Goal: Task Accomplishment & Management: Use online tool/utility

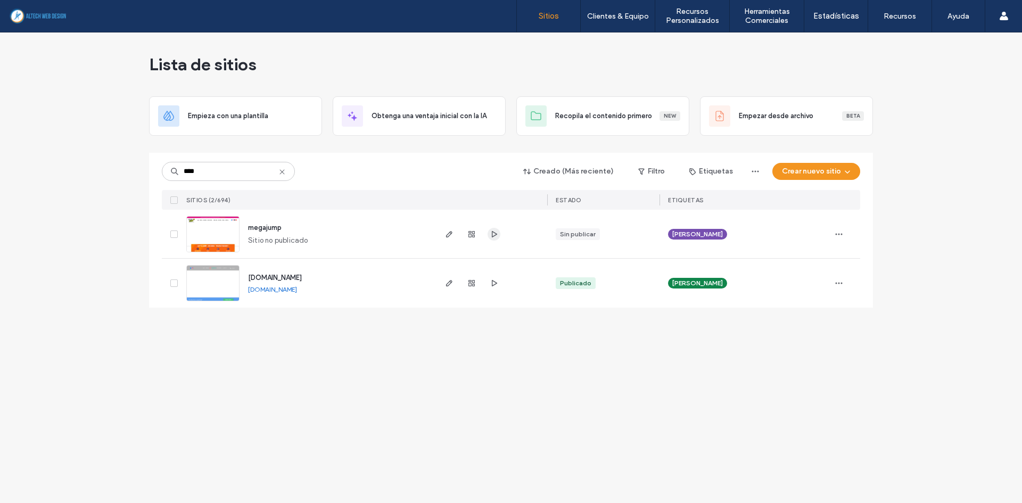
click at [496, 239] on span "button" at bounding box center [493, 234] width 13 height 13
click at [267, 225] on span "megajump" at bounding box center [265, 227] width 34 height 8
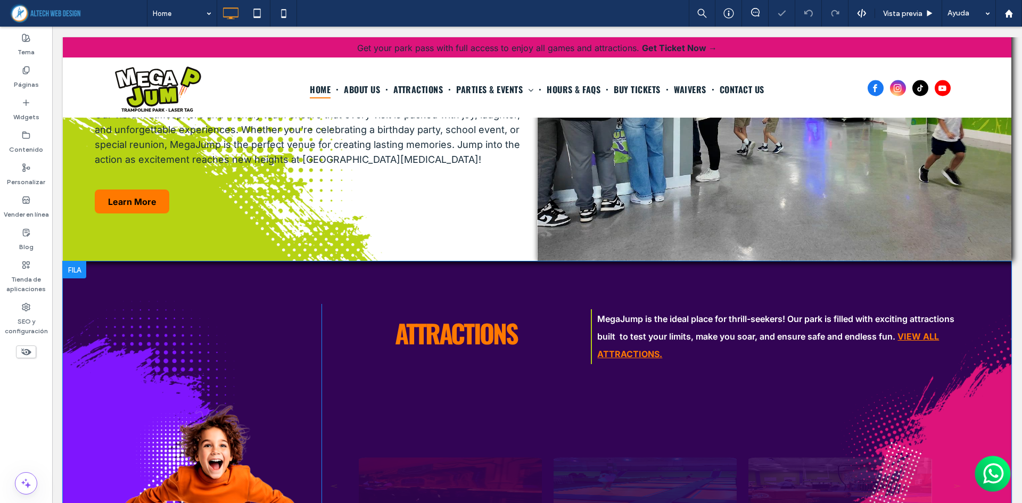
scroll to position [1006, 0]
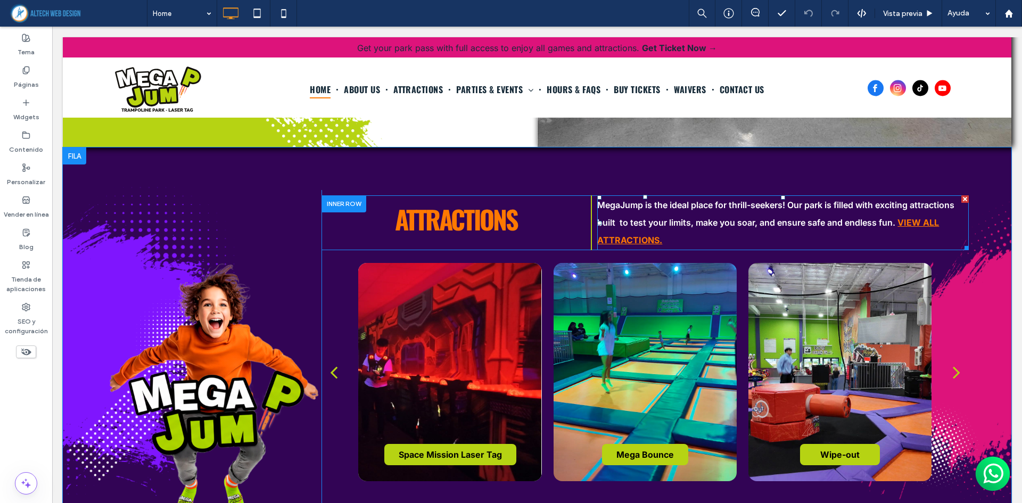
click at [715, 220] on p "MegaJump is the ideal place for thrill-seekers! Our park is filled with excitin…" at bounding box center [782, 222] width 371 height 53
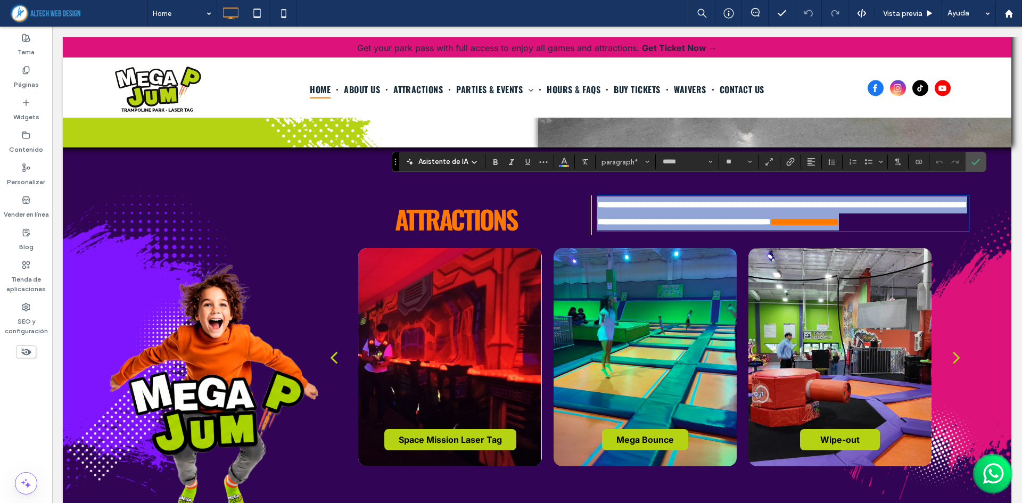
click at [715, 220] on p "**********" at bounding box center [782, 213] width 371 height 34
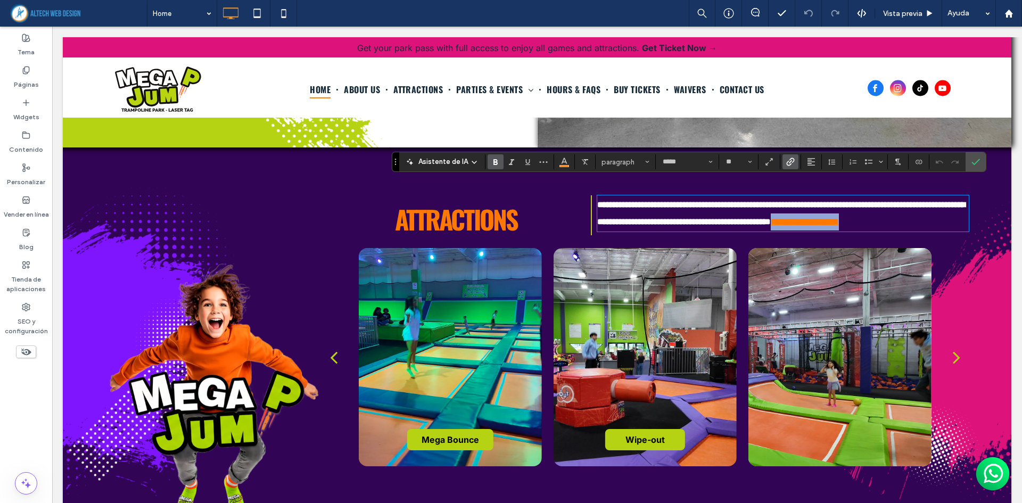
drag, startPoint x: 894, startPoint y: 210, endPoint x: 906, endPoint y: 234, distance: 26.2
click at [906, 230] on p "**********" at bounding box center [782, 213] width 371 height 34
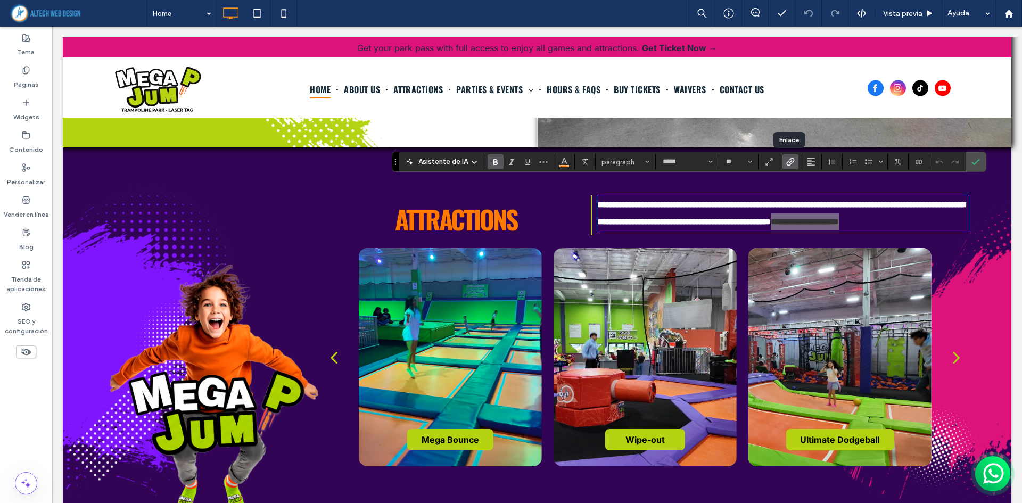
click at [789, 161] on icon "Enlace" at bounding box center [790, 162] width 9 height 9
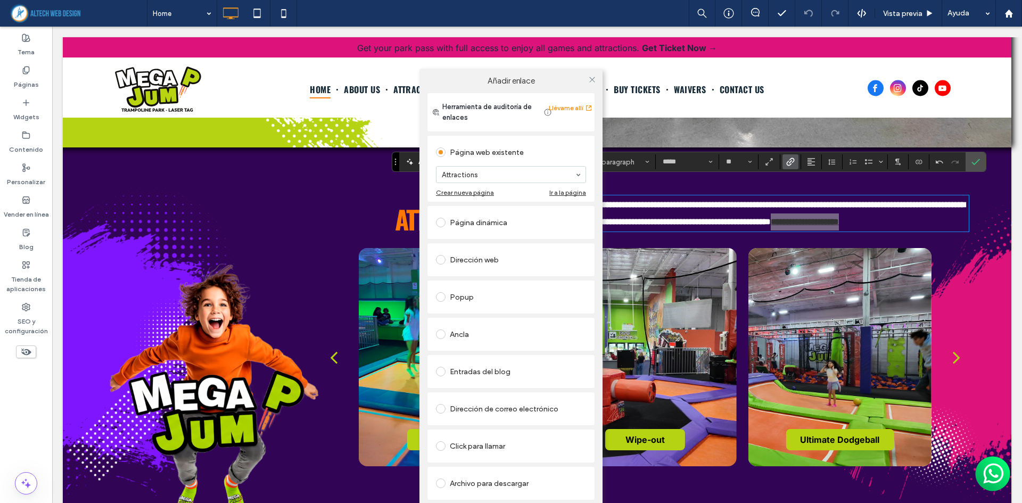
click at [309, 208] on div "Añadir enlace Herramienta de auditoría de enlaces Llévame allí Página web exist…" at bounding box center [511, 299] width 1022 height 503
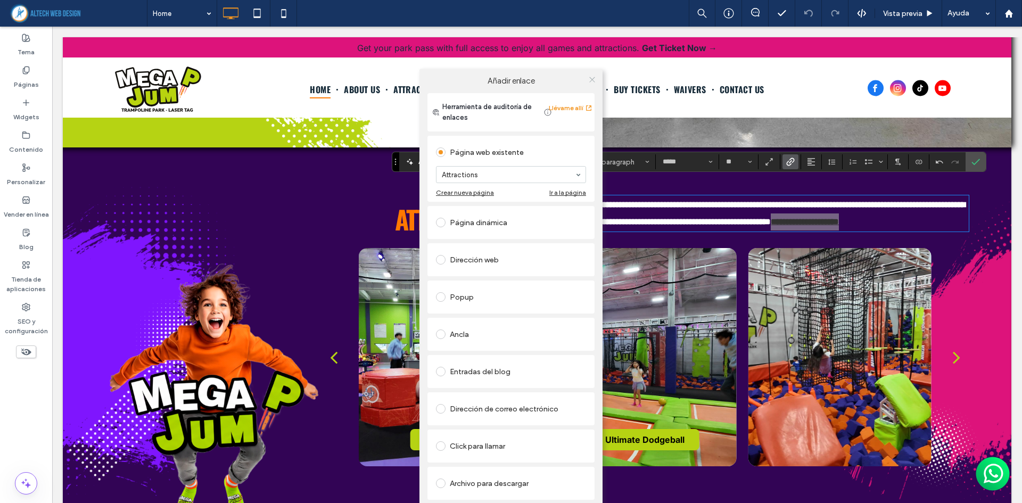
click at [588, 84] on span at bounding box center [592, 79] width 8 height 16
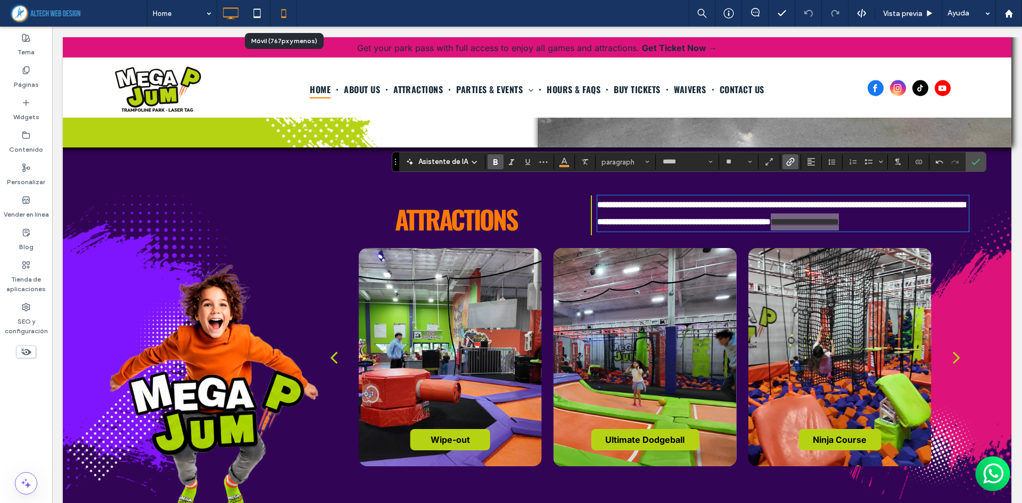
click at [286, 15] on icon at bounding box center [283, 13] width 21 height 21
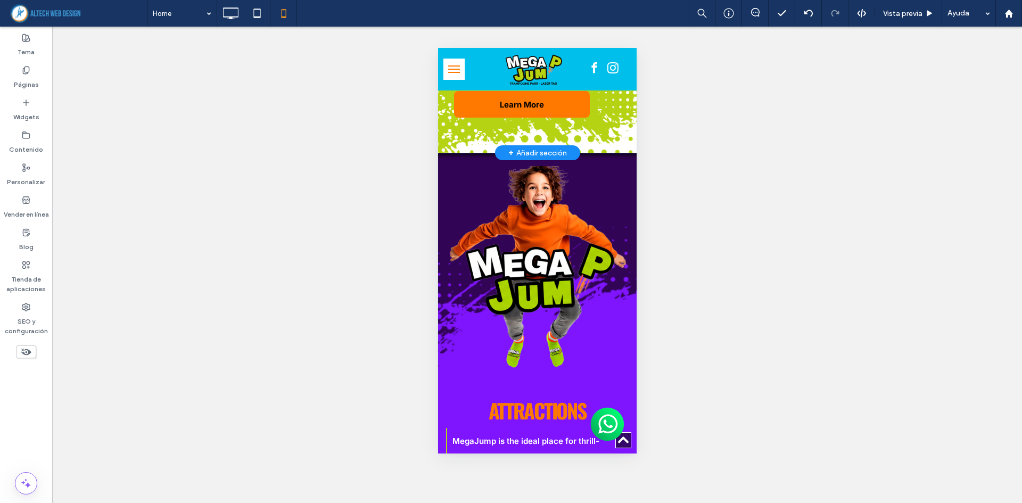
scroll to position [1543, 0]
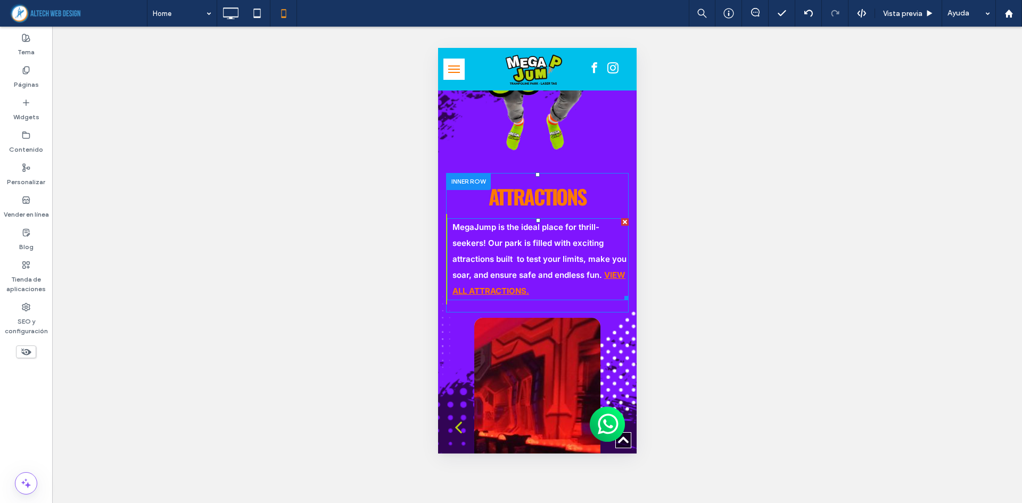
click at [556, 274] on p "MegaJump is the ideal place for thrill-seekers! Our park is filled with excitin…" at bounding box center [540, 259] width 176 height 80
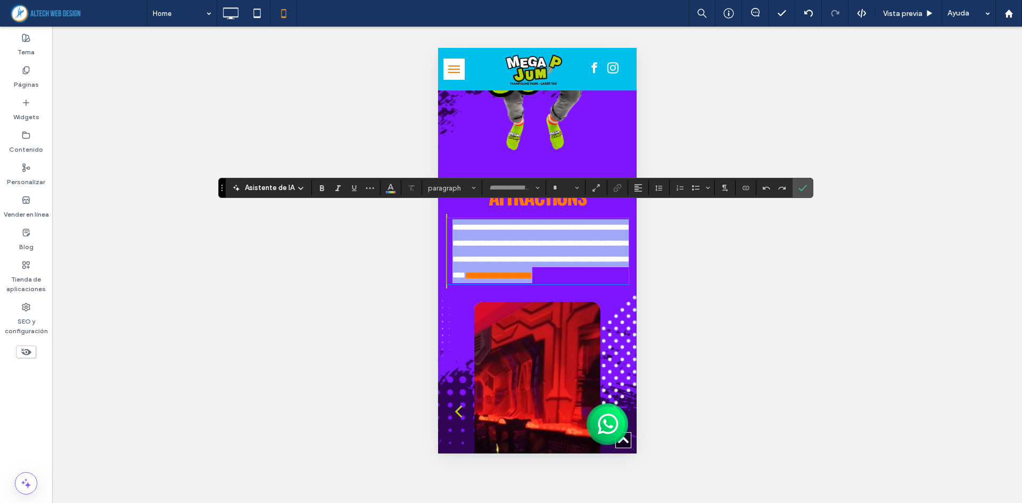
type input "*****"
type input "**"
click at [560, 274] on p "**********" at bounding box center [540, 251] width 176 height 64
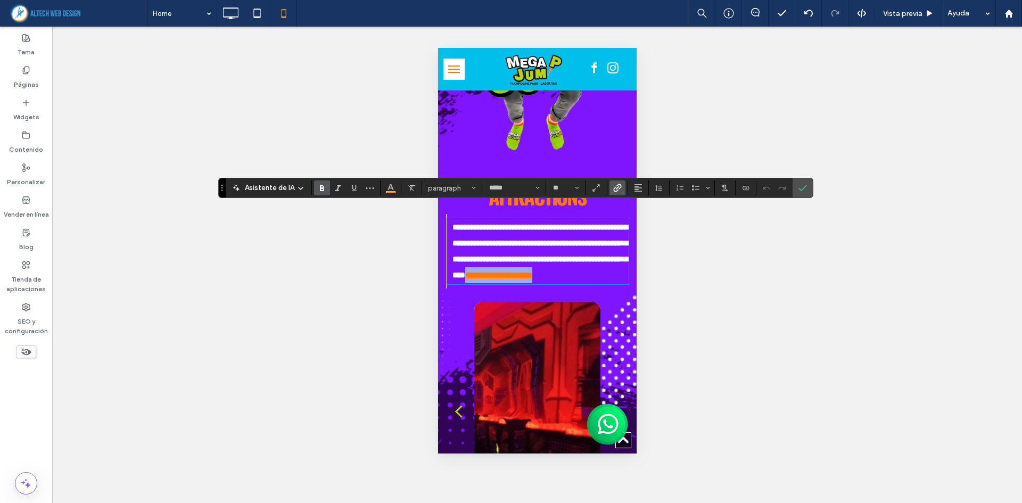
drag, startPoint x: 560, startPoint y: 274, endPoint x: 442, endPoint y: 280, distance: 118.3
click at [442, 280] on div "**********" at bounding box center [536, 346] width 198 height 347
click at [615, 188] on icon "Enlace" at bounding box center [617, 188] width 9 height 9
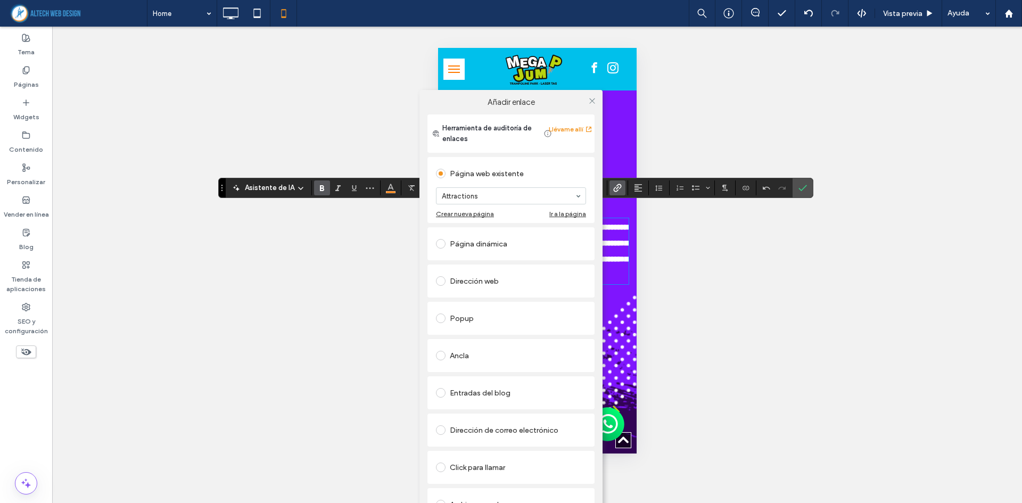
click at [813, 192] on div "Añadir enlace Herramienta de auditoría de enlaces Llévame allí Página web exist…" at bounding box center [511, 320] width 1022 height 503
click at [801, 184] on div "Añadir enlace Herramienta de auditoría de enlaces Llévame allí Página web exist…" at bounding box center [511, 320] width 1022 height 503
click at [614, 227] on div "Añadir enlace Herramienta de auditoría de enlaces Llévame allí Página web exist…" at bounding box center [511, 320] width 1022 height 503
click at [592, 98] on icon at bounding box center [592, 101] width 8 height 8
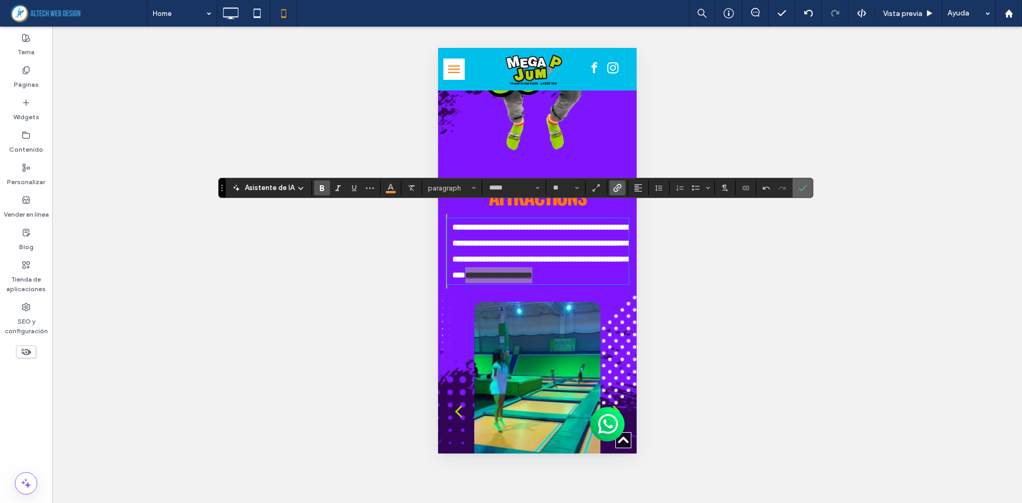
click at [811, 184] on section at bounding box center [802, 187] width 20 height 19
click at [802, 192] on icon "Confirmar" at bounding box center [802, 188] width 9 height 9
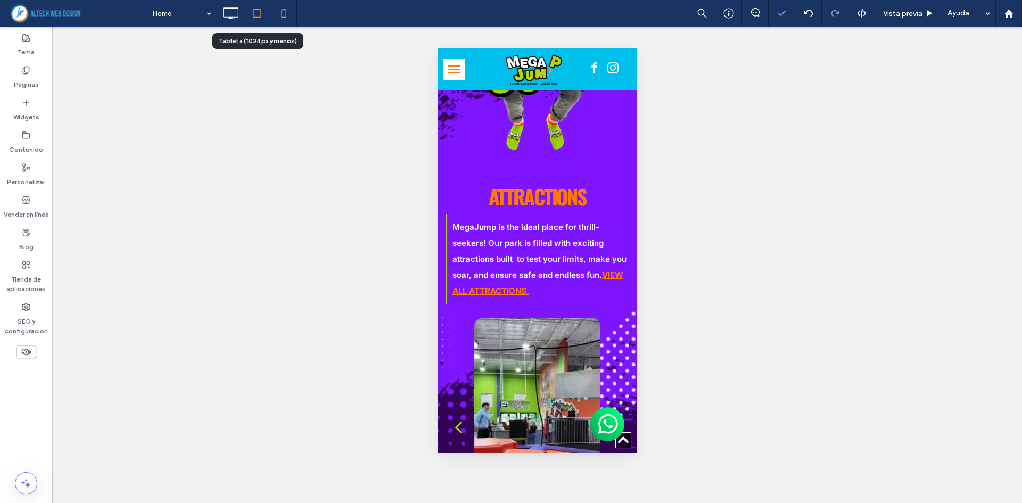
click at [254, 19] on icon at bounding box center [256, 13] width 21 height 21
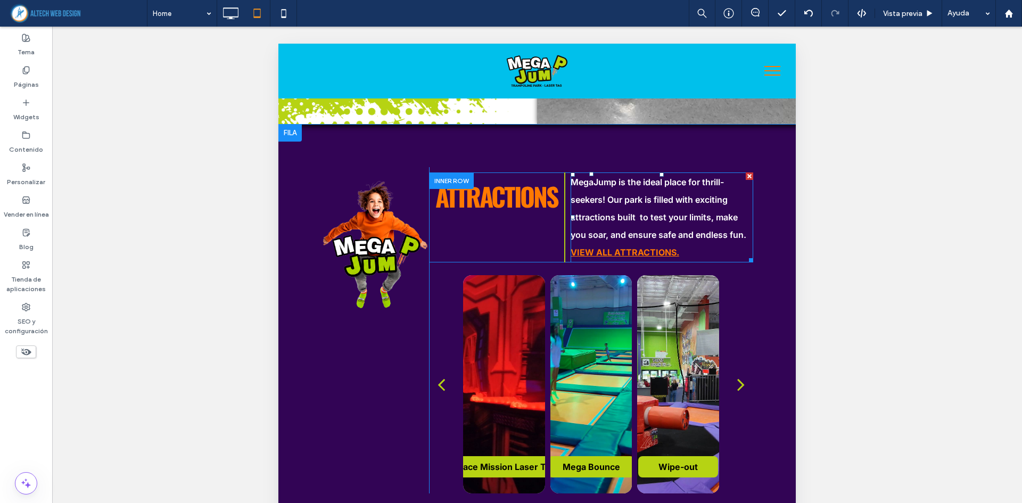
scroll to position [1171, 0]
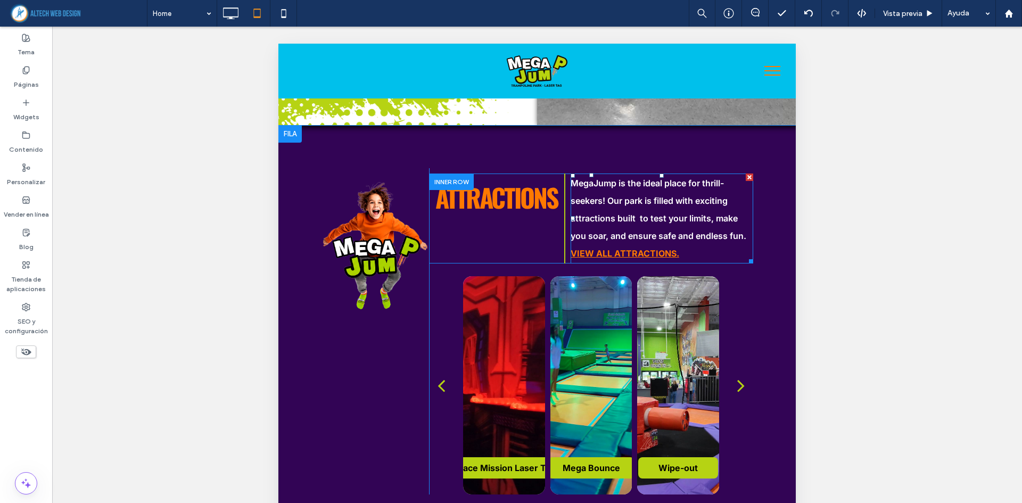
click at [690, 224] on span "MegaJump is the ideal place for thrill-seekers! Our park is filled with excitin…" at bounding box center [658, 209] width 176 height 63
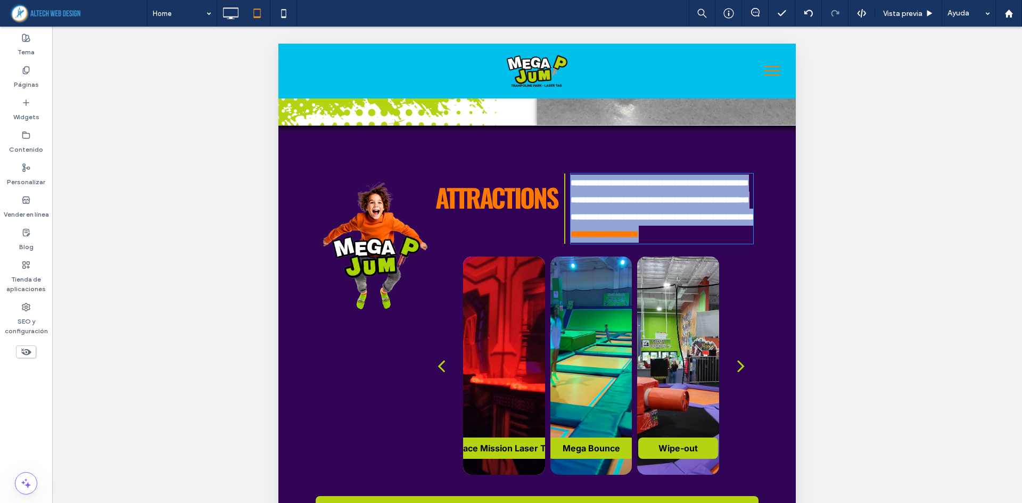
type input "*****"
type input "**"
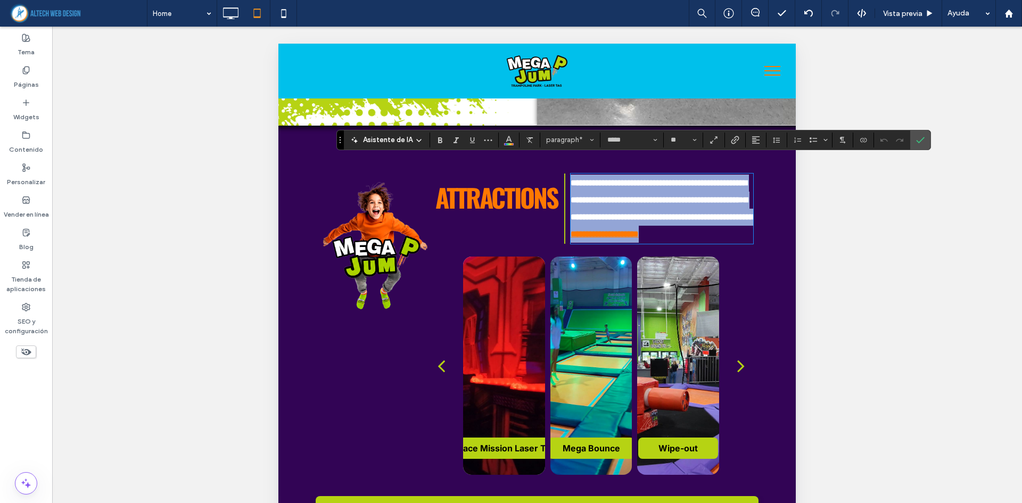
click at [690, 221] on span "**********" at bounding box center [663, 200] width 186 height 42
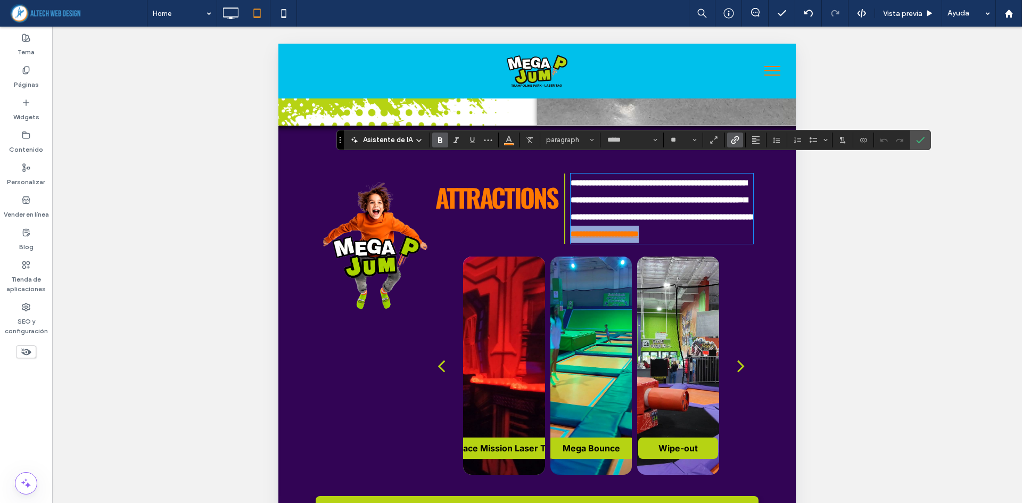
drag, startPoint x: 670, startPoint y: 236, endPoint x: 556, endPoint y: 239, distance: 113.9
click at [556, 239] on div "**********" at bounding box center [591, 208] width 324 height 70
click at [736, 140] on use "Enlace" at bounding box center [735, 140] width 8 height 8
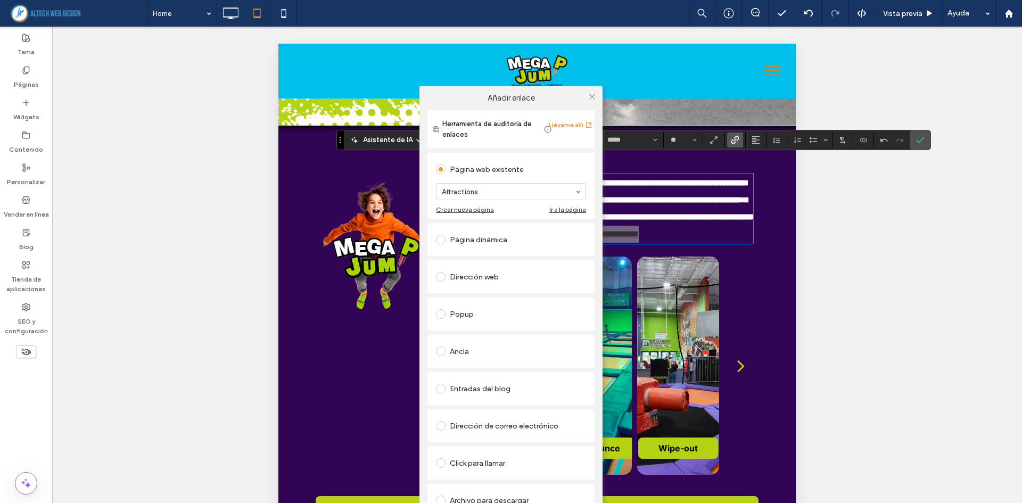
click at [860, 242] on div "Añadir enlace Herramienta de auditoría de enlaces Llévame allí Página web exist…" at bounding box center [511, 316] width 1022 height 503
click at [929, 134] on div "Añadir enlace Herramienta de auditoría de enlaces Llévame allí Página web exist…" at bounding box center [511, 316] width 1022 height 503
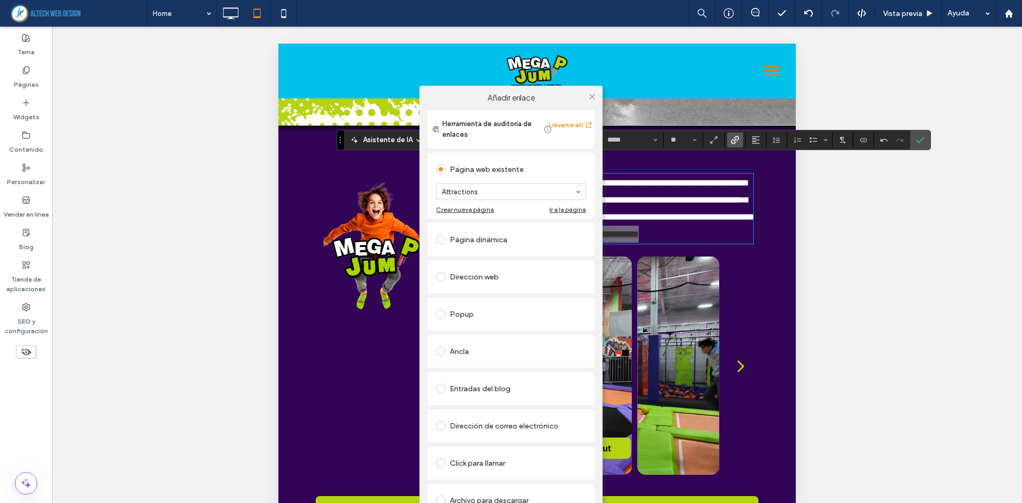
click at [918, 138] on div "Añadir enlace Herramienta de auditoría de enlaces Llévame allí Página web exist…" at bounding box center [511, 316] width 1022 height 503
click at [596, 97] on div at bounding box center [592, 96] width 16 height 16
click at [594, 93] on icon at bounding box center [592, 97] width 8 height 8
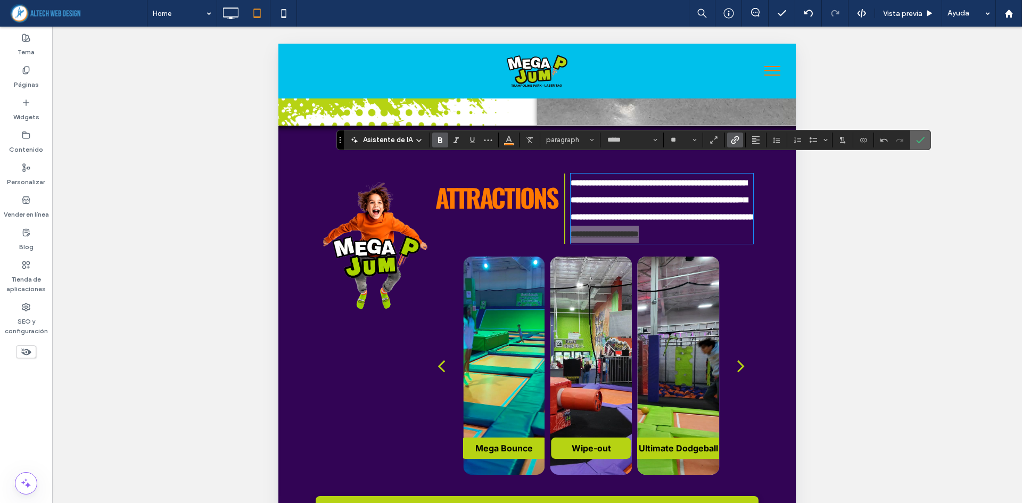
click at [918, 141] on icon "Confirmar" at bounding box center [920, 140] width 9 height 9
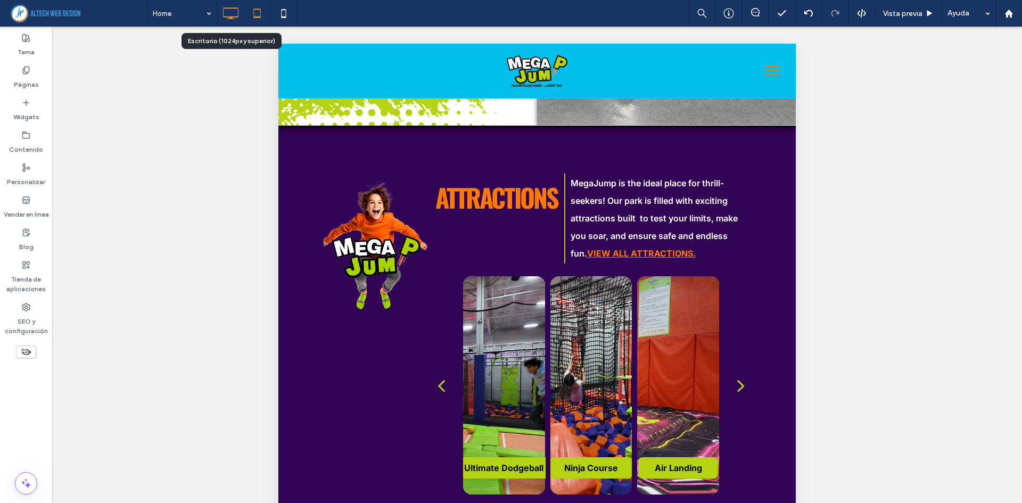
click at [232, 13] on icon at bounding box center [230, 13] width 21 height 21
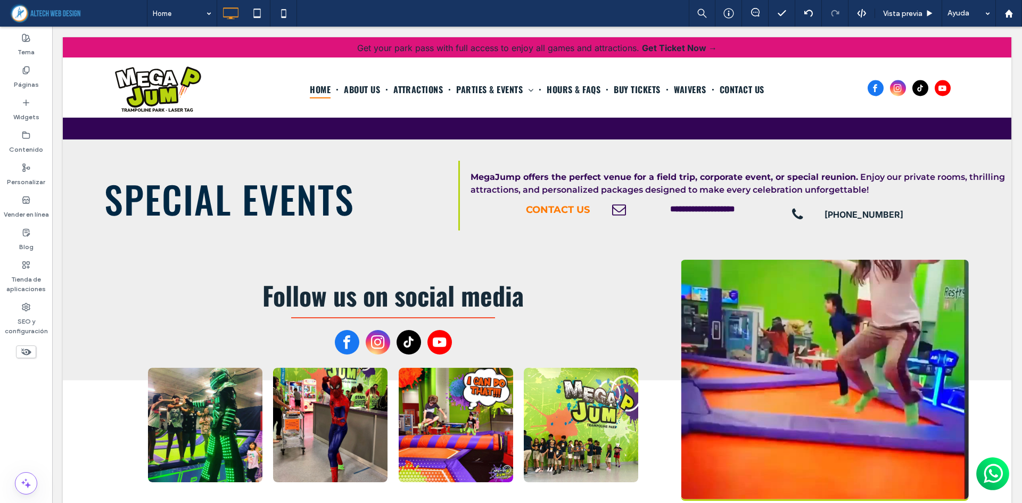
scroll to position [1809, 0]
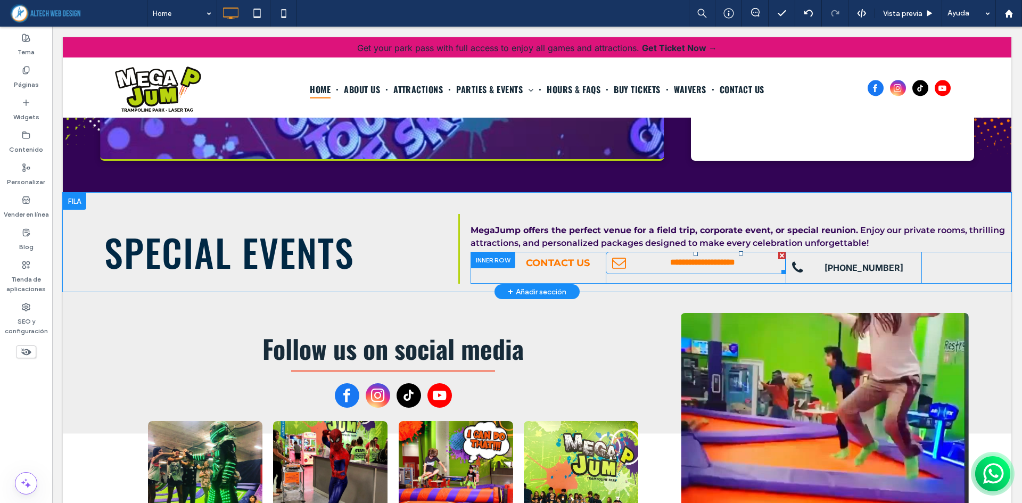
click at [705, 258] on span "**********" at bounding box center [702, 263] width 104 height 11
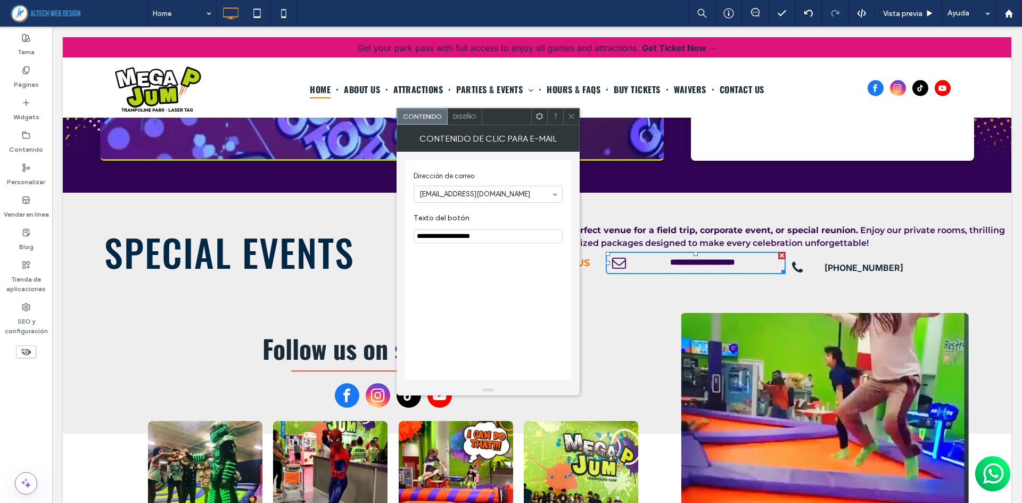
click at [470, 110] on div "Diseño" at bounding box center [465, 117] width 35 height 16
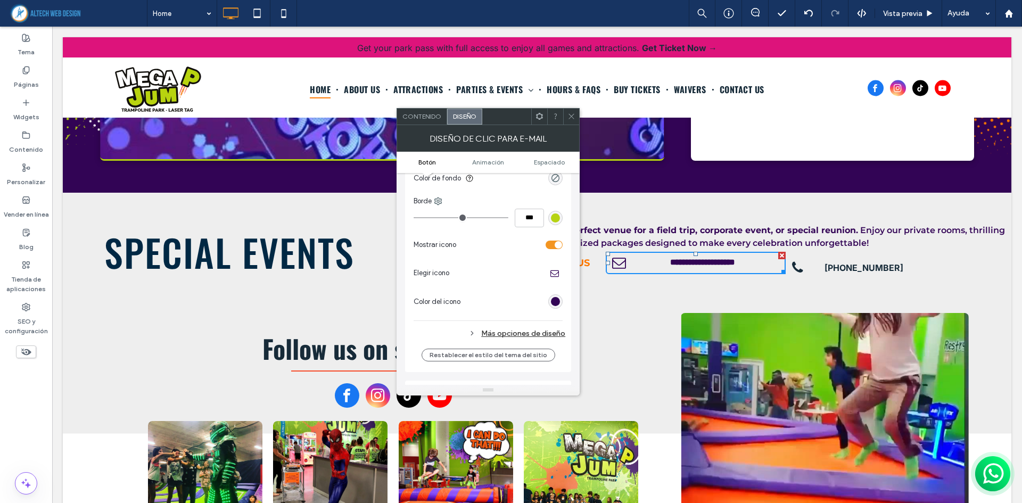
scroll to position [160, 0]
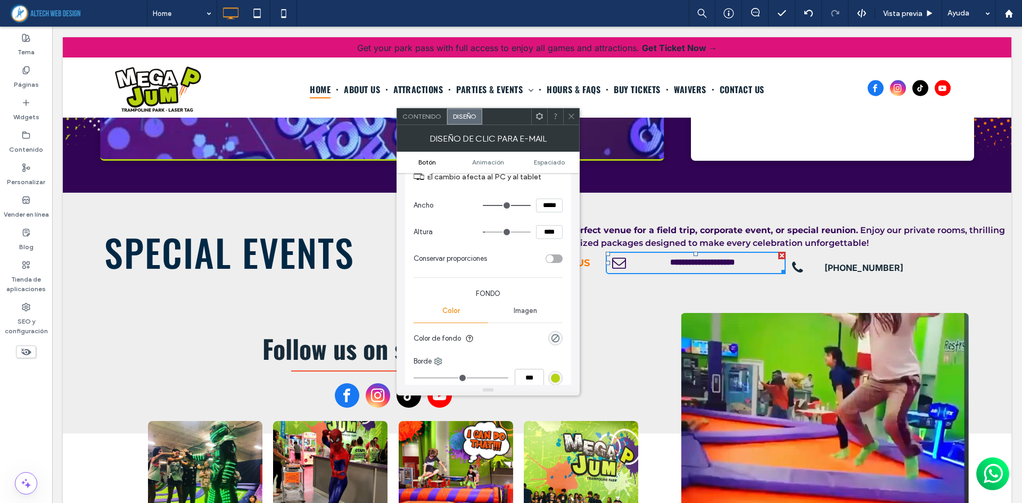
click at [525, 310] on span "Imagen" at bounding box center [524, 310] width 23 height 9
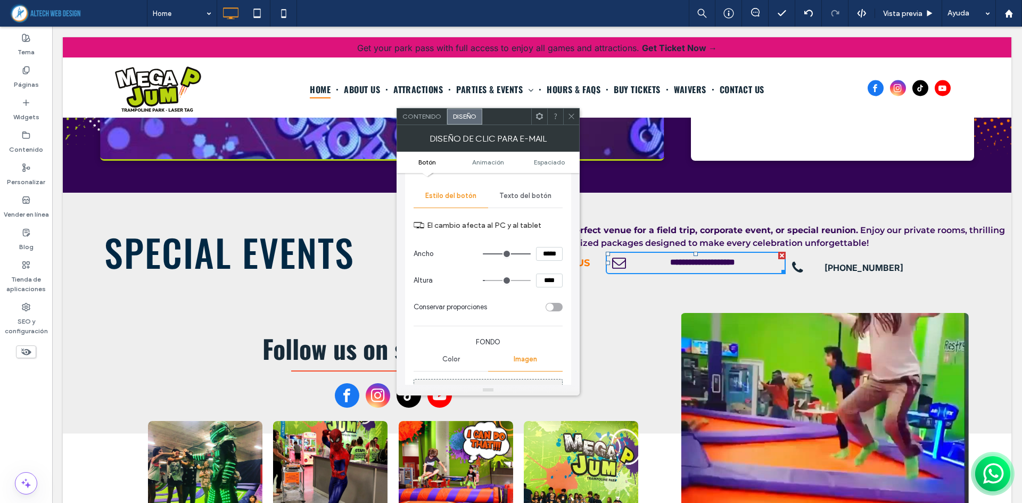
scroll to position [0, 0]
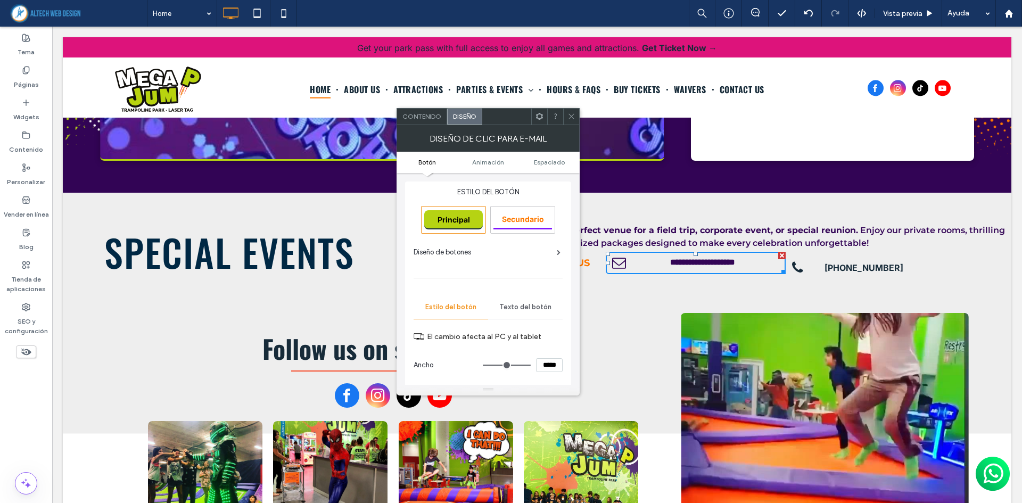
click at [515, 307] on span "Texto del botón" at bounding box center [525, 307] width 52 height 9
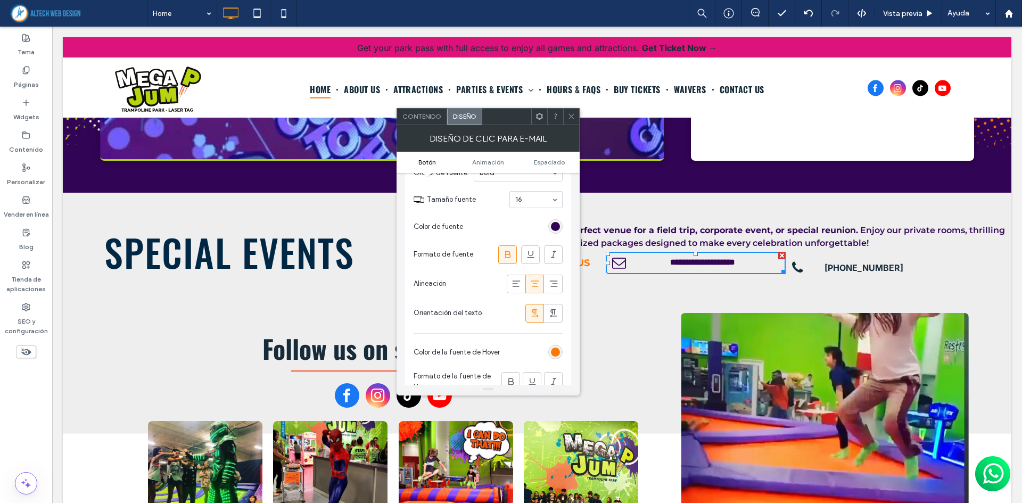
scroll to position [213, 0]
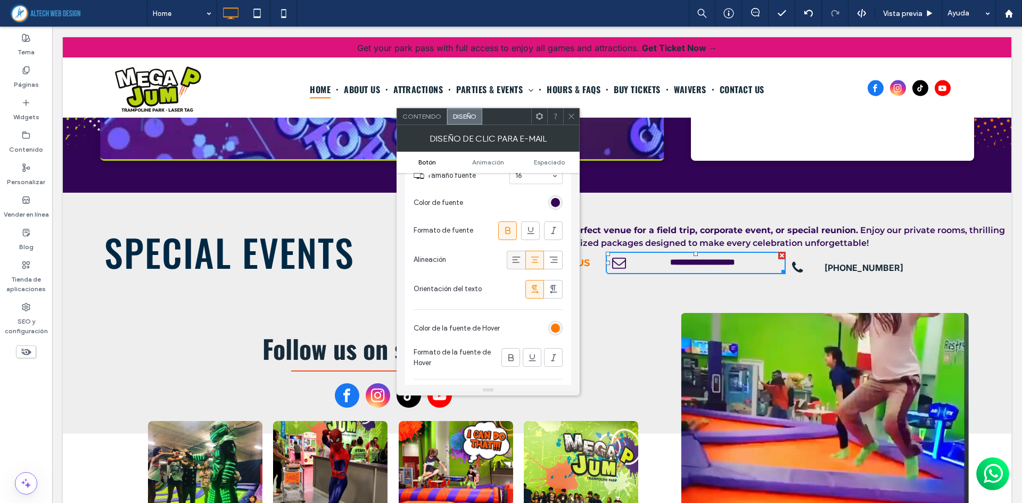
click at [519, 261] on icon at bounding box center [516, 259] width 11 height 11
click at [534, 257] on use at bounding box center [535, 259] width 8 height 6
click at [511, 262] on icon at bounding box center [516, 259] width 11 height 11
click at [550, 163] on span "Espaciado" at bounding box center [549, 162] width 31 height 8
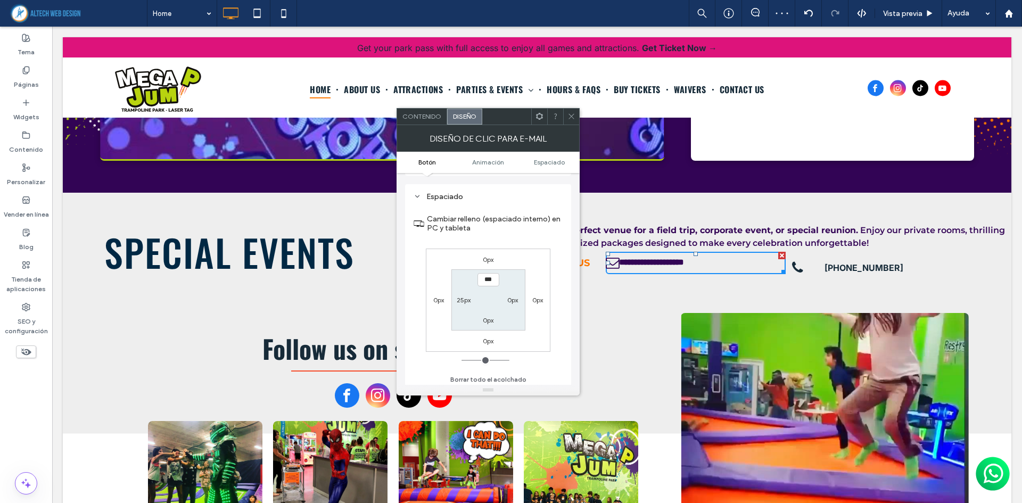
scroll to position [533, 0]
click at [540, 121] on span at bounding box center [539, 117] width 8 height 16
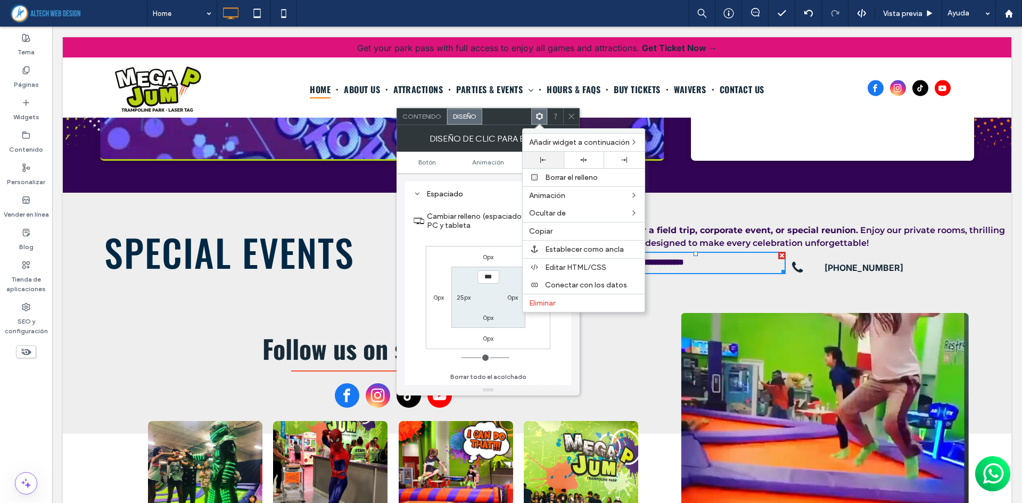
click at [538, 157] on div at bounding box center [543, 160] width 30 height 6
click at [462, 303] on section "*** 0px 0px 25px" at bounding box center [488, 297] width 74 height 61
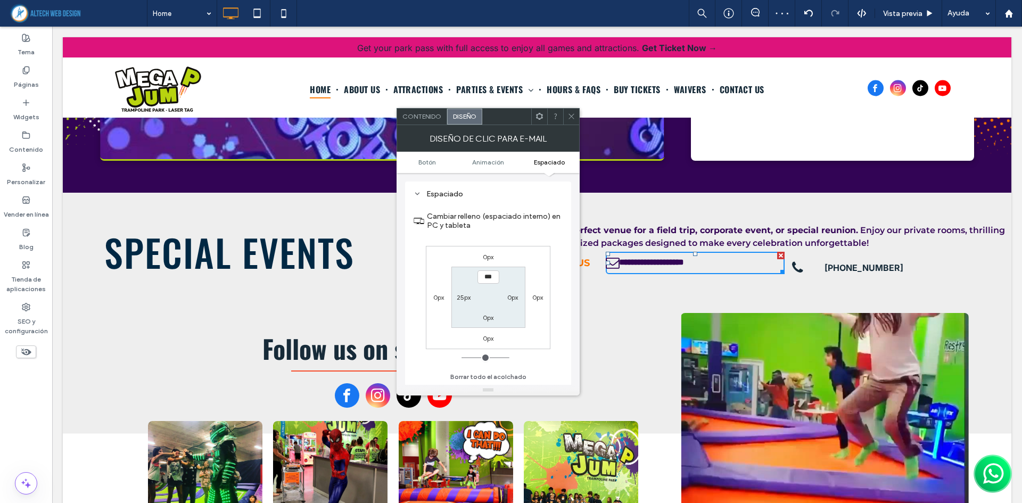
click at [461, 294] on label "25px" at bounding box center [464, 297] width 14 height 8
type input "**"
type input "****"
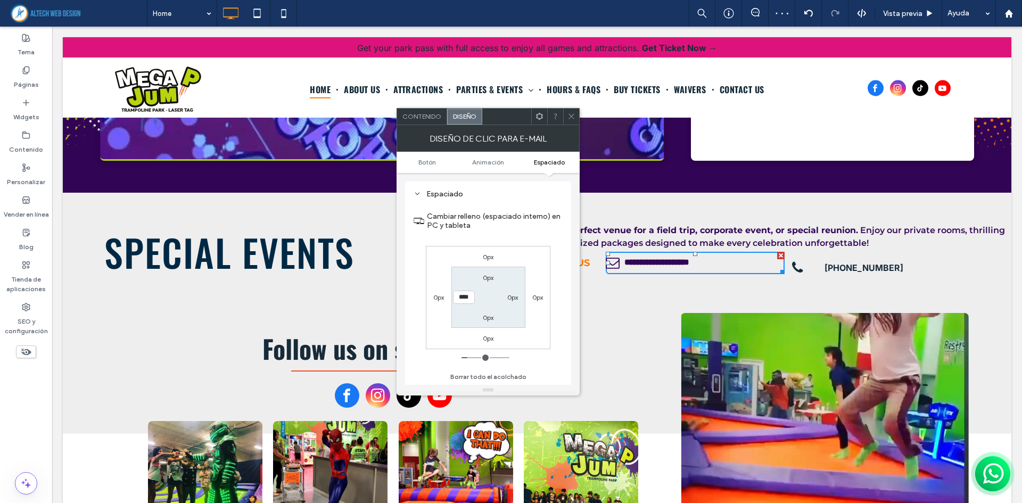
click at [571, 109] on span at bounding box center [571, 117] width 8 height 16
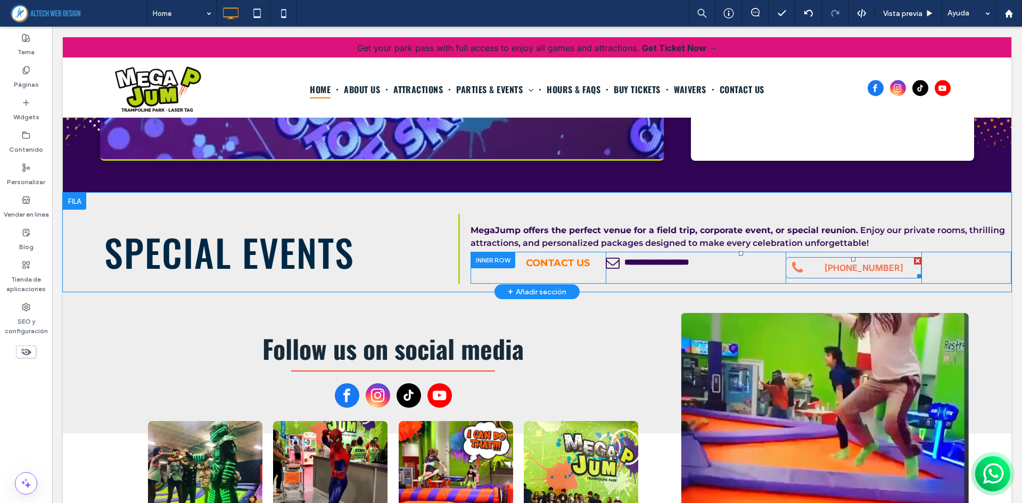
click at [867, 262] on span "[PHONE_NUMBER]" at bounding box center [863, 267] width 79 height 11
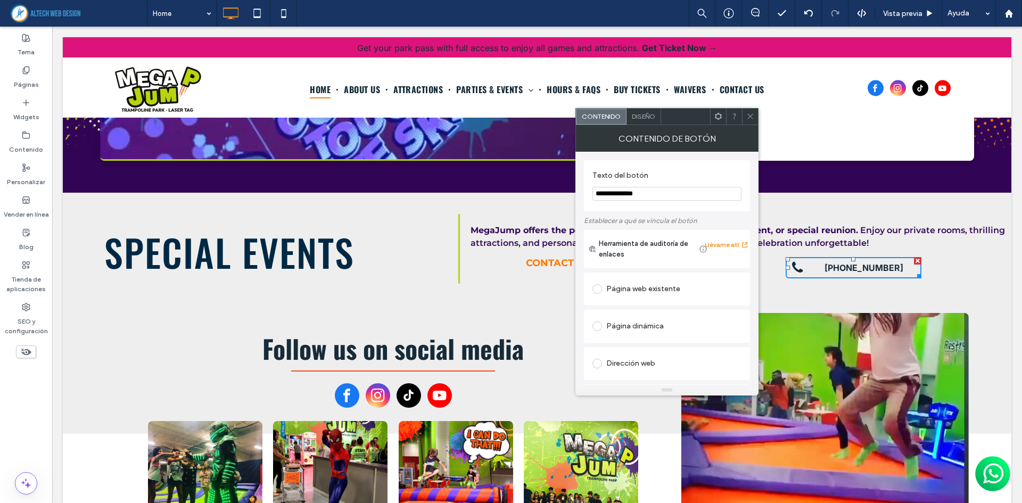
click at [649, 115] on span "Diseño" at bounding box center [643, 116] width 23 height 8
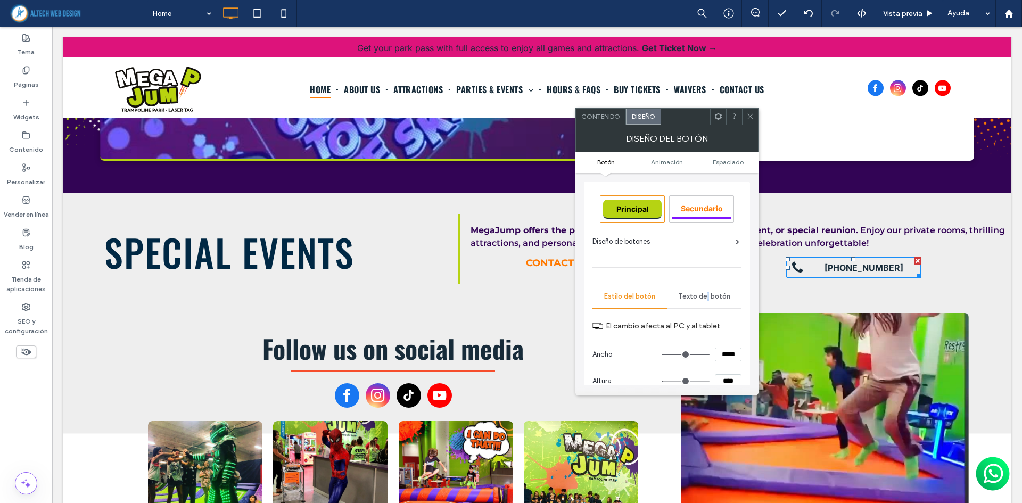
click at [708, 294] on span "Texto del botón" at bounding box center [704, 296] width 52 height 9
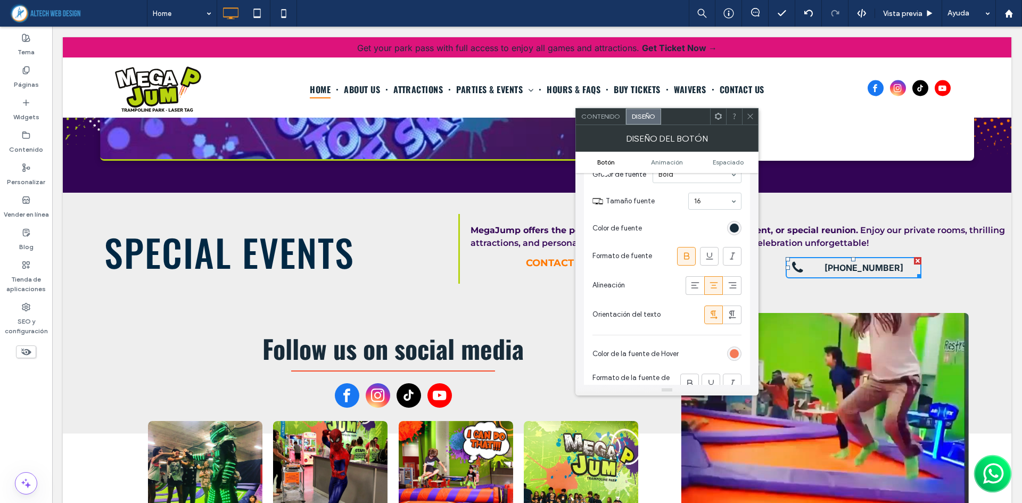
scroll to position [213, 0]
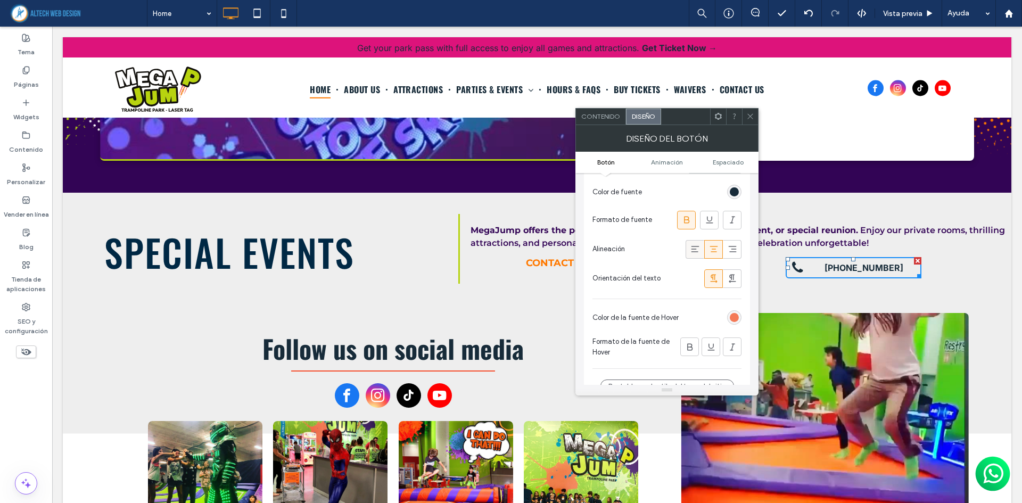
click at [697, 244] on icon at bounding box center [695, 249] width 11 height 11
click at [726, 164] on span "Espaciado" at bounding box center [727, 162] width 31 height 8
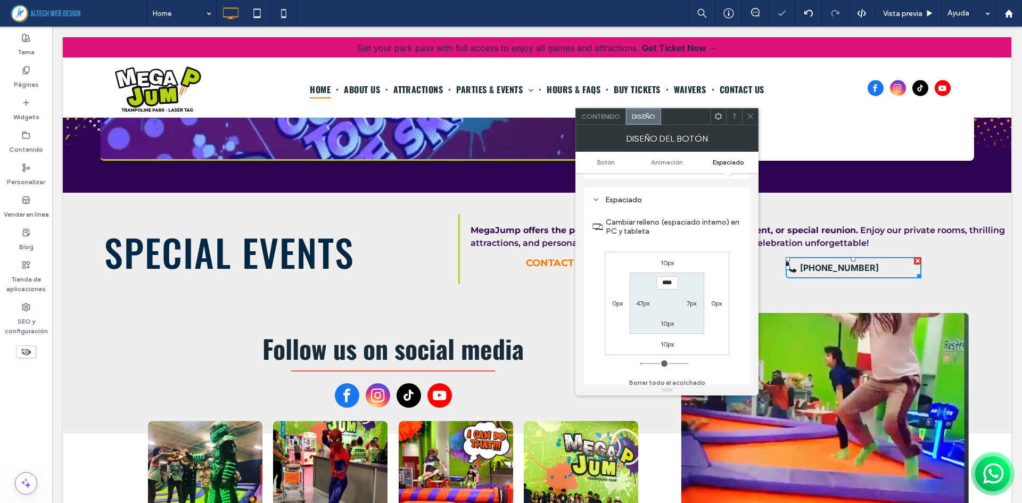
scroll to position [522, 0]
click at [646, 295] on label "47px" at bounding box center [642, 297] width 13 height 8
type input "**"
type input "****"
click at [752, 112] on icon at bounding box center [750, 116] width 8 height 8
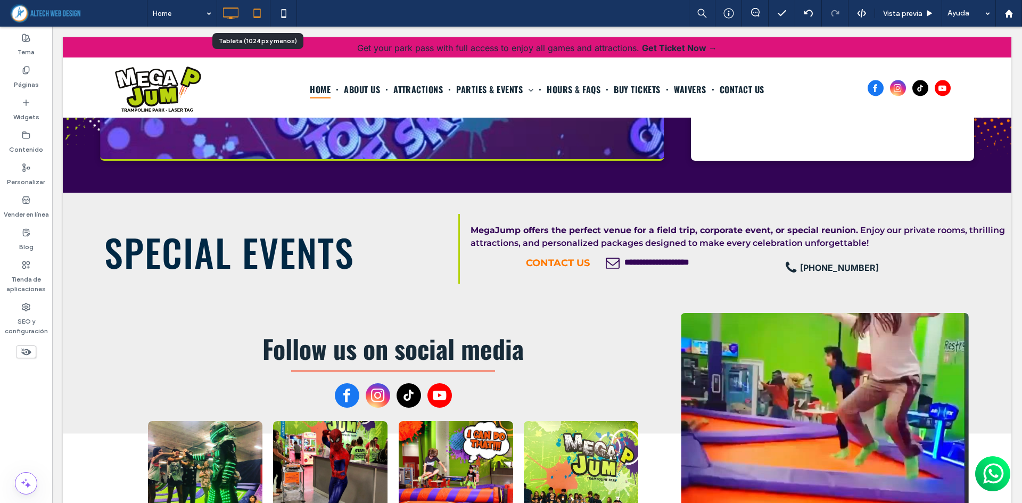
click at [255, 5] on icon at bounding box center [256, 13] width 21 height 21
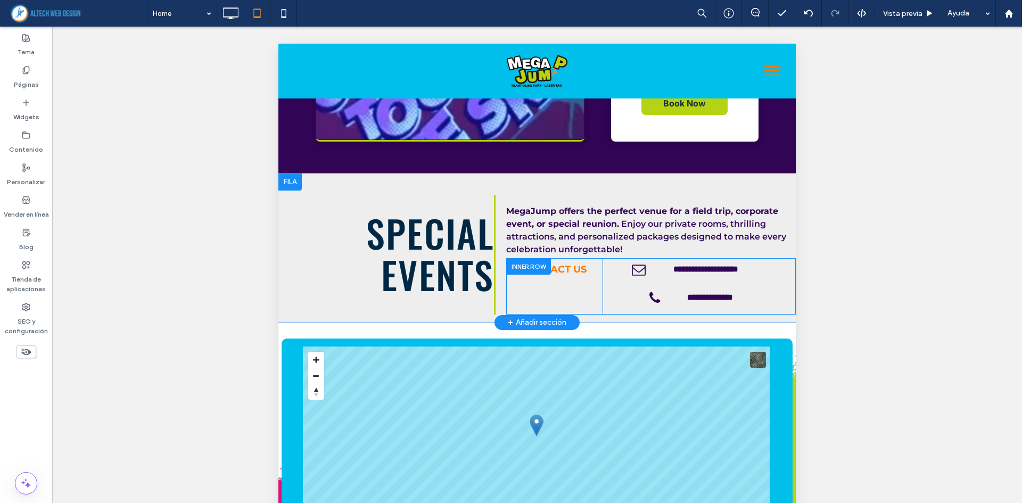
scroll to position [2182, 0]
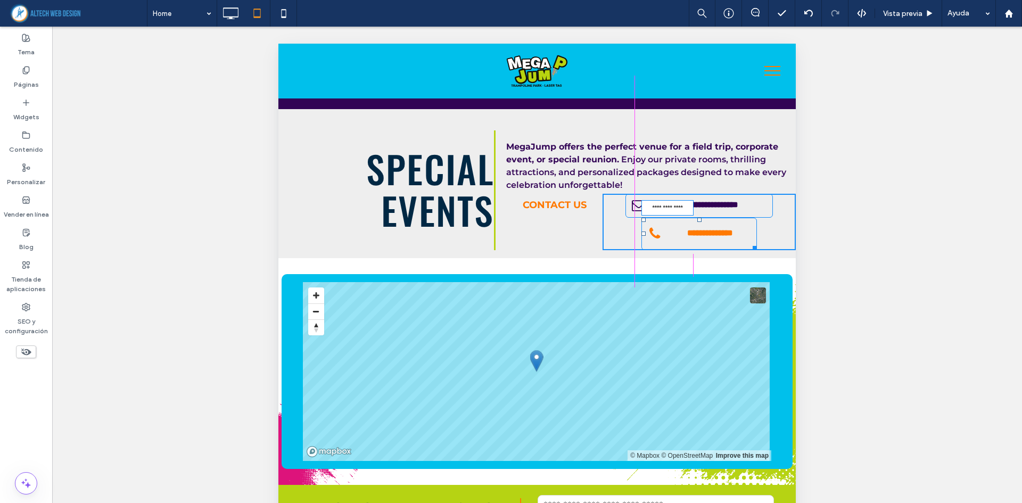
drag, startPoint x: 744, startPoint y: 292, endPoint x: 887, endPoint y: 269, distance: 144.5
click at [749, 250] on div at bounding box center [753, 246] width 8 height 8
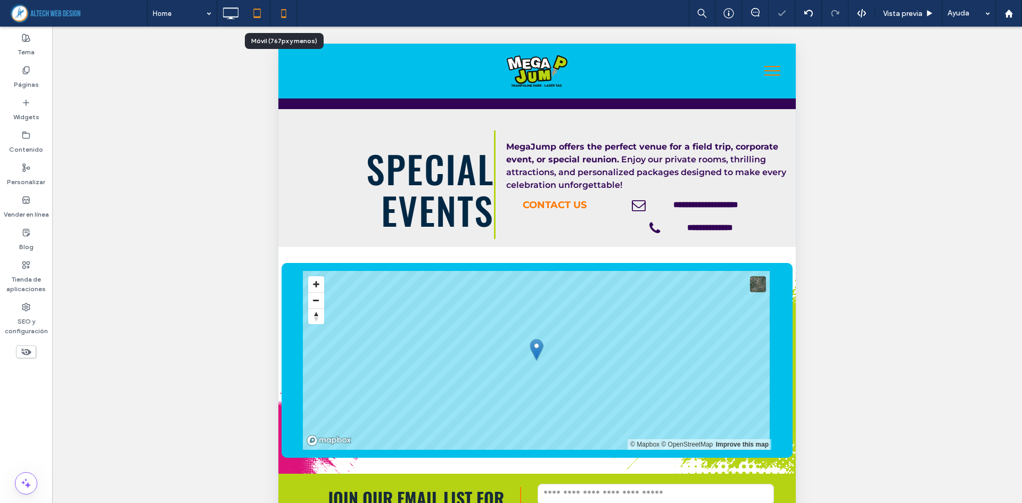
click at [288, 15] on icon at bounding box center [283, 13] width 21 height 21
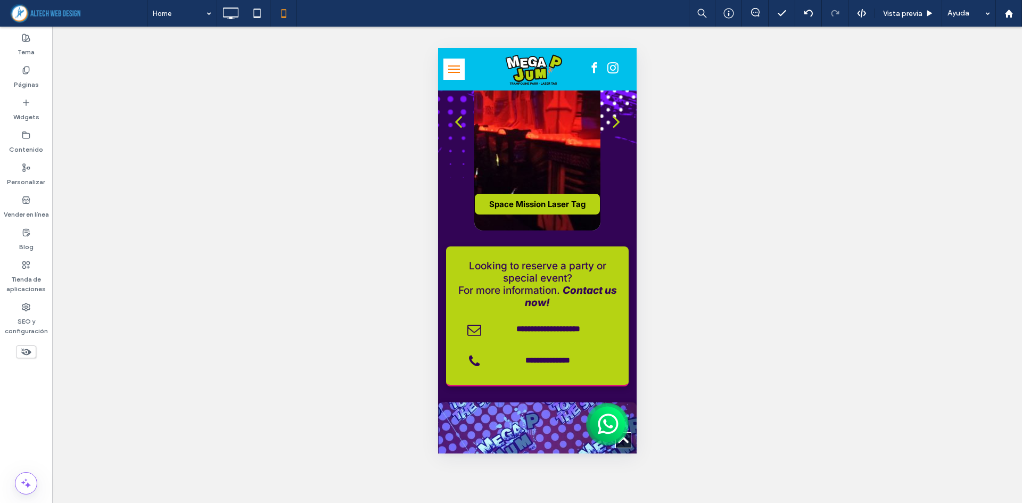
scroll to position [1838, 0]
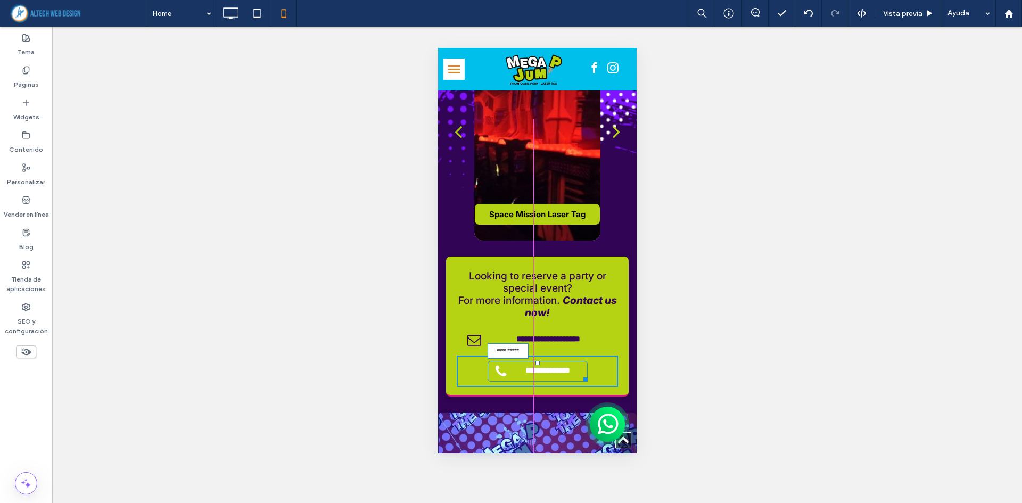
drag, startPoint x: 604, startPoint y: 367, endPoint x: 1018, endPoint y: 383, distance: 414.8
click at [579, 374] on div at bounding box center [583, 378] width 8 height 8
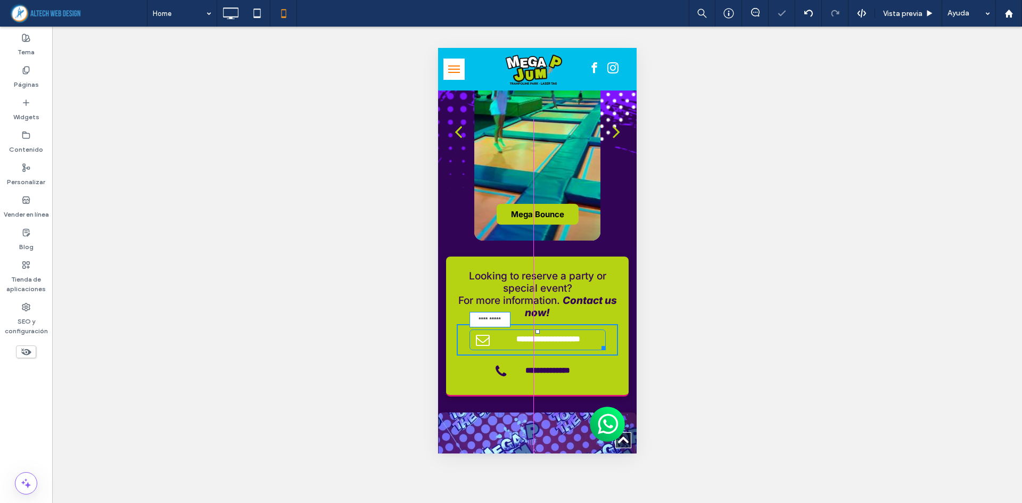
drag, startPoint x: 606, startPoint y: 334, endPoint x: 598, endPoint y: 332, distance: 8.8
click at [598, 342] on div at bounding box center [601, 346] width 8 height 8
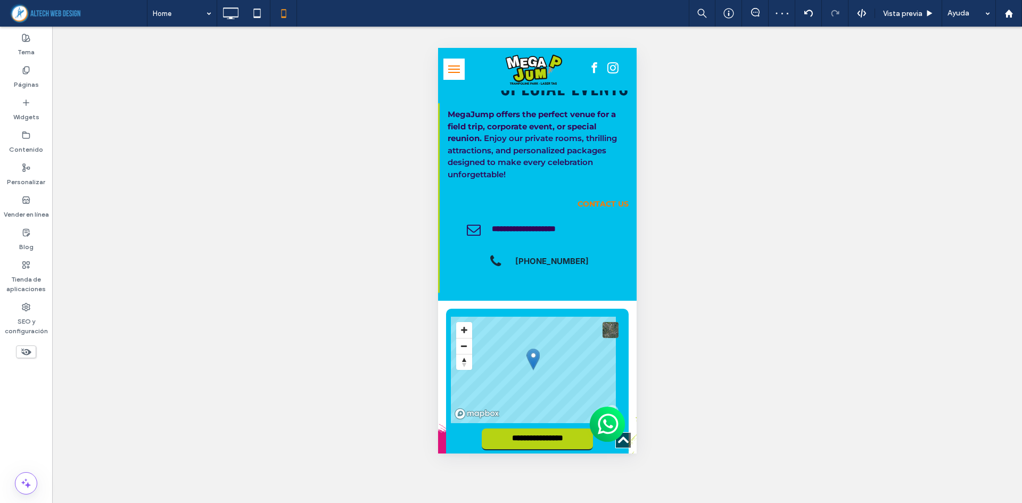
drag, startPoint x: 633, startPoint y: 270, endPoint x: 1075, endPoint y: 361, distance: 451.6
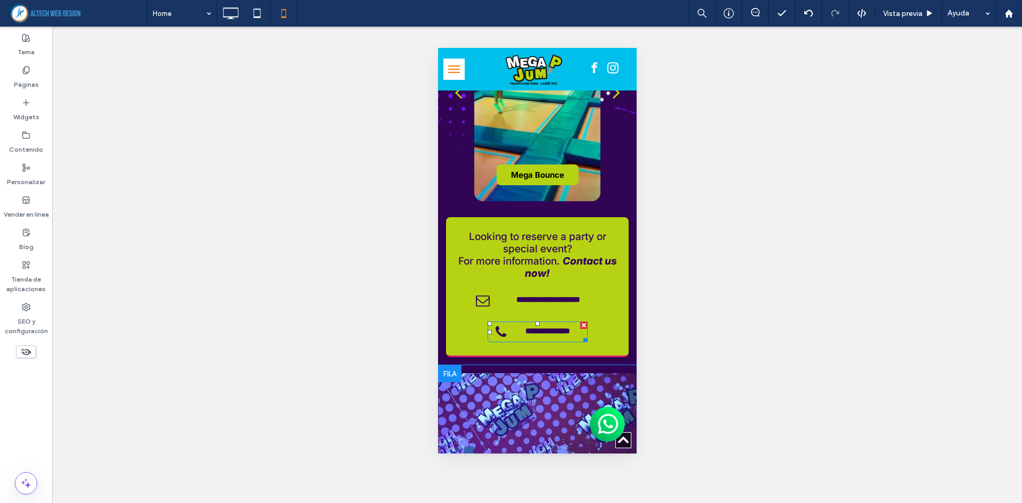
scroll to position [1870, 0]
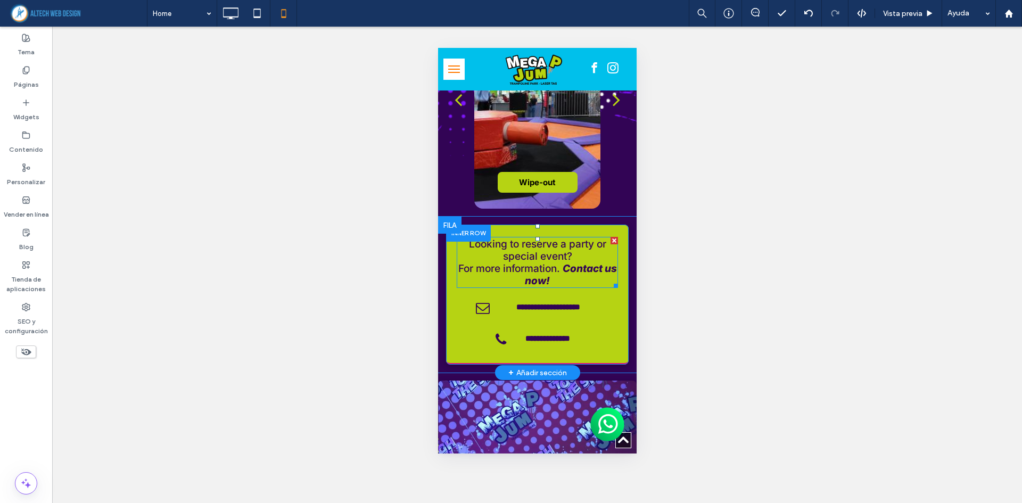
click at [582, 269] on p "﻿ For more information. Contact us now!" at bounding box center [536, 274] width 161 height 24
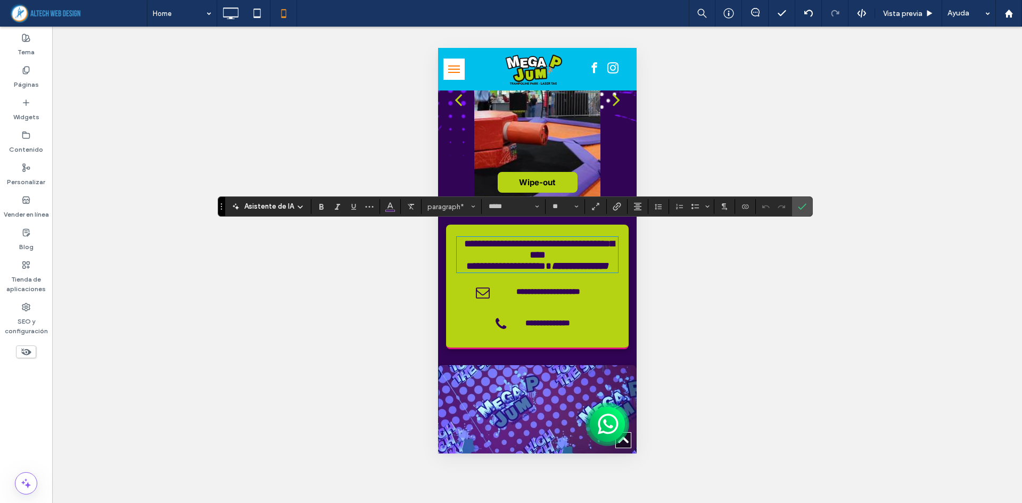
click at [551, 261] on span at bounding box center [548, 266] width 6 height 10
click at [570, 264] on p "**********" at bounding box center [536, 265] width 161 height 11
click at [567, 261] on strong "**********" at bounding box center [579, 266] width 57 height 10
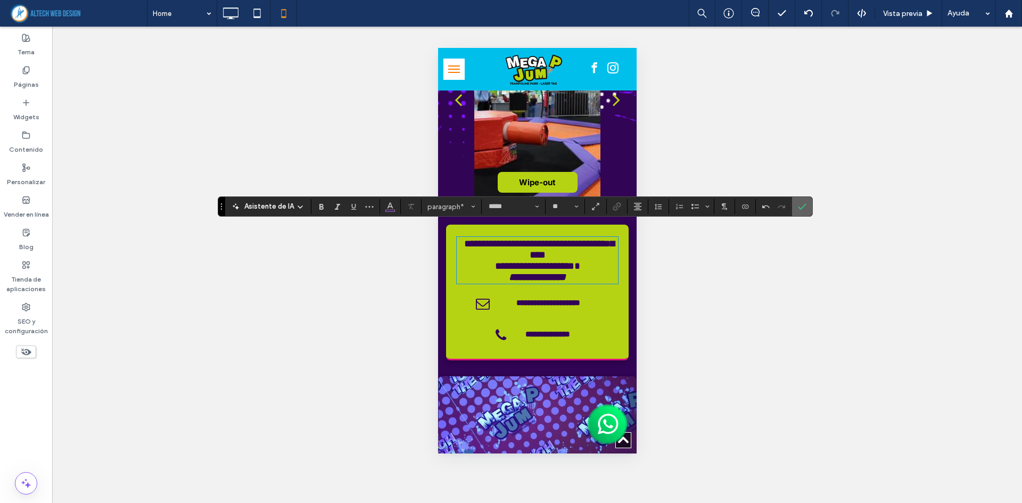
click at [803, 202] on span "Confirmar" at bounding box center [802, 206] width 9 height 18
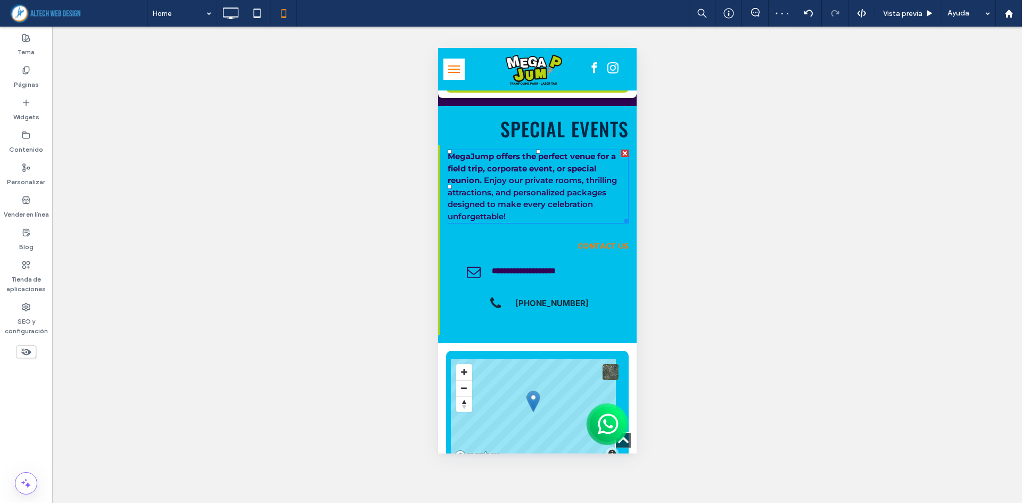
scroll to position [2509, 0]
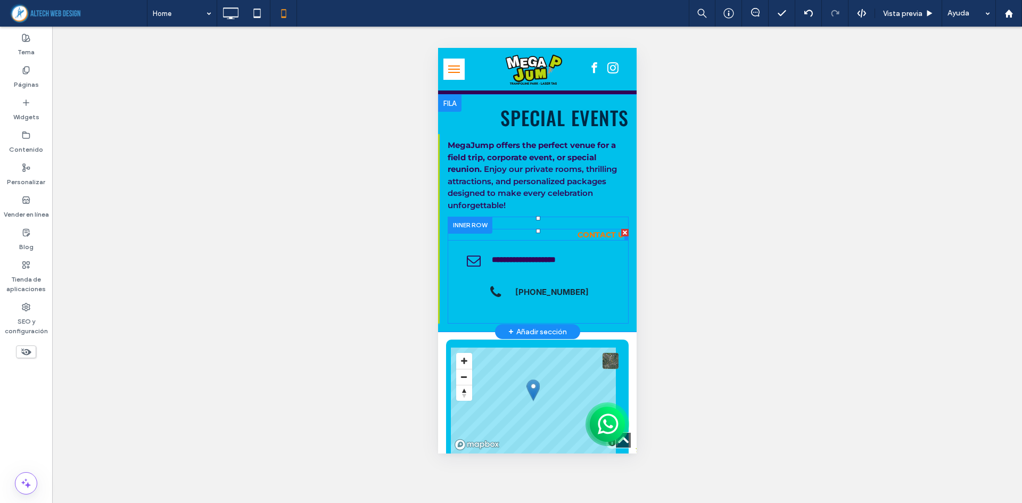
click at [568, 240] on div "Contact us" at bounding box center [537, 235] width 181 height 12
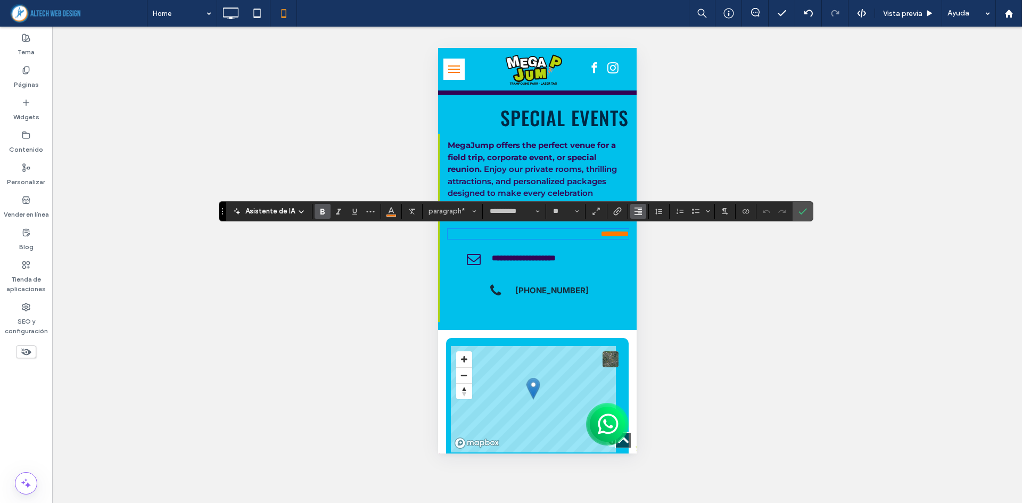
click at [639, 212] on icon "Alineación" at bounding box center [638, 211] width 9 height 9
drag, startPoint x: 648, startPoint y: 244, endPoint x: 187, endPoint y: 179, distance: 465.9
click at [648, 244] on use "ui.textEditor.alignment.center" at bounding box center [645, 243] width 7 height 7
click at [516, 121] on span "SPECIAL EVENTS" at bounding box center [564, 117] width 128 height 28
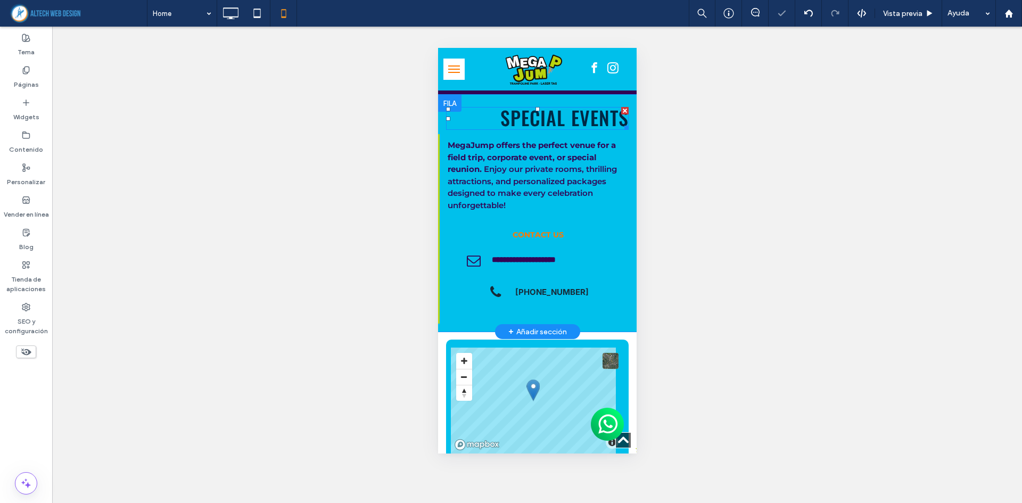
click at [518, 121] on span "SPECIAL EVENTS" at bounding box center [564, 117] width 128 height 28
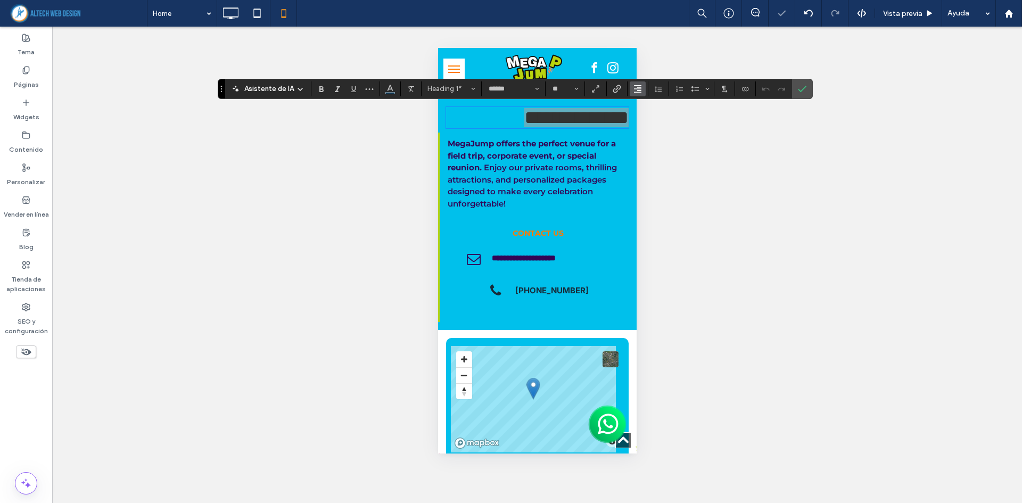
click at [634, 86] on use "Alineación" at bounding box center [637, 88] width 7 height 7
click at [652, 125] on div "ui.textEditor.alignment.center" at bounding box center [648, 121] width 14 height 9
click at [806, 92] on label "Confirmar" at bounding box center [802, 88] width 16 height 19
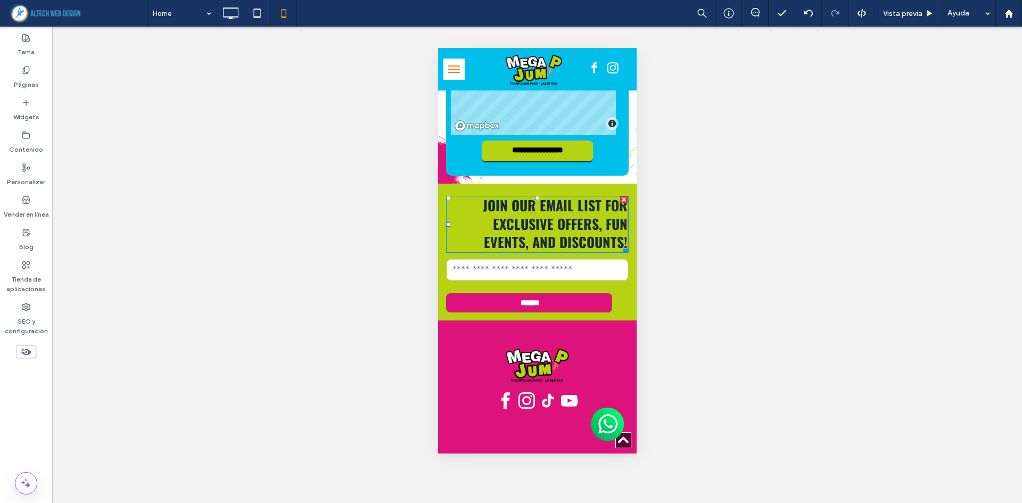
scroll to position [2828, 0]
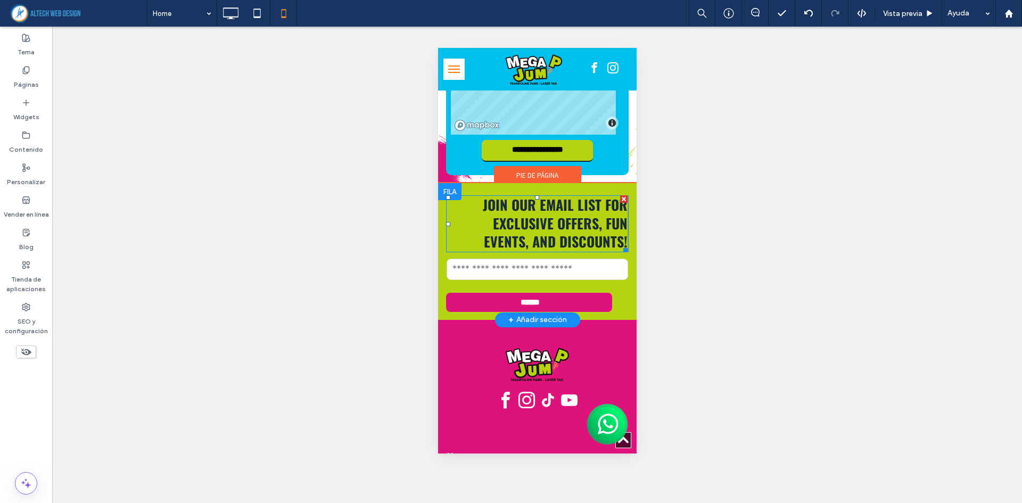
click at [524, 222] on span "Join our email list for exclusive offers, fun events, and discounts!" at bounding box center [554, 222] width 145 height 57
type input "******"
type input "**"
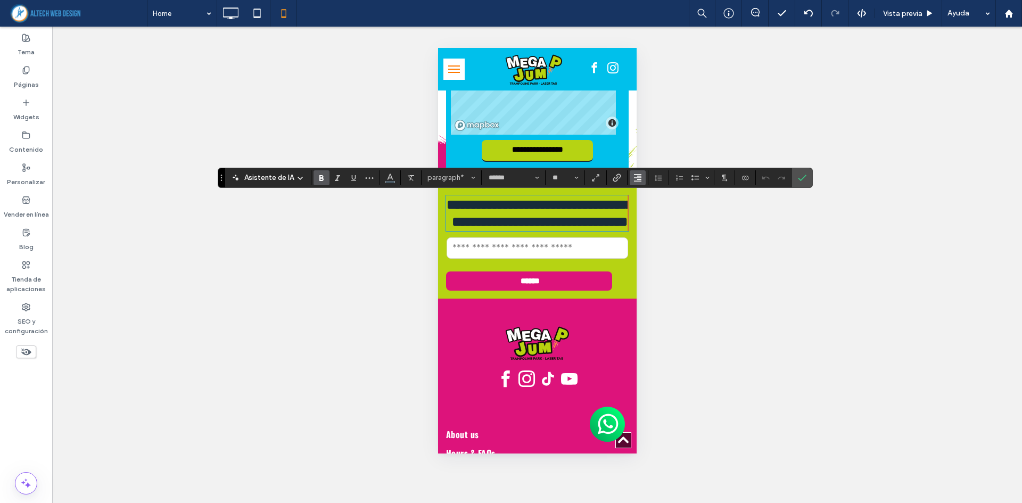
click at [635, 175] on icon "Alineación" at bounding box center [637, 177] width 9 height 9
click at [647, 216] on label "ui.textEditor.alignment.center" at bounding box center [647, 210] width 37 height 15
click at [801, 176] on icon "Confirmar" at bounding box center [802, 177] width 9 height 9
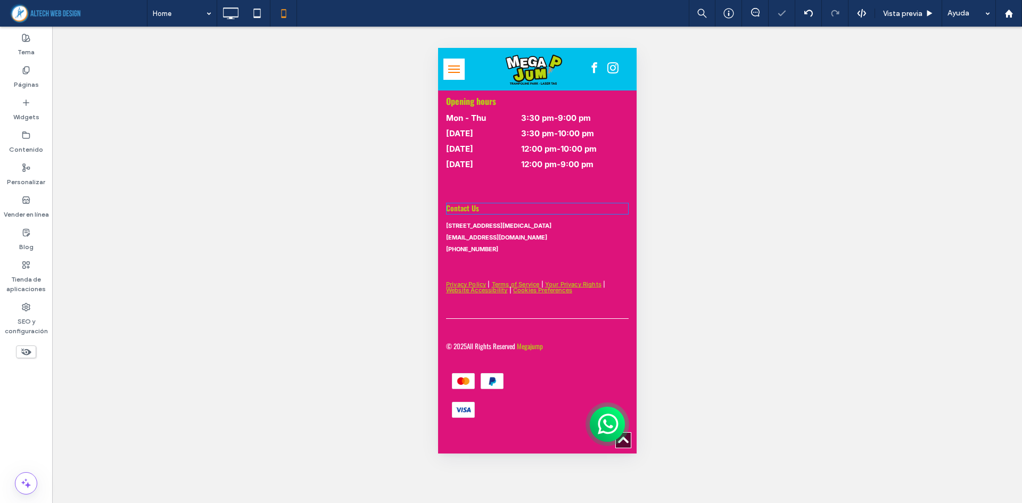
scroll to position [3289, 0]
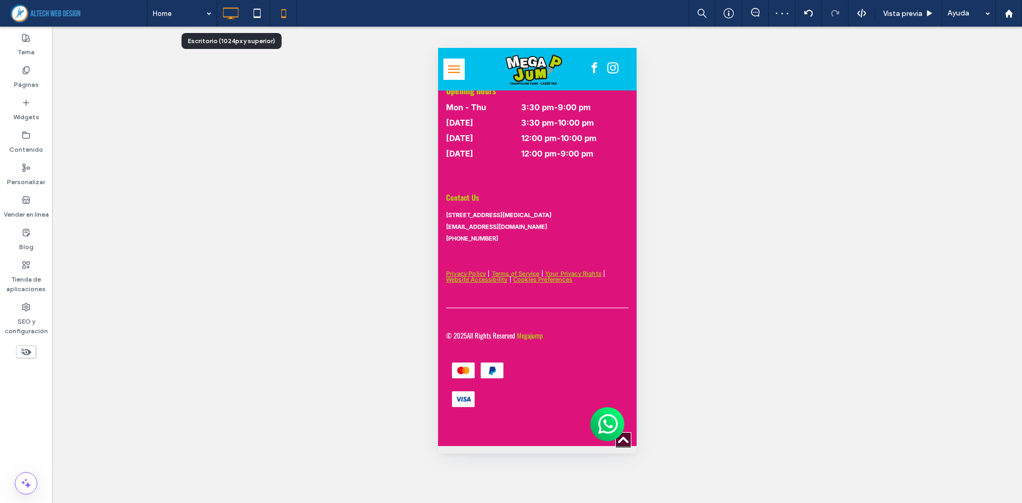
click at [223, 16] on use at bounding box center [230, 13] width 15 height 12
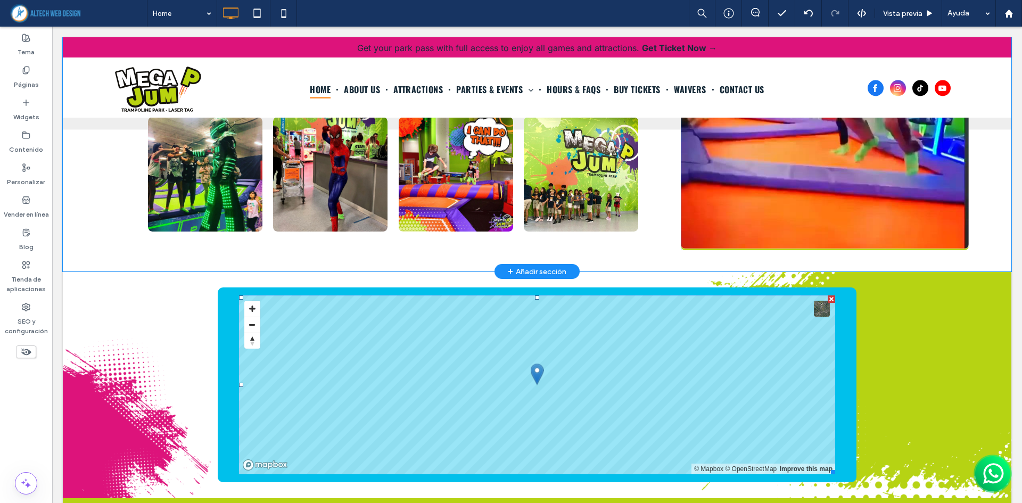
scroll to position [2416, 0]
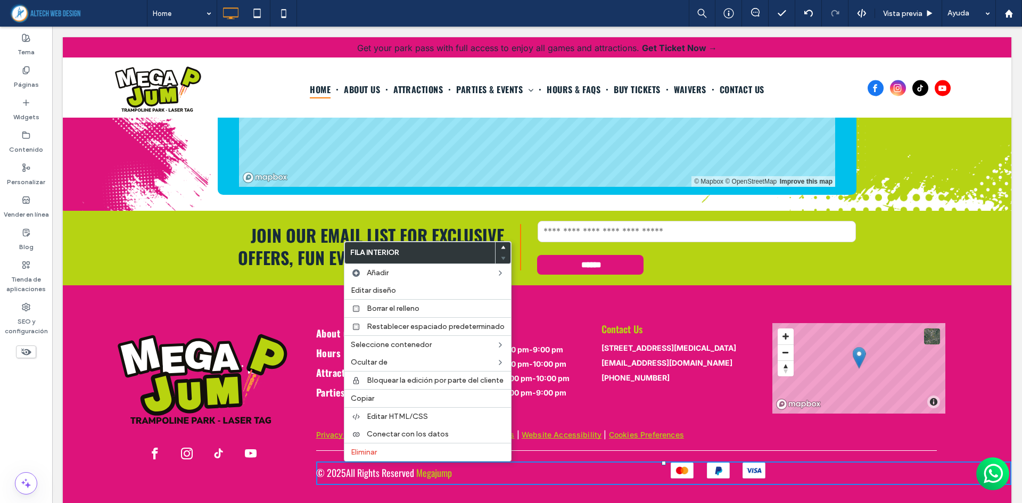
click at [885, 461] on div "Birthday Sparks Photo By: John Doe Button Fashion Magazine Photo By: John Doe B…" at bounding box center [837, 472] width 347 height 23
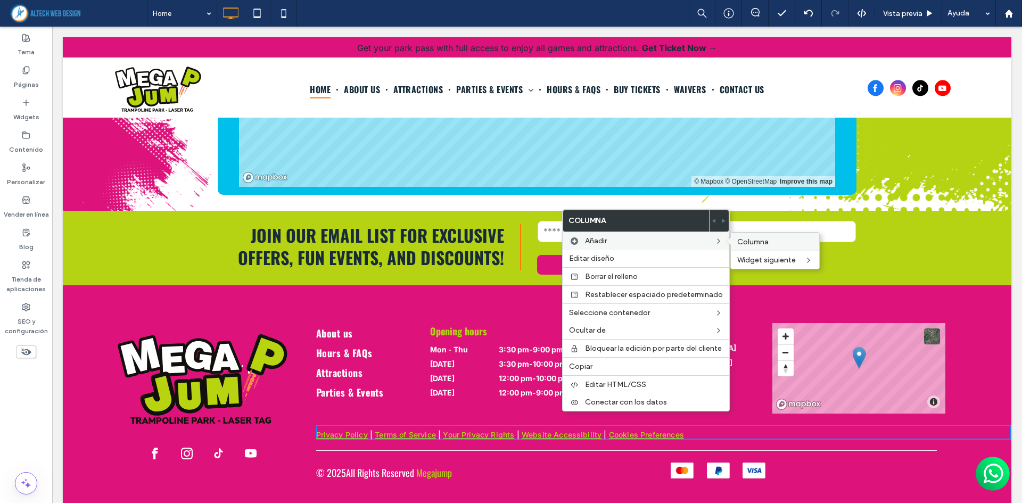
drag, startPoint x: 748, startPoint y: 239, endPoint x: 685, endPoint y: 221, distance: 65.3
click at [748, 239] on span "Columna" at bounding box center [752, 241] width 31 height 9
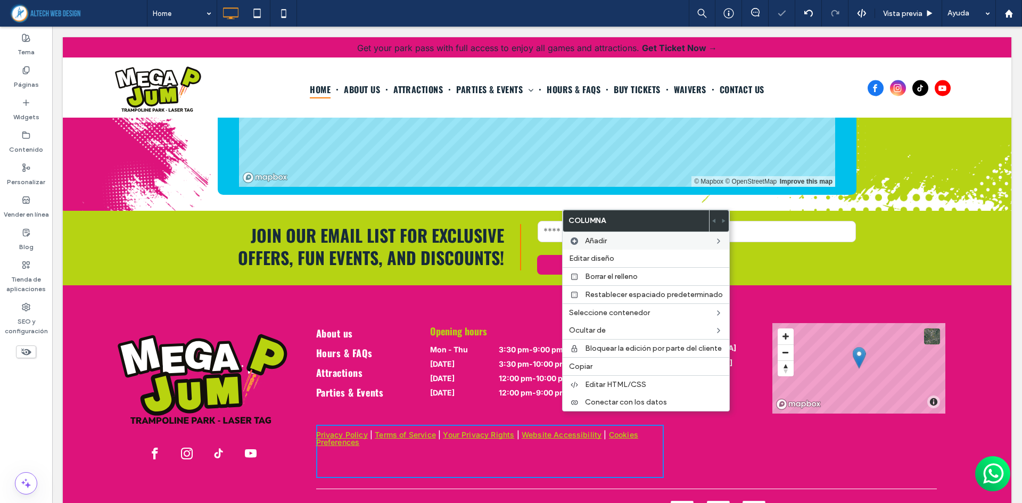
click at [446, 374] on div "Saturday 12:00 pm - 10:00 pm" at bounding box center [514, 381] width 168 height 14
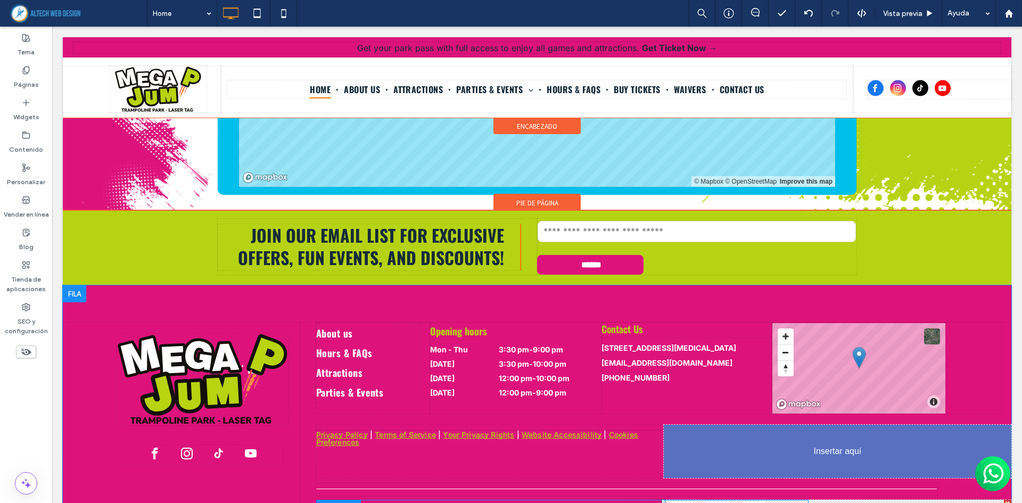
drag, startPoint x: 715, startPoint y: 490, endPoint x: 849, endPoint y: 439, distance: 143.5
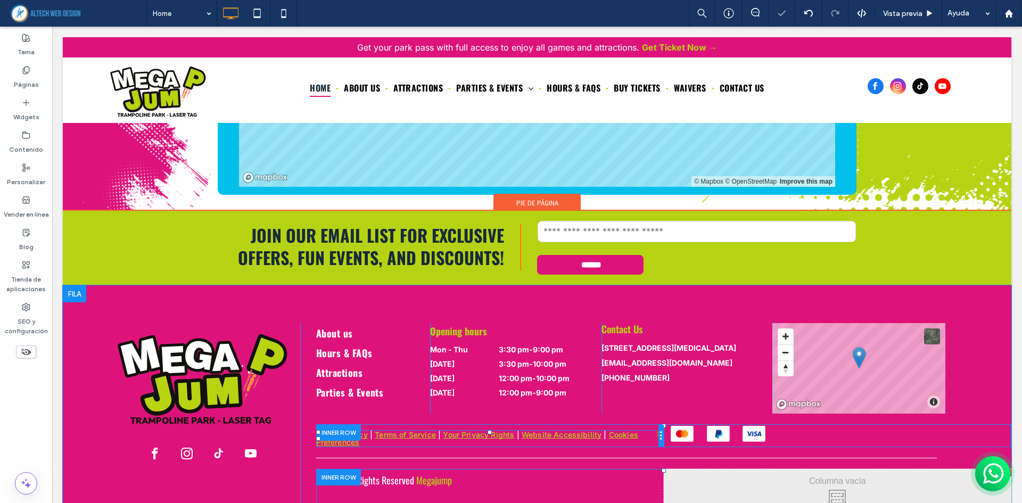
scroll to position [2421, 0]
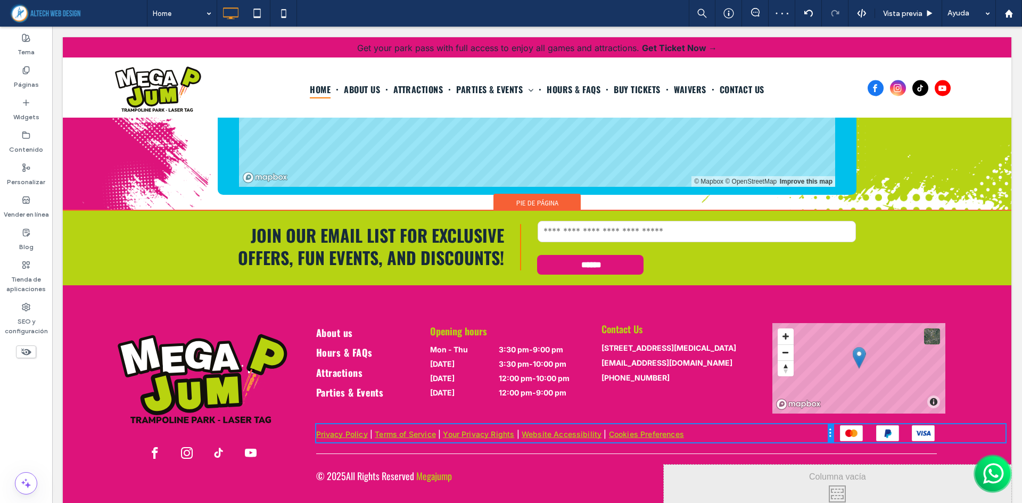
drag, startPoint x: 658, startPoint y: 423, endPoint x: 846, endPoint y: 434, distance: 188.7
click at [846, 434] on div "About us Hours & FAQs Attractions Parties & Events Click To Paste Opening hours…" at bounding box center [655, 419] width 711 height 195
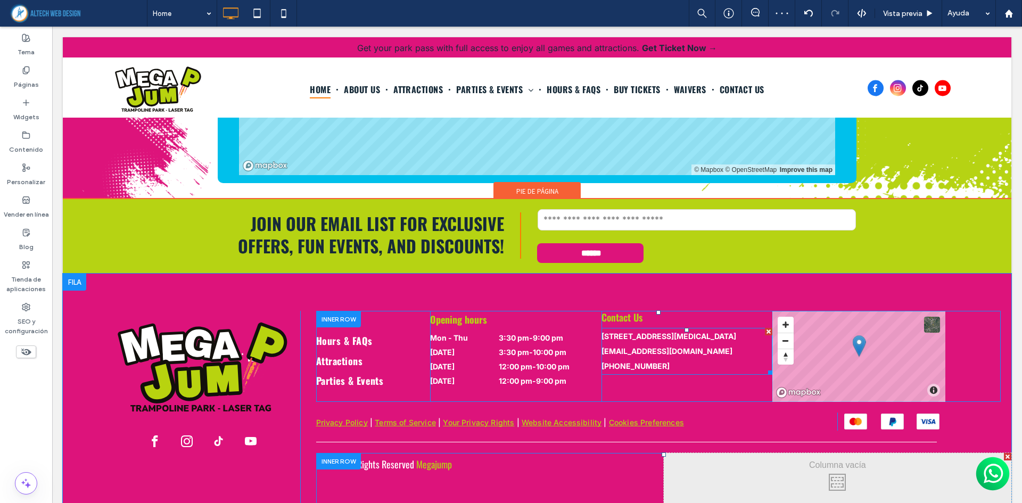
scroll to position [2454, 0]
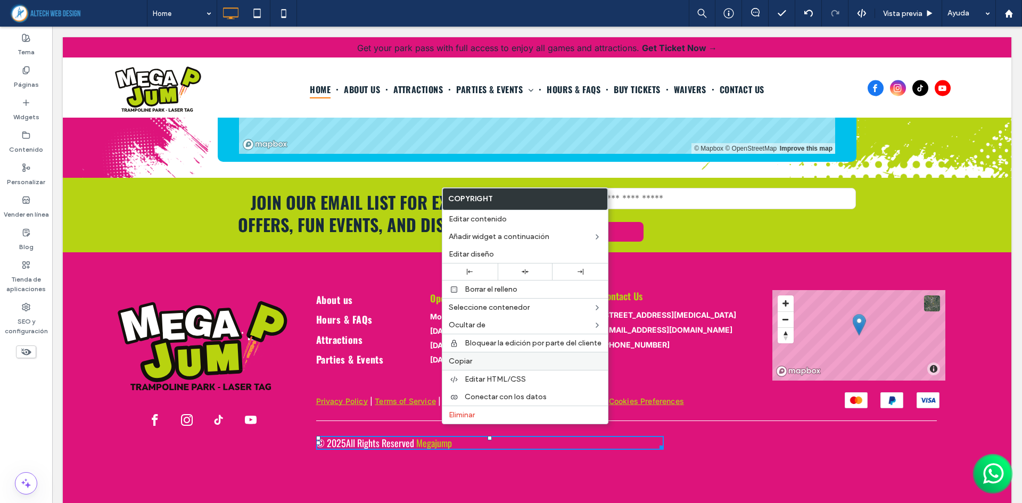
click at [470, 368] on div "Copiar" at bounding box center [524, 361] width 165 height 18
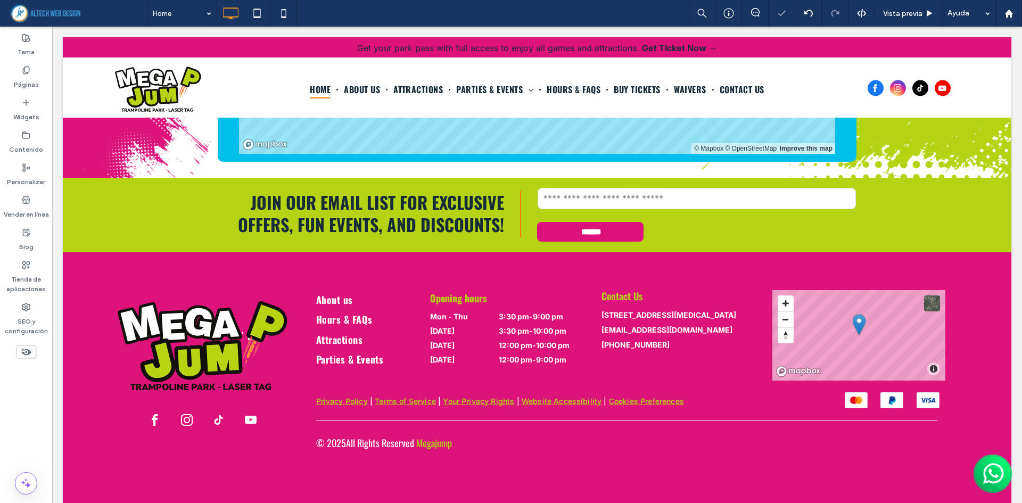
click at [829, 442] on span "Click To Paste" at bounding box center [837, 447] width 58 height 10
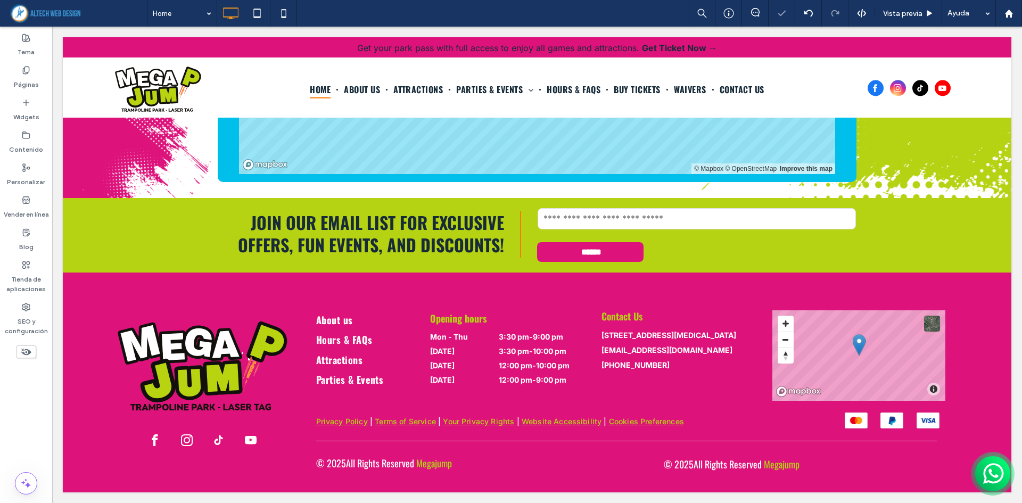
scroll to position [2420, 0]
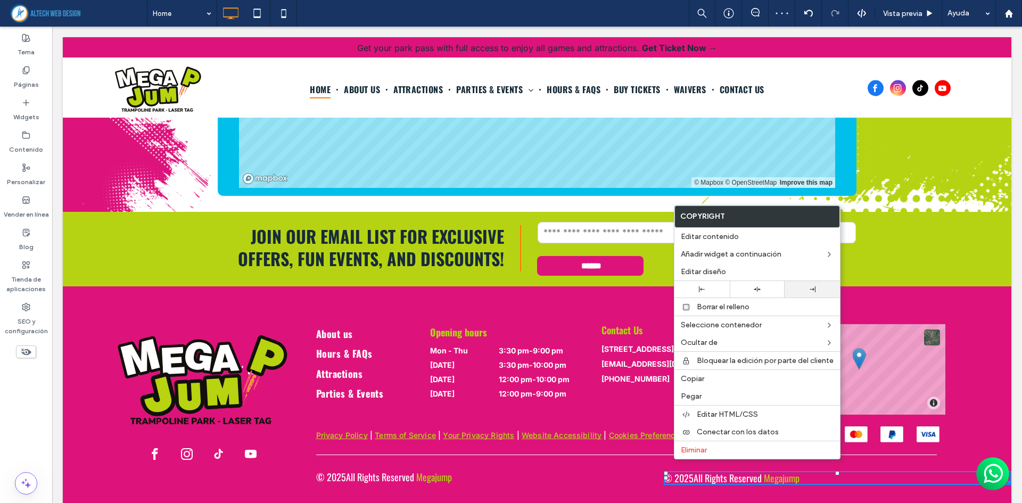
click at [790, 288] on div at bounding box center [812, 289] width 45 height 6
click at [802, 287] on div at bounding box center [812, 289] width 45 height 6
click at [697, 473] on div "Click To Paste About us Hours & FAQs Attractions Parties & Events Click To Past…" at bounding box center [537, 396] width 948 height 220
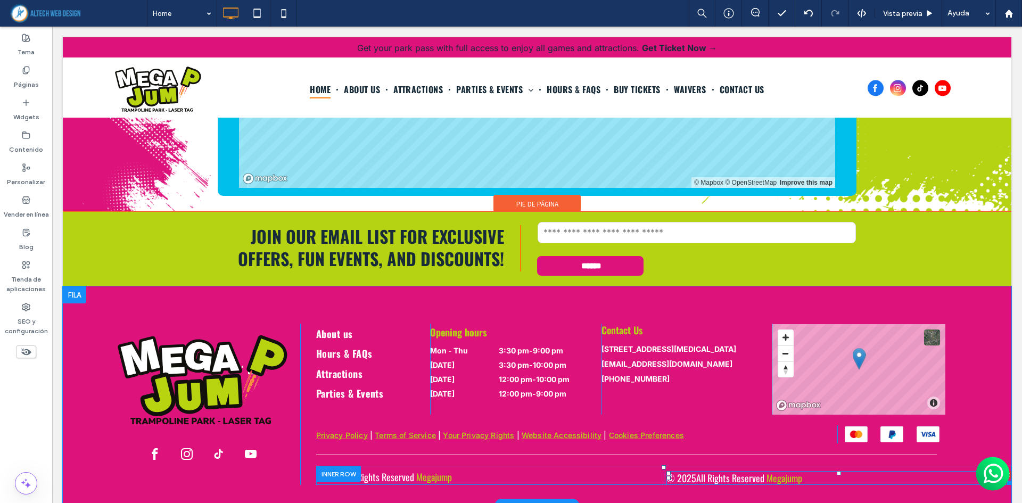
click at [697, 471] on span at bounding box center [838, 478] width 345 height 14
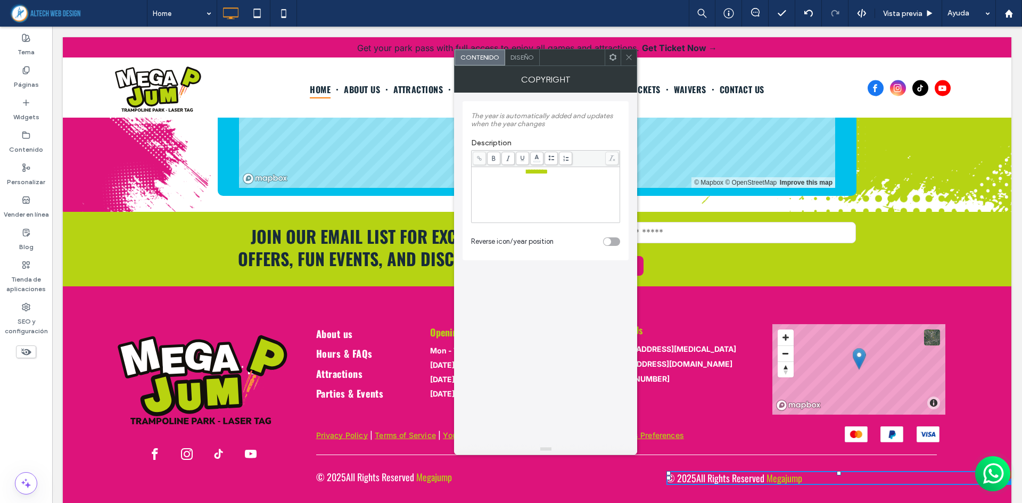
click at [697, 471] on span "All Rights Reserved" at bounding box center [730, 478] width 68 height 14
click at [553, 181] on div "**********" at bounding box center [545, 194] width 145 height 53
click at [552, 181] on div "Rich Text Editor" at bounding box center [545, 179] width 145 height 7
drag, startPoint x: 587, startPoint y: 177, endPoint x: 513, endPoint y: 171, distance: 73.7
click at [513, 171] on div "**********" at bounding box center [545, 179] width 145 height 22
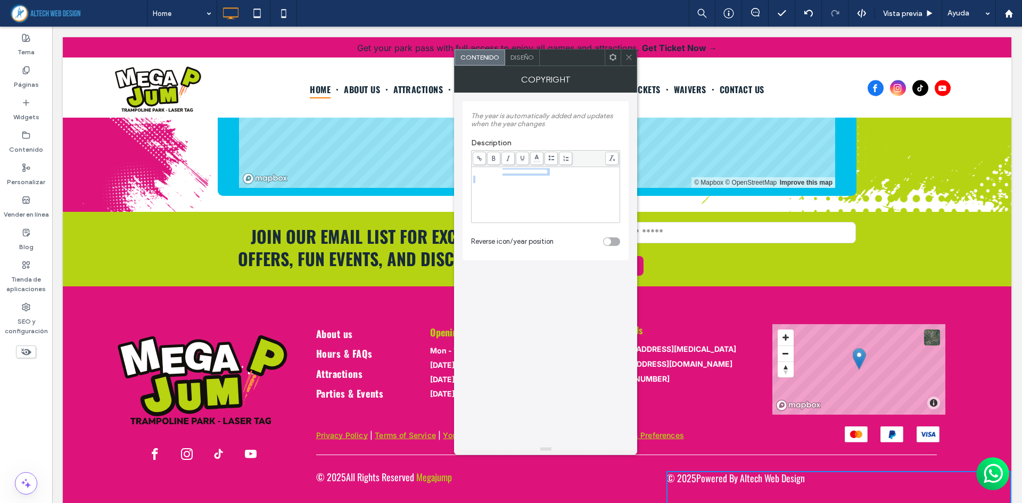
scroll to position [2448, 0]
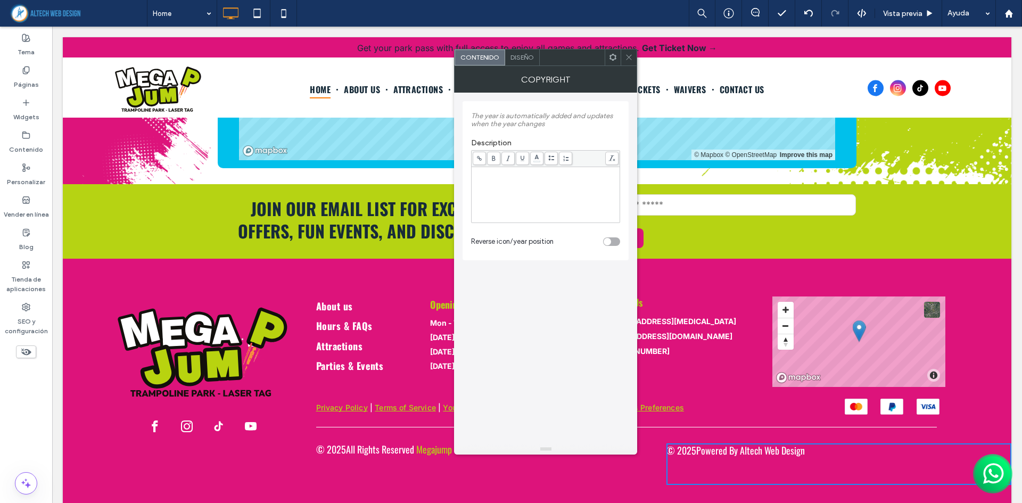
click at [482, 160] on icon at bounding box center [479, 158] width 6 height 6
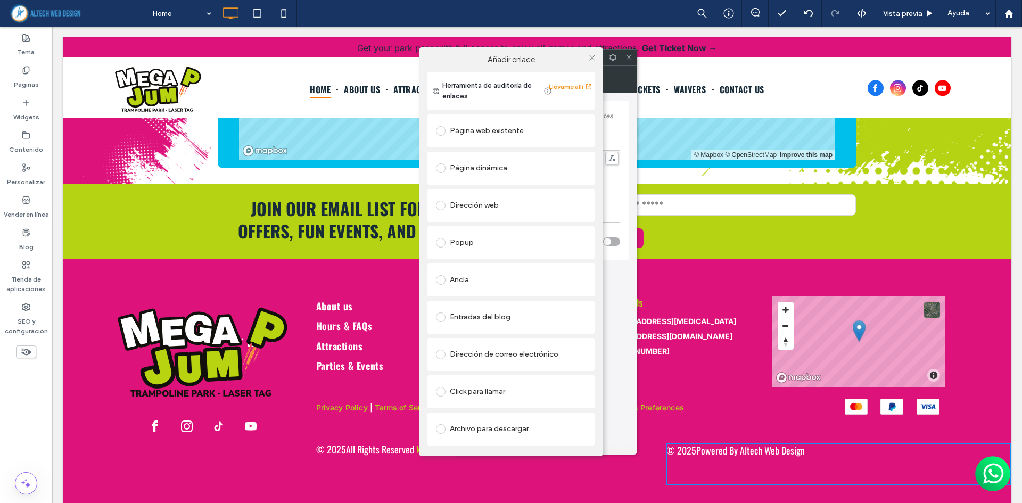
click at [508, 200] on div "Dirección web" at bounding box center [511, 205] width 150 height 17
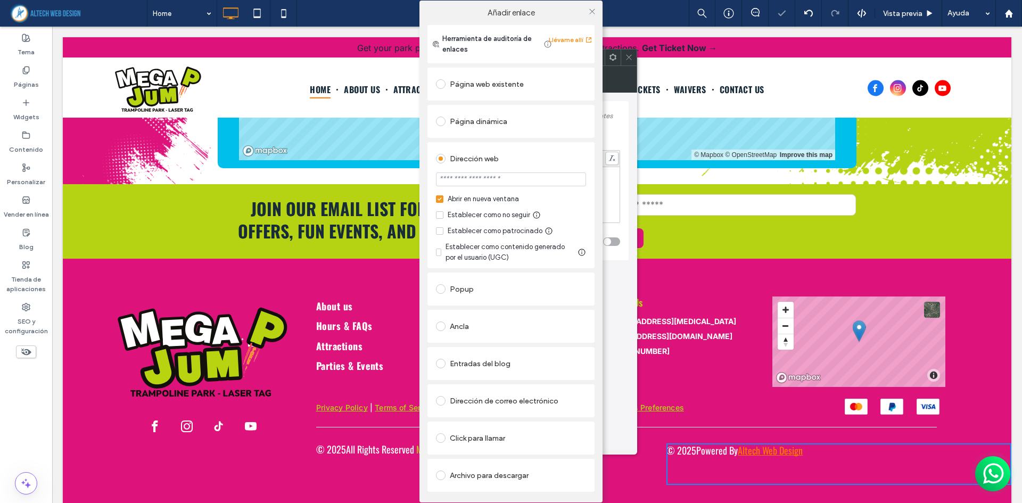
click at [543, 186] on input "url" at bounding box center [511, 179] width 150 height 14
click at [544, 175] on input "url" at bounding box center [511, 179] width 150 height 14
paste input "**********"
click at [561, 16] on label "Añadir enlace" at bounding box center [511, 13] width 168 height 10
type input "**********"
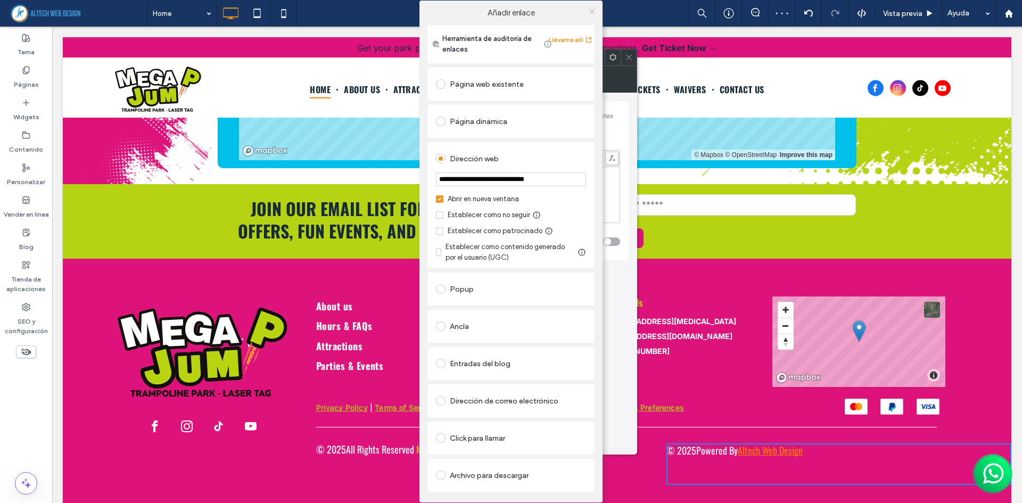
click at [594, 14] on icon at bounding box center [592, 11] width 8 height 8
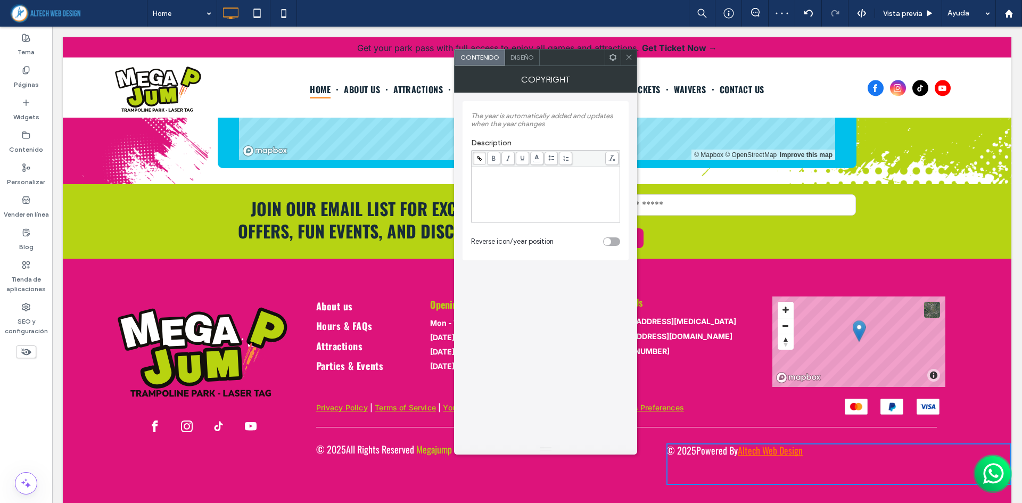
click at [524, 192] on div "**********" at bounding box center [545, 194] width 145 height 53
click at [512, 56] on span "Diseño" at bounding box center [521, 57] width 23 height 8
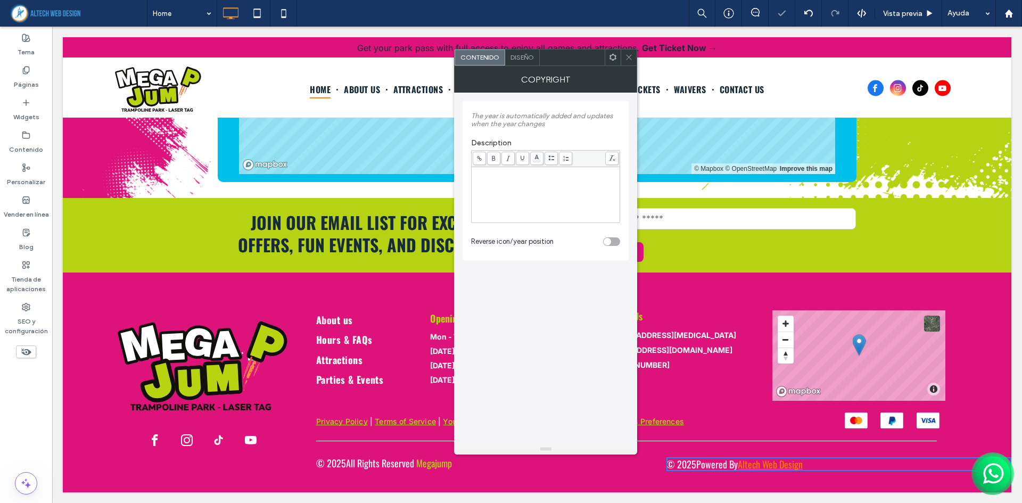
scroll to position [2420, 0]
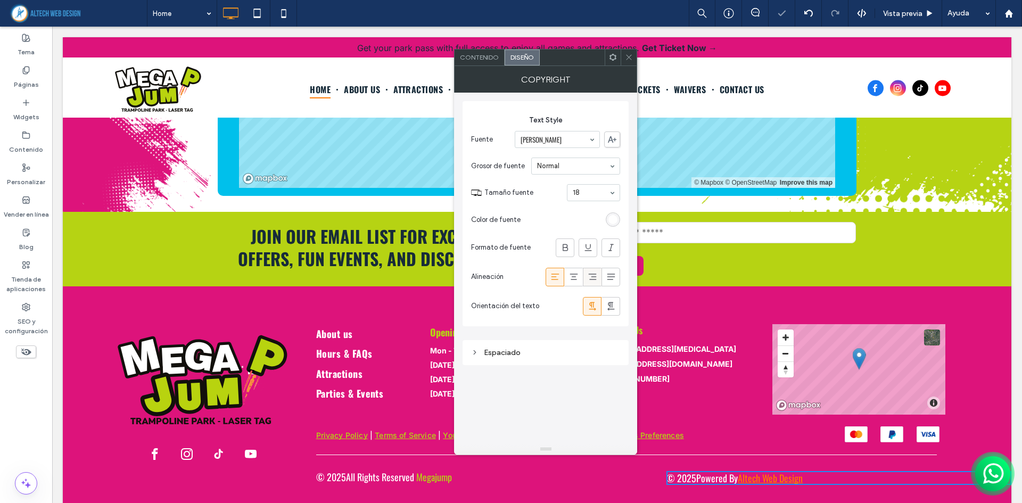
click at [588, 281] on icon at bounding box center [592, 276] width 11 height 11
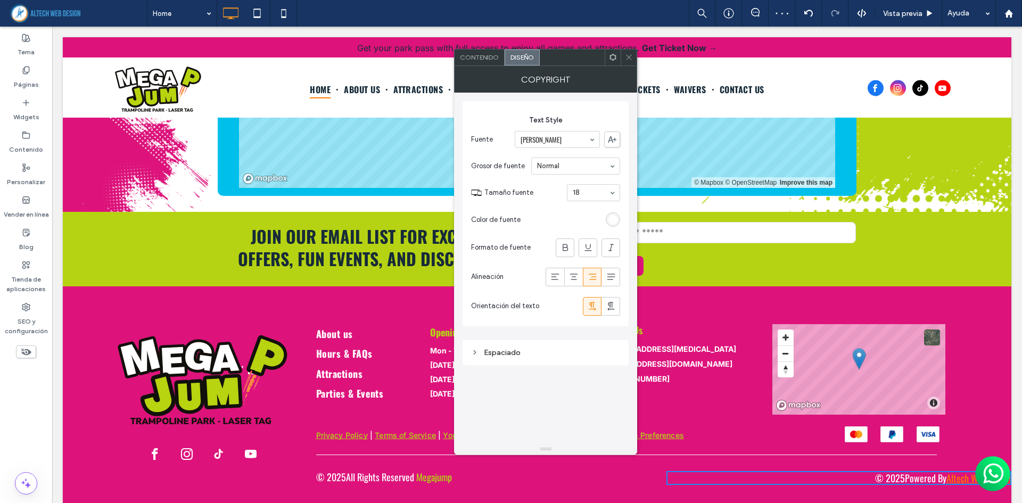
click at [627, 54] on icon at bounding box center [629, 57] width 8 height 8
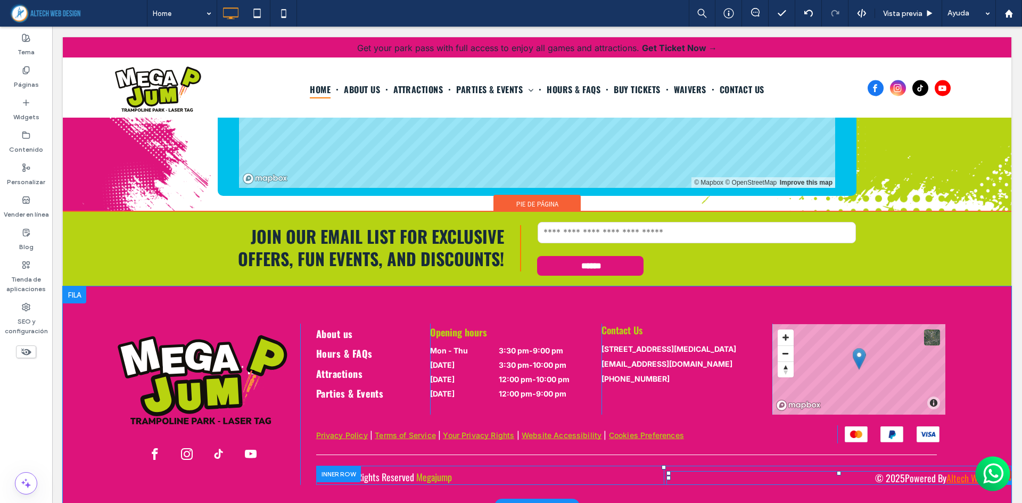
click at [814, 471] on span at bounding box center [838, 478] width 345 height 14
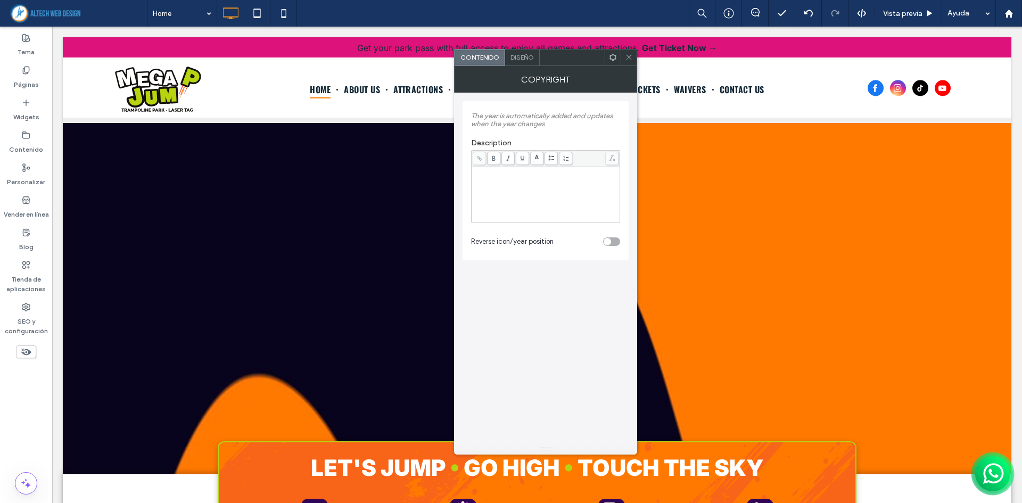
scroll to position [2420, 0]
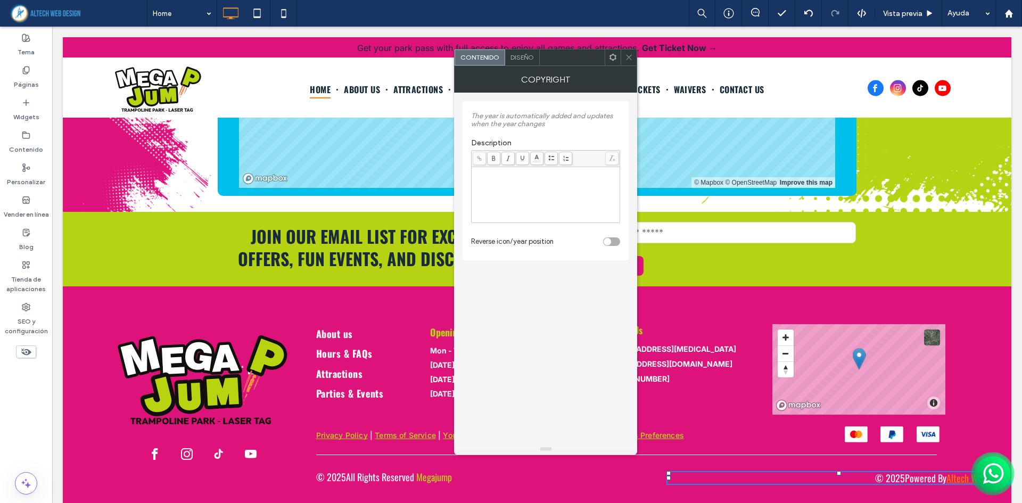
click at [611, 243] on div "toggle" at bounding box center [611, 241] width 17 height 9
click at [522, 60] on span "Diseño" at bounding box center [521, 57] width 23 height 8
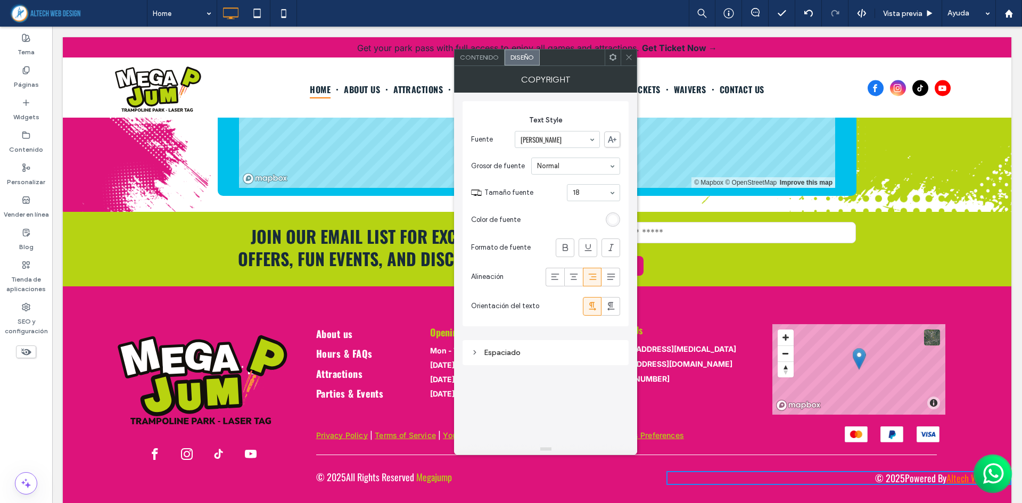
click at [634, 58] on div at bounding box center [628, 57] width 16 height 16
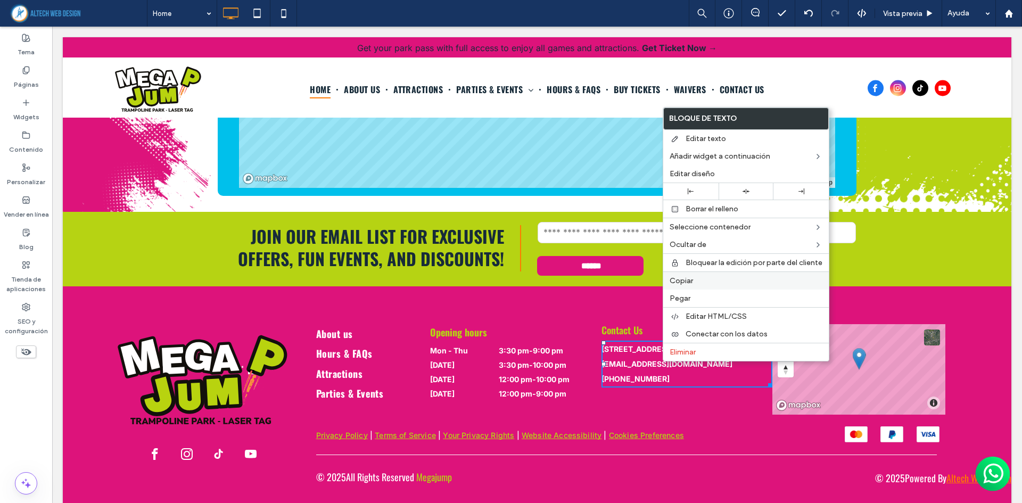
click at [698, 286] on div "Copiar" at bounding box center [745, 280] width 165 height 18
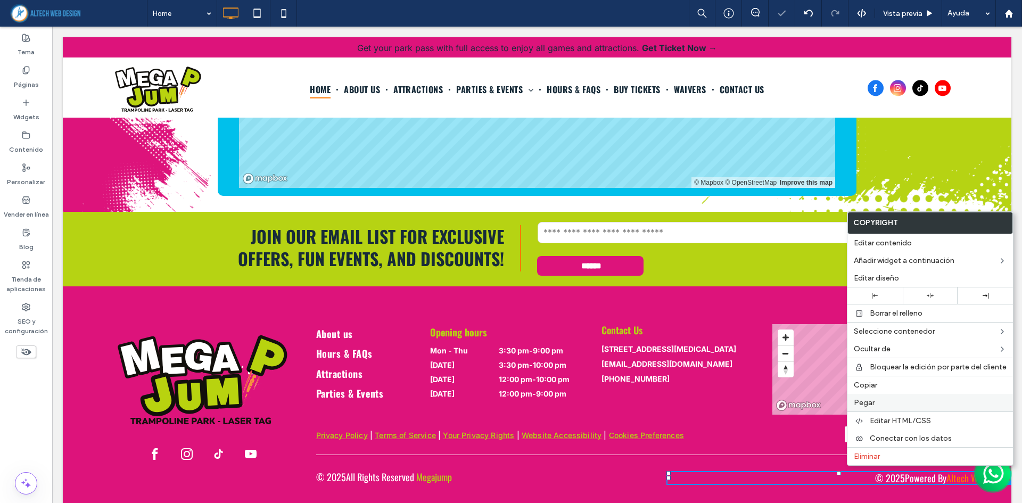
click at [883, 405] on label "Pegar" at bounding box center [929, 402] width 153 height 9
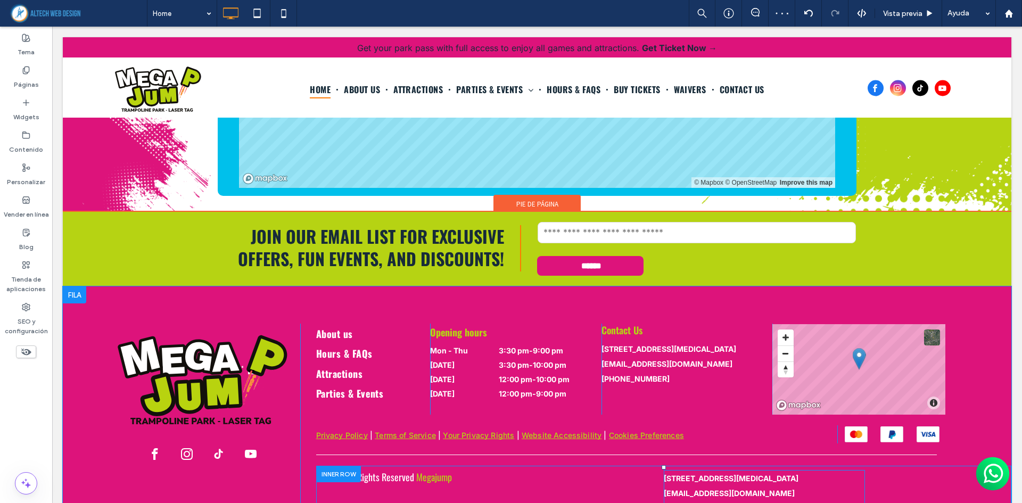
scroll to position [2454, 0]
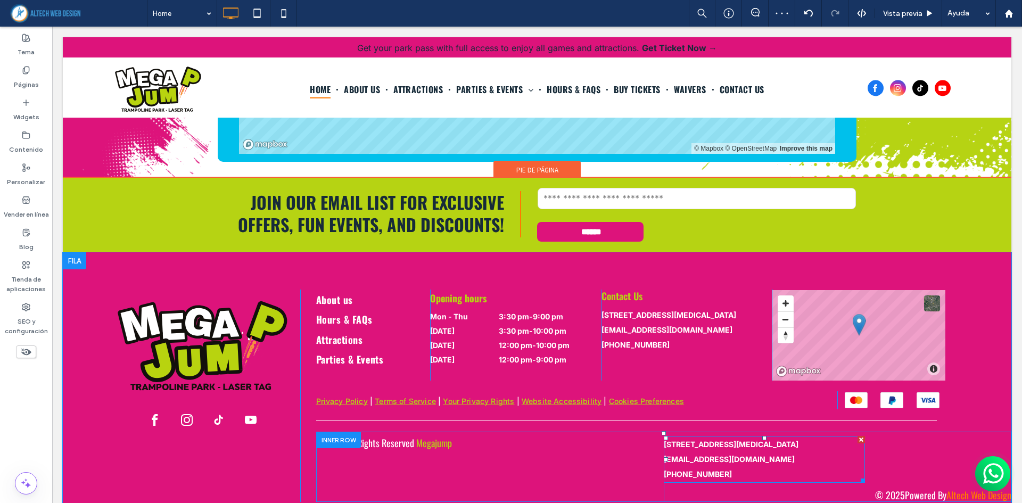
click at [802, 467] on p "[PHONE_NUMBER]" at bounding box center [764, 474] width 201 height 15
type input "*****"
type input "**"
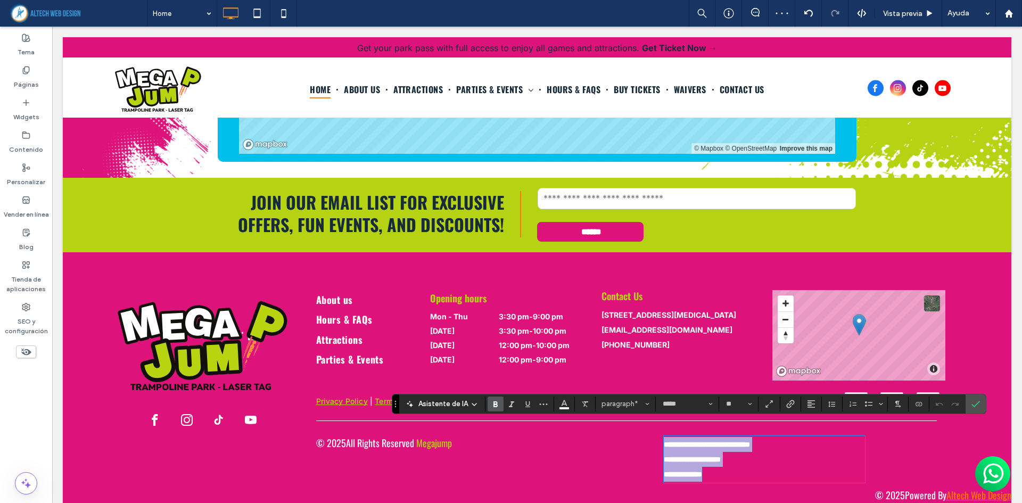
type input "**********"
type input "**"
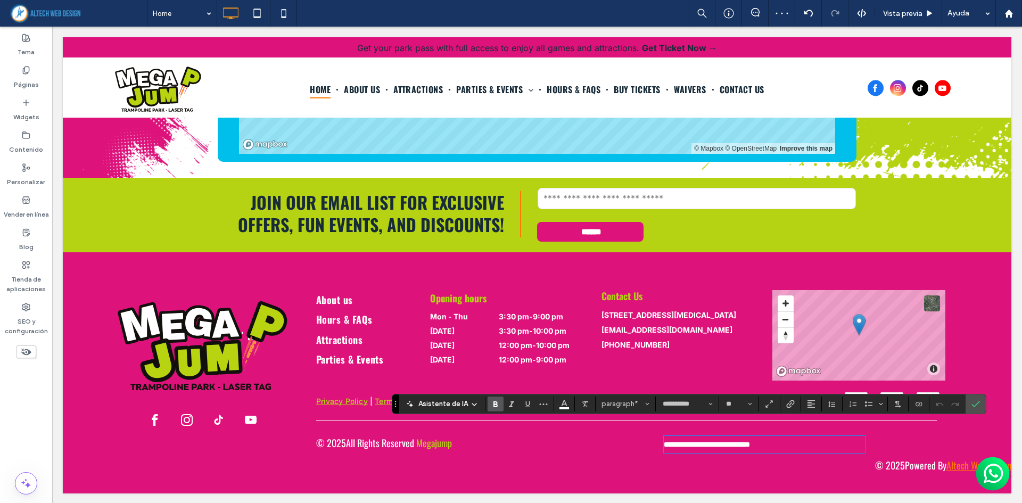
scroll to position [2441, 0]
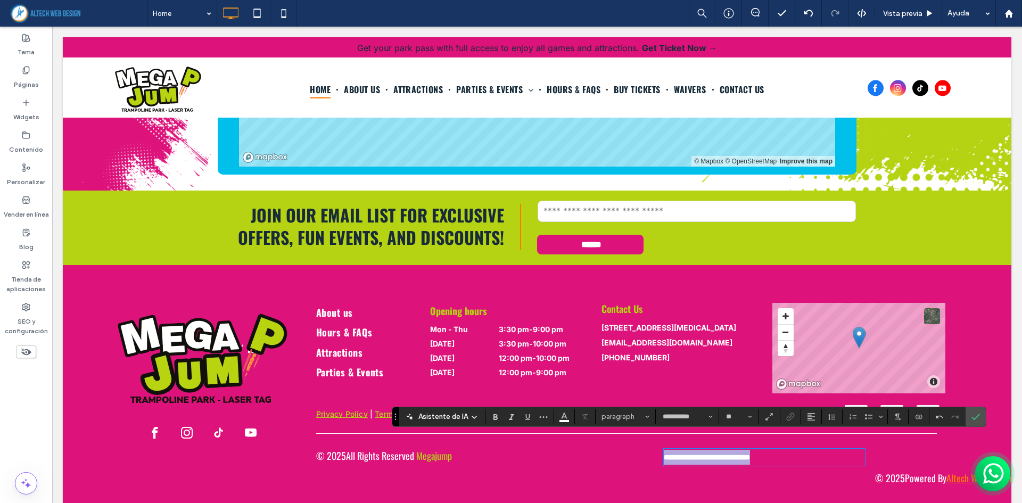
type input "*****"
type input "**"
type input "**********"
type input "**"
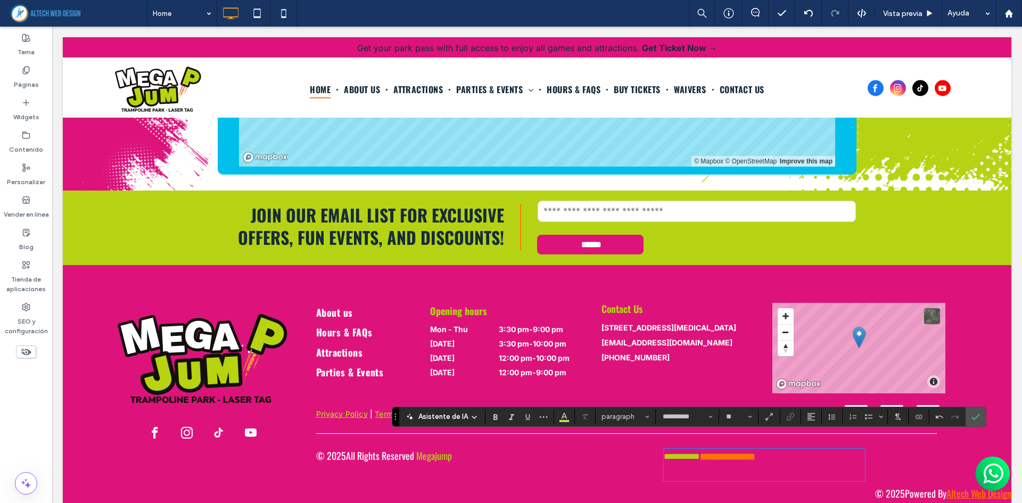
click at [726, 486] on div "© 2025 Powered By Altech Web Design" at bounding box center [838, 493] width 345 height 14
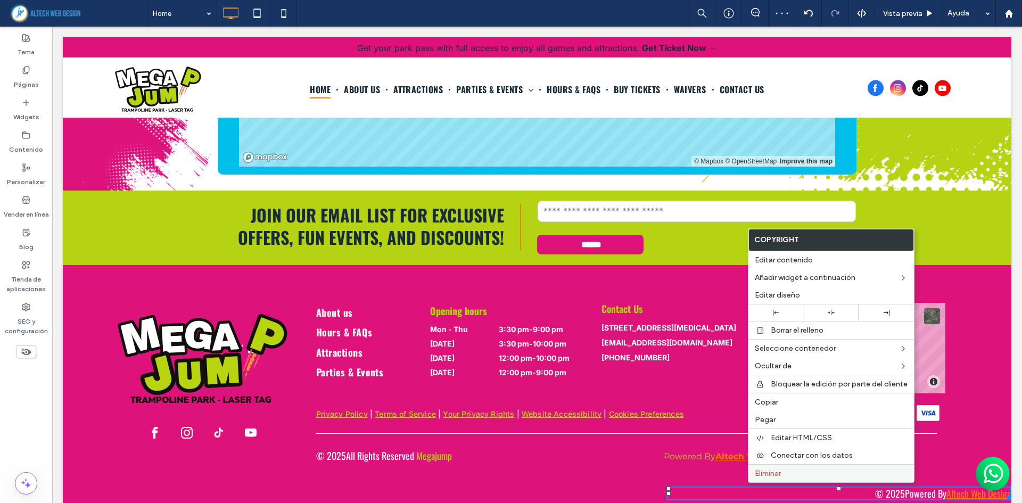
click at [772, 476] on span "Eliminar" at bounding box center [768, 473] width 26 height 9
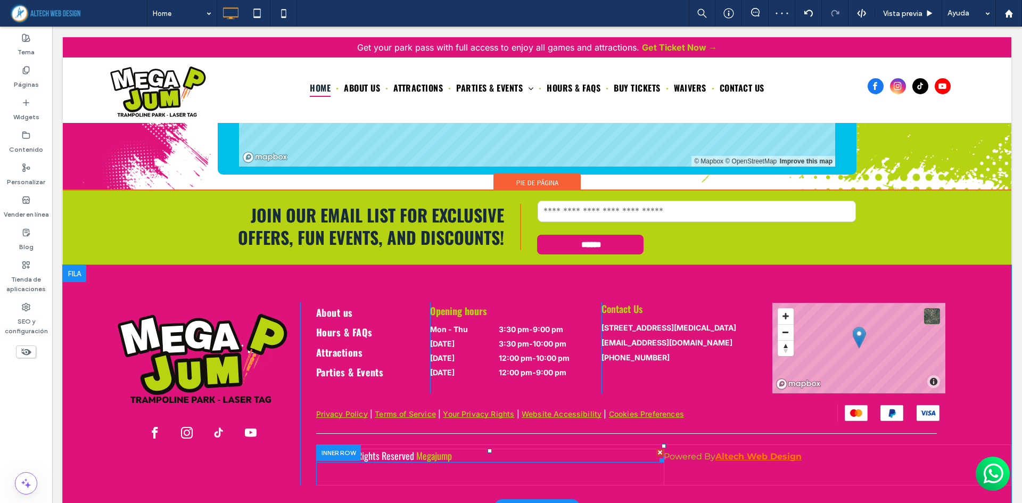
click at [467, 449] on span at bounding box center [489, 456] width 347 height 14
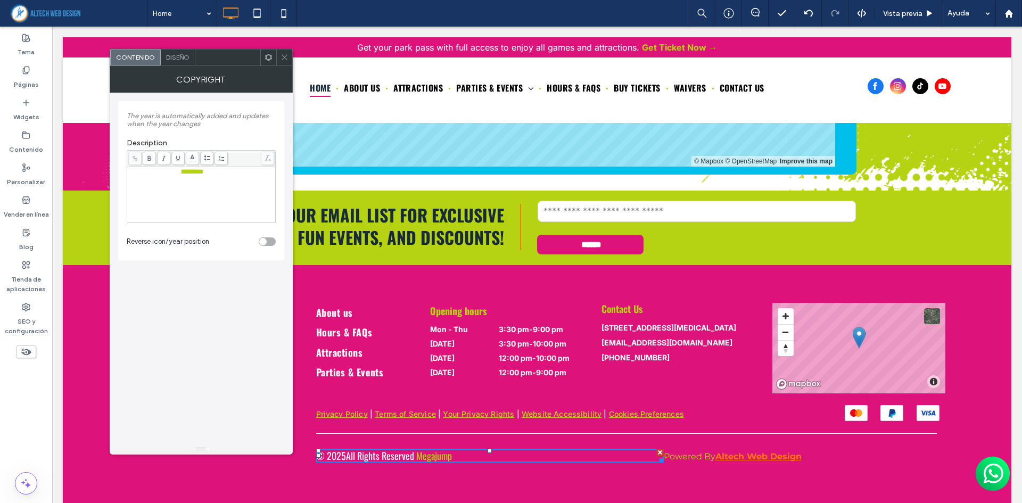
click at [177, 63] on div "Diseño" at bounding box center [178, 57] width 35 height 16
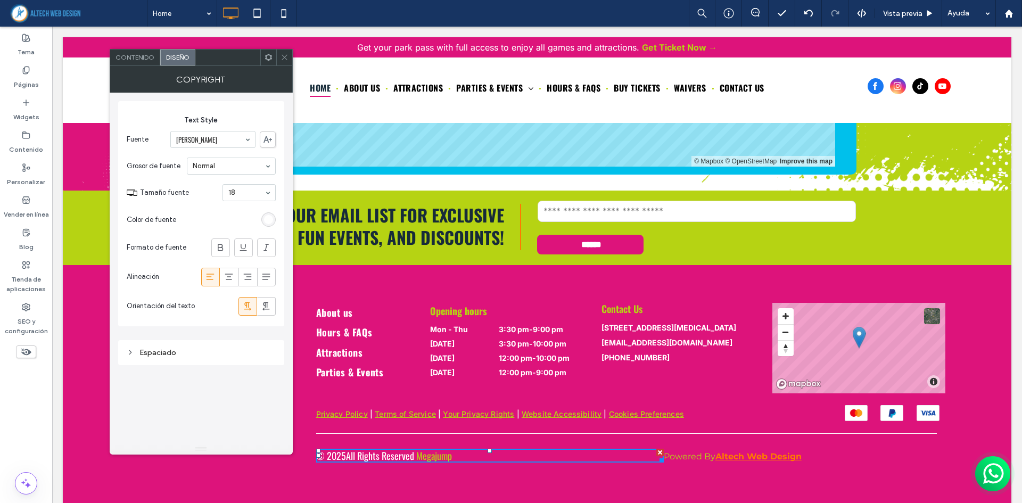
drag, startPoint x: 283, startPoint y: 60, endPoint x: 379, endPoint y: 77, distance: 98.3
click at [283, 60] on icon at bounding box center [284, 57] width 8 height 8
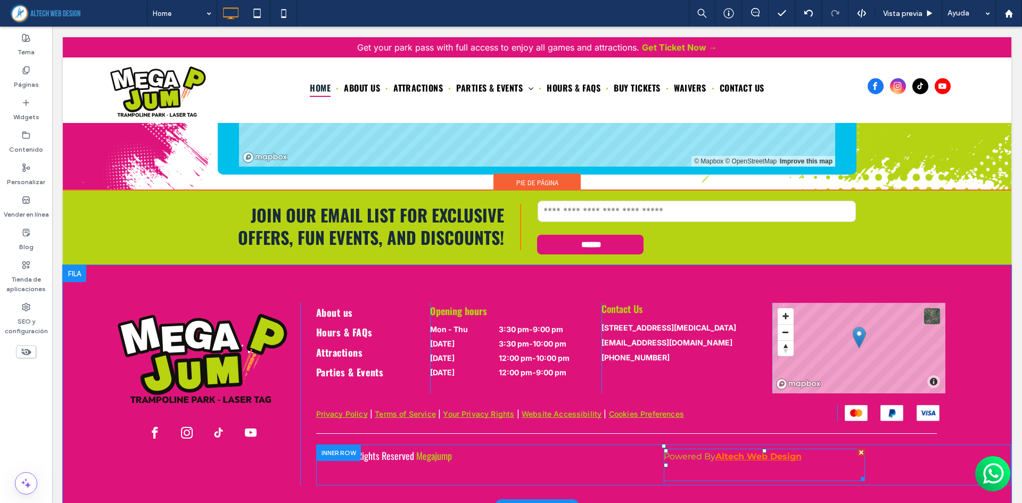
click at [836, 450] on p "Powered By Altech Web Design" at bounding box center [764, 457] width 201 height 14
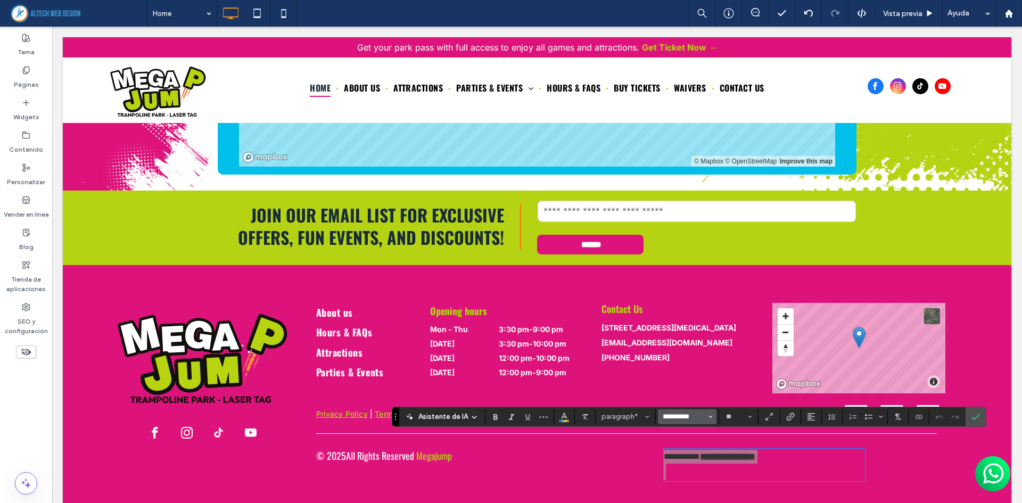
click at [691, 416] on input "**********" at bounding box center [683, 416] width 45 height 9
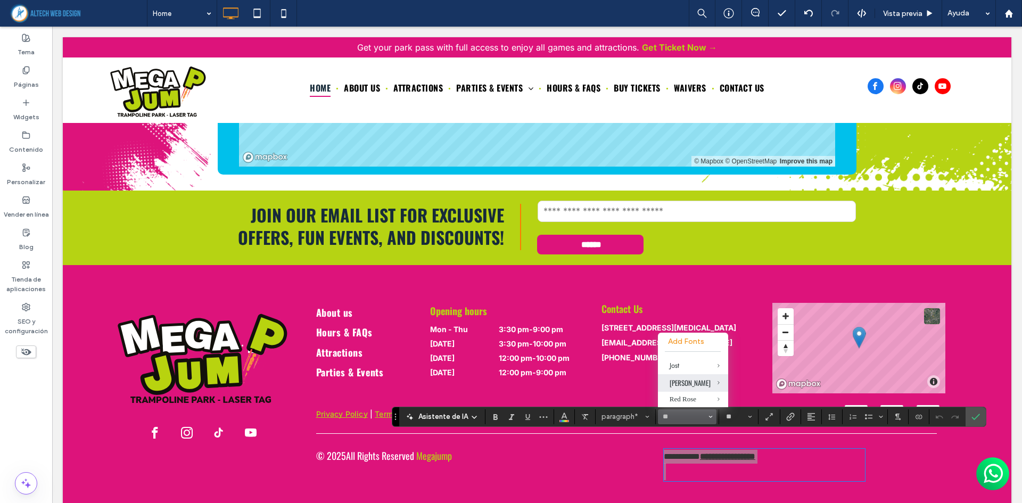
click at [683, 377] on div "Oswald" at bounding box center [692, 382] width 47 height 11
type input "******"
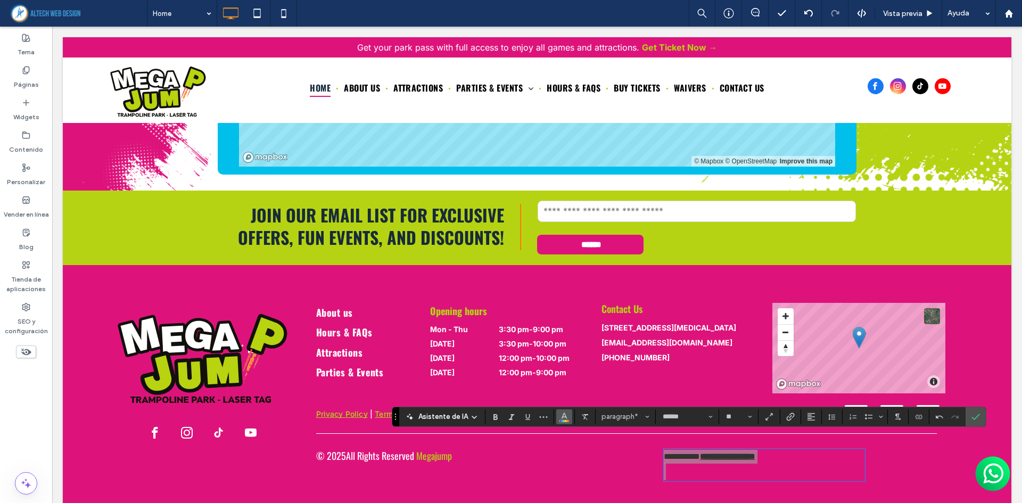
click at [562, 415] on use "Color" at bounding box center [564, 415] width 6 height 6
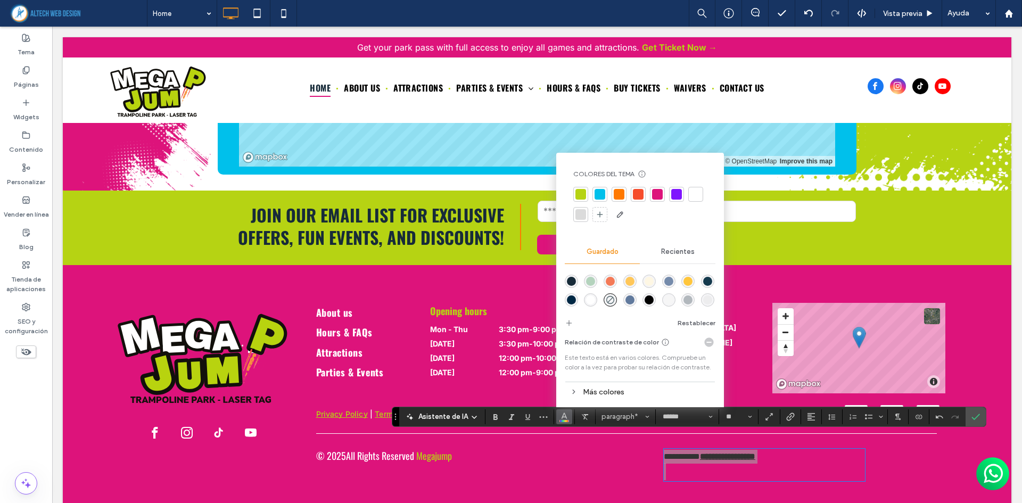
drag, startPoint x: 616, startPoint y: 301, endPoint x: 554, endPoint y: 322, distance: 65.3
click at [595, 301] on div "rgba(255,255,255,1)" at bounding box center [590, 299] width 9 height 9
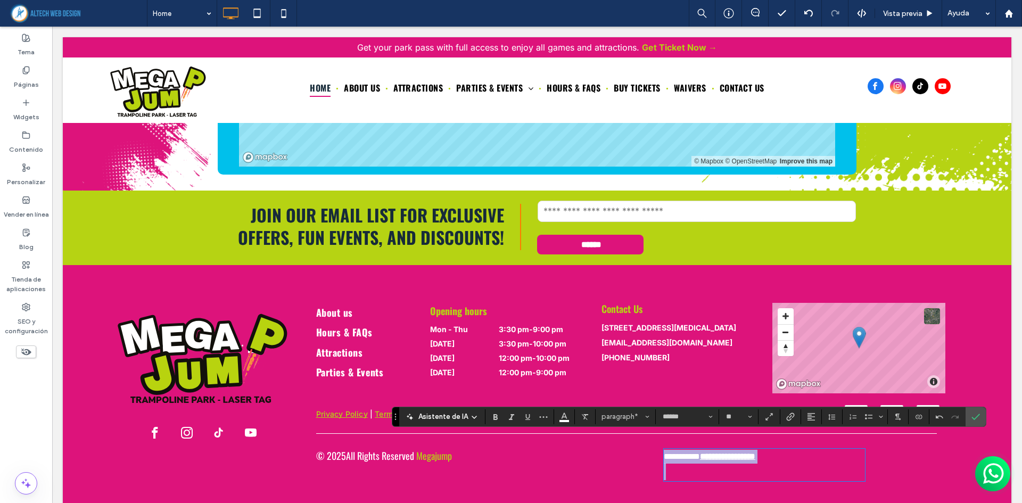
click at [788, 450] on p "**********" at bounding box center [764, 457] width 201 height 14
drag, startPoint x: 782, startPoint y: 444, endPoint x: 698, endPoint y: 439, distance: 84.2
click at [698, 450] on p "**********" at bounding box center [764, 457] width 201 height 14
click at [525, 418] on use "Subrayado" at bounding box center [527, 417] width 5 height 6
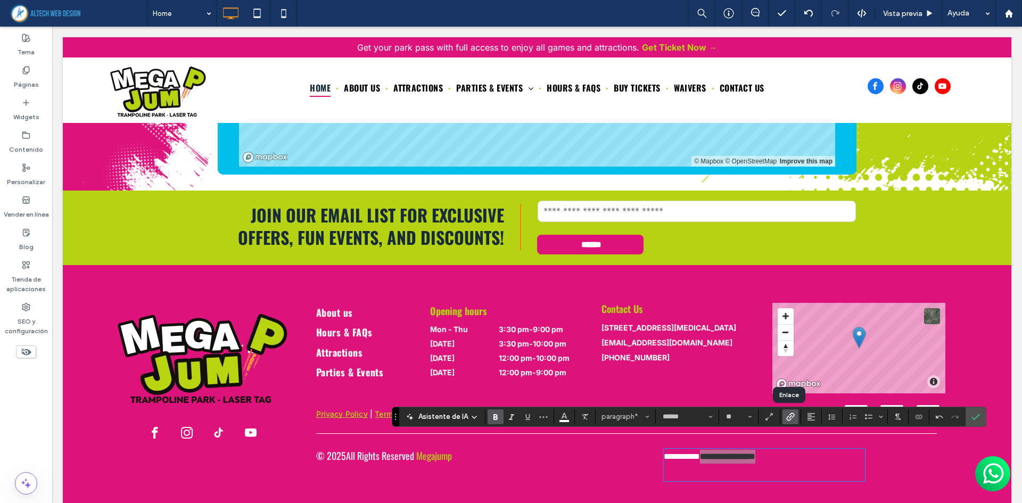
click at [786, 416] on icon "Enlace" at bounding box center [790, 416] width 9 height 9
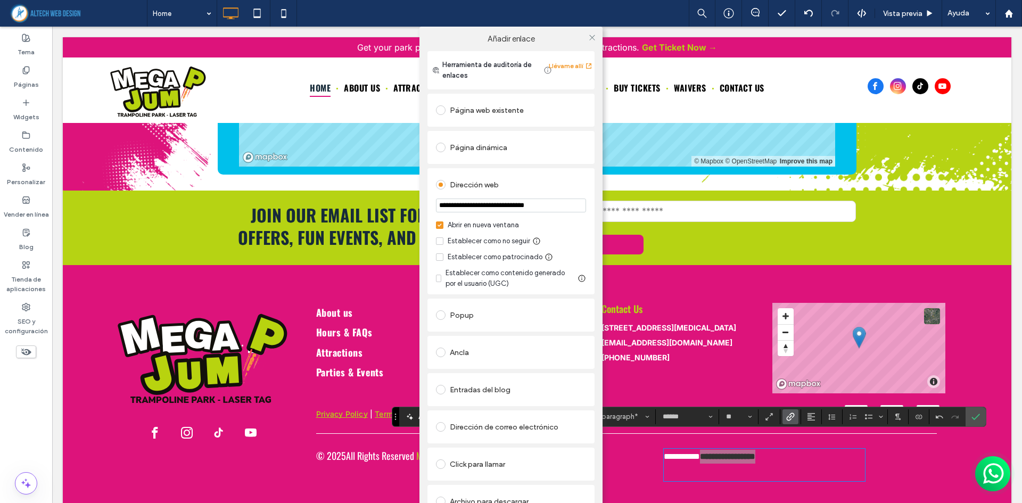
click at [948, 446] on div "**********" at bounding box center [511, 278] width 1022 height 503
click at [590, 31] on span at bounding box center [592, 37] width 8 height 16
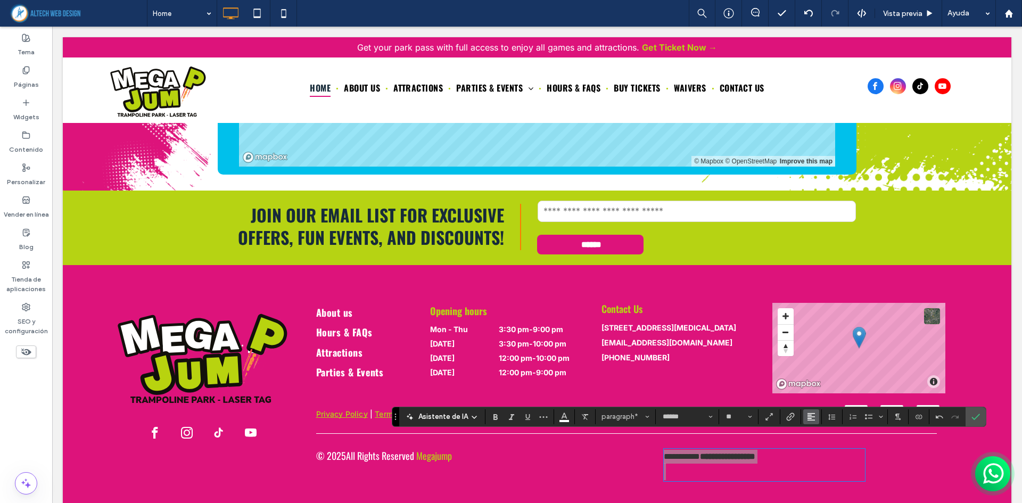
click at [810, 412] on icon "Alineación" at bounding box center [811, 416] width 9 height 9
click at [825, 379] on div "ui.textEditor.alignment.right" at bounding box center [822, 383] width 14 height 9
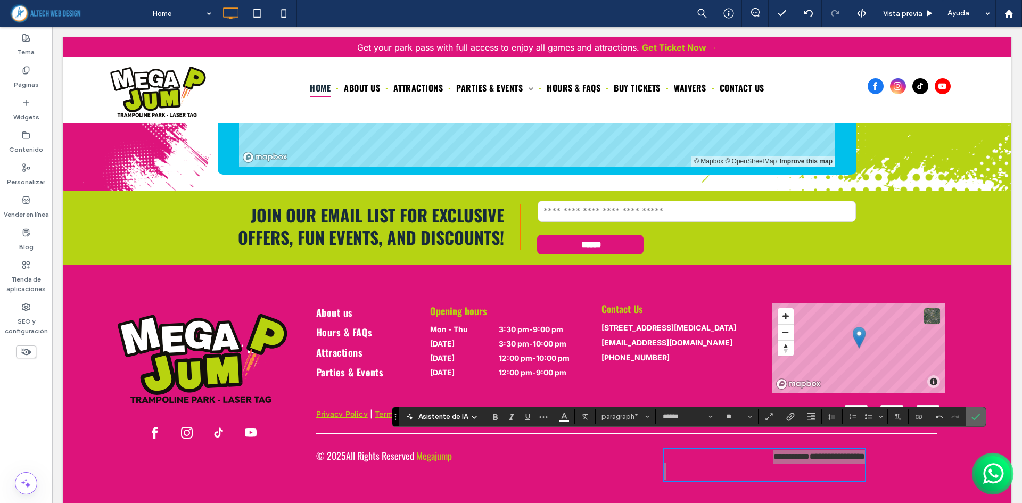
drag, startPoint x: 973, startPoint y: 415, endPoint x: 879, endPoint y: 410, distance: 94.8
click at [973, 415] on icon "Confirmar" at bounding box center [975, 416] width 9 height 9
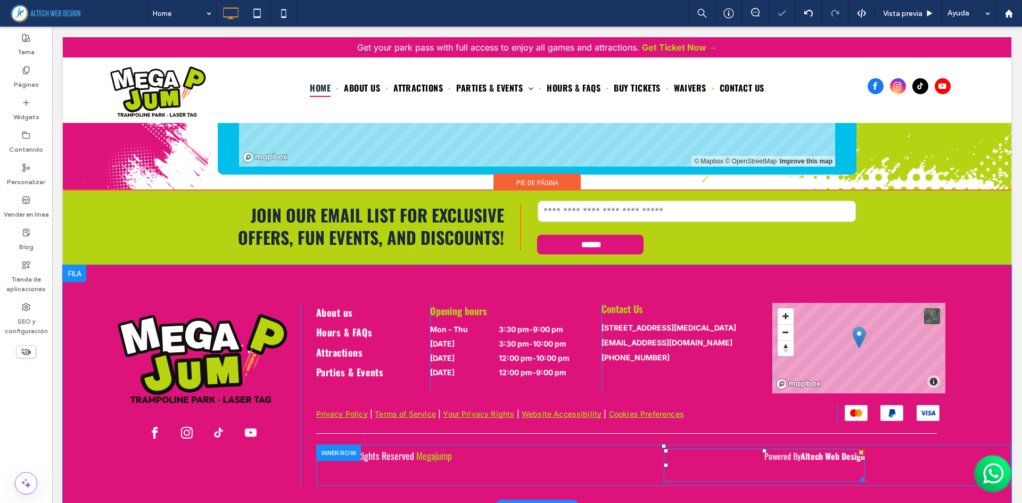
click at [809, 450] on strong "Altech Web Design" at bounding box center [832, 456] width 64 height 13
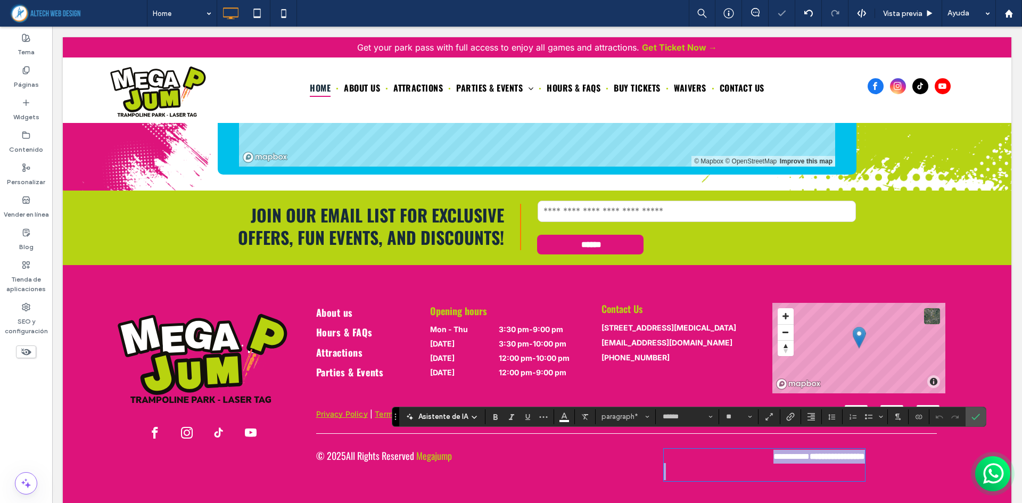
click at [809, 452] on strong "**********" at bounding box center [836, 456] width 55 height 8
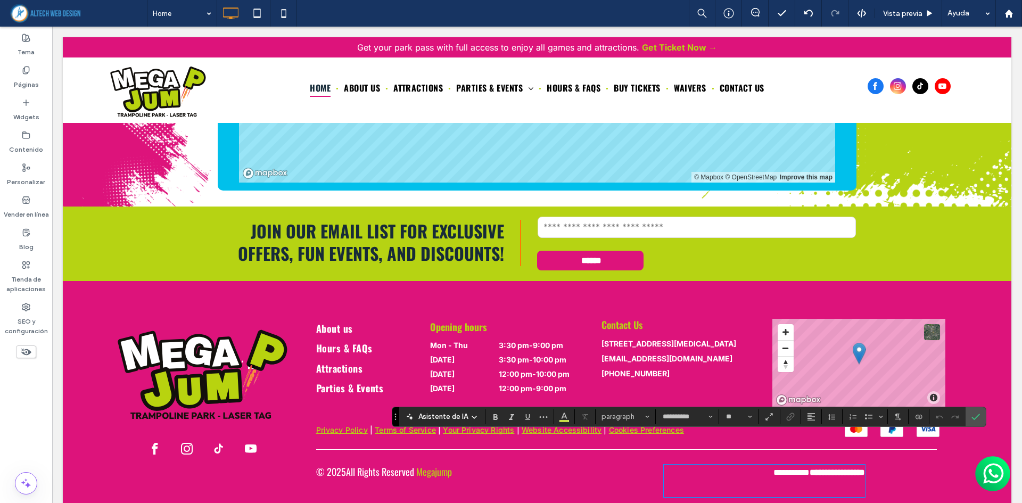
type input "******"
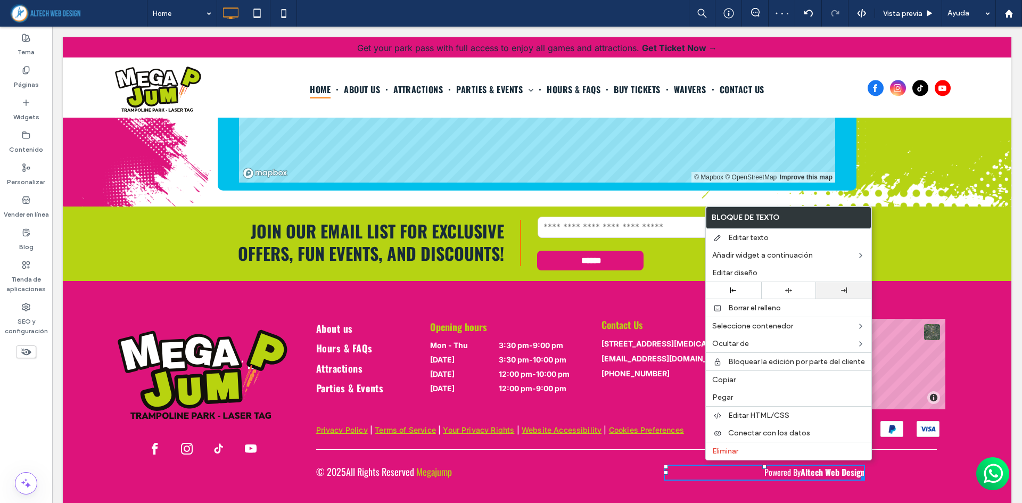
click at [832, 293] on div at bounding box center [843, 290] width 55 height 16
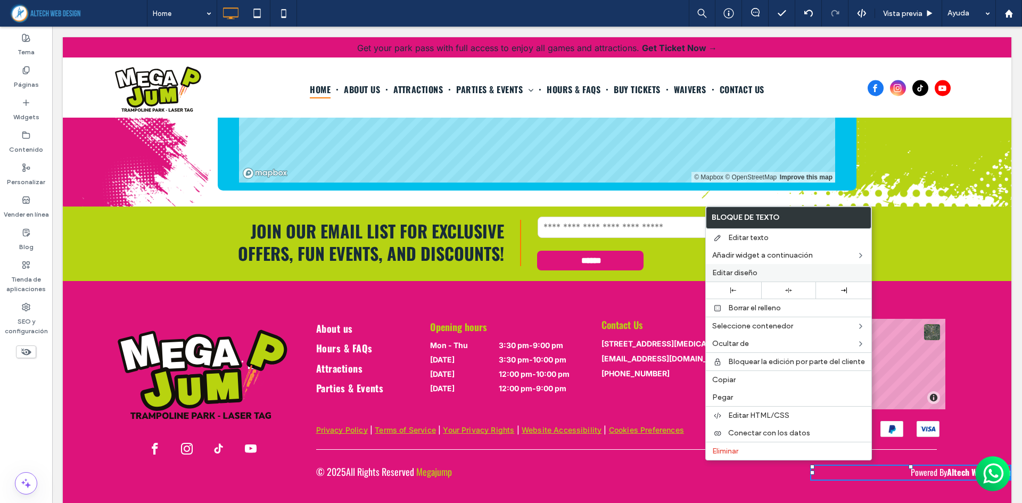
click at [768, 269] on label "Editar diseño" at bounding box center [788, 272] width 153 height 9
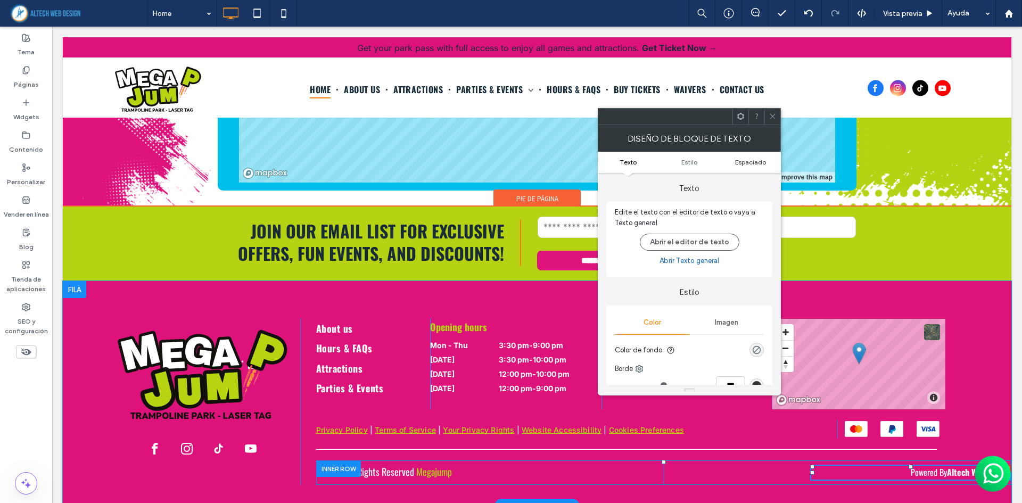
click at [749, 161] on span "Espaciado" at bounding box center [750, 162] width 31 height 8
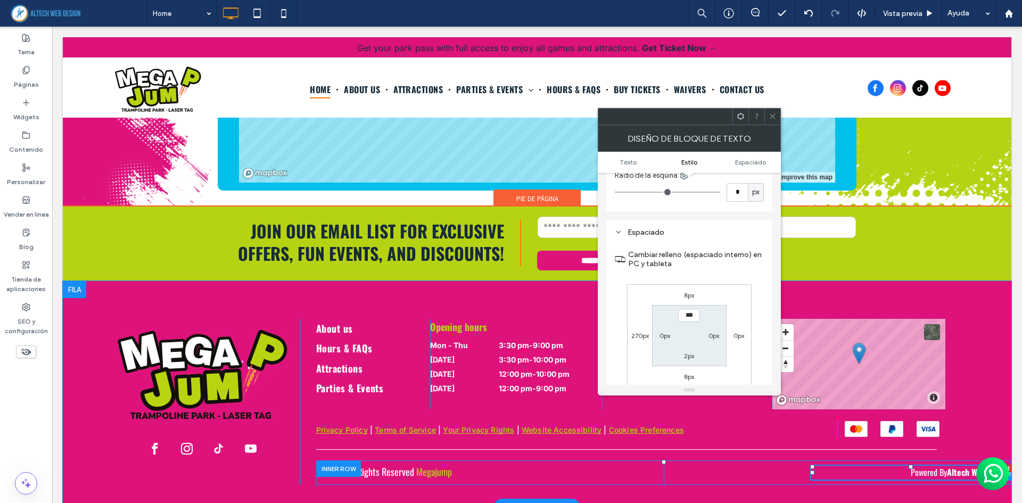
scroll to position [271, 0]
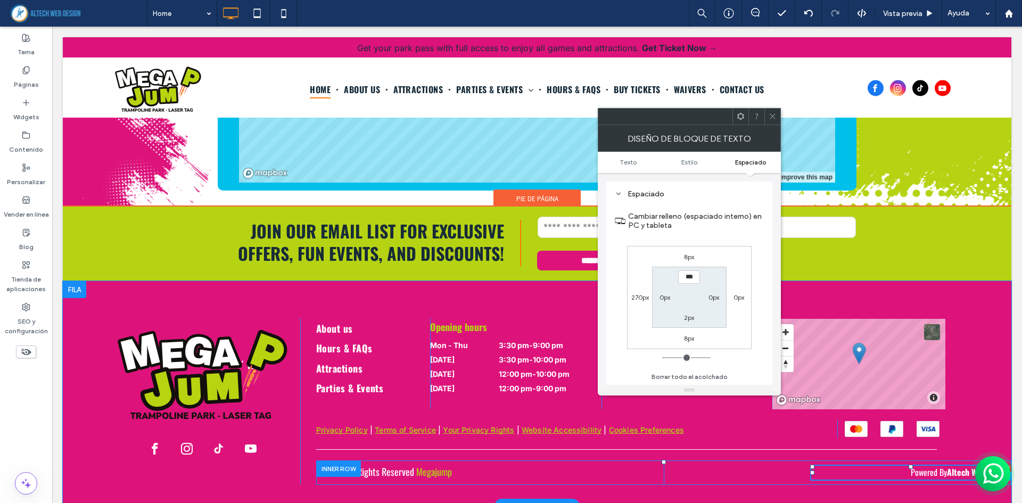
click at [747, 292] on div "0px" at bounding box center [738, 297] width 24 height 11
click at [734, 299] on label "0px" at bounding box center [738, 297] width 11 height 8
type input "*"
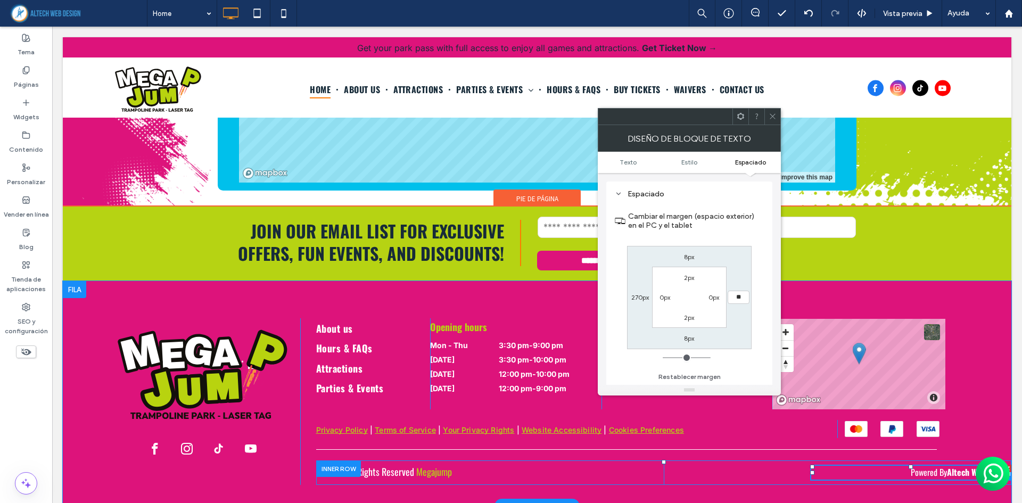
type input "**"
type input "****"
type input "*"
type input "***"
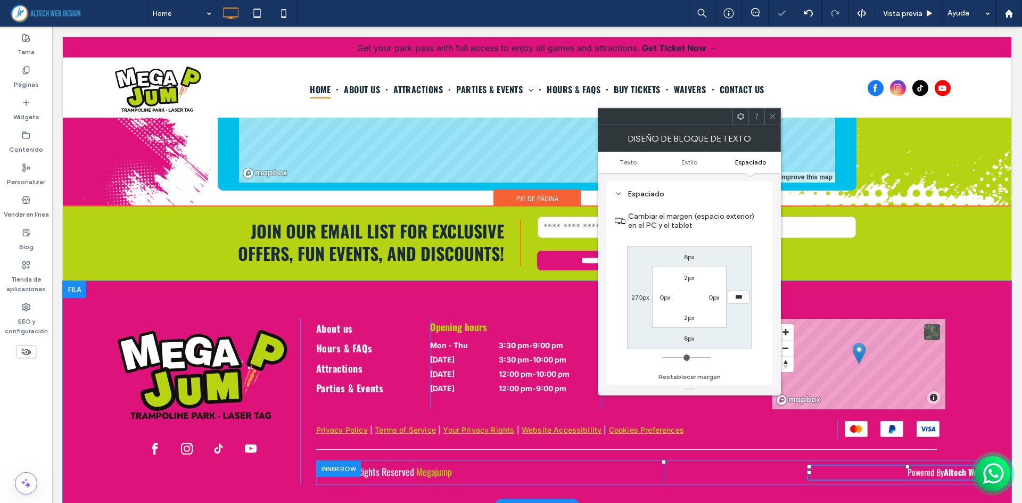
click at [712, 296] on label "0px" at bounding box center [713, 297] width 11 height 8
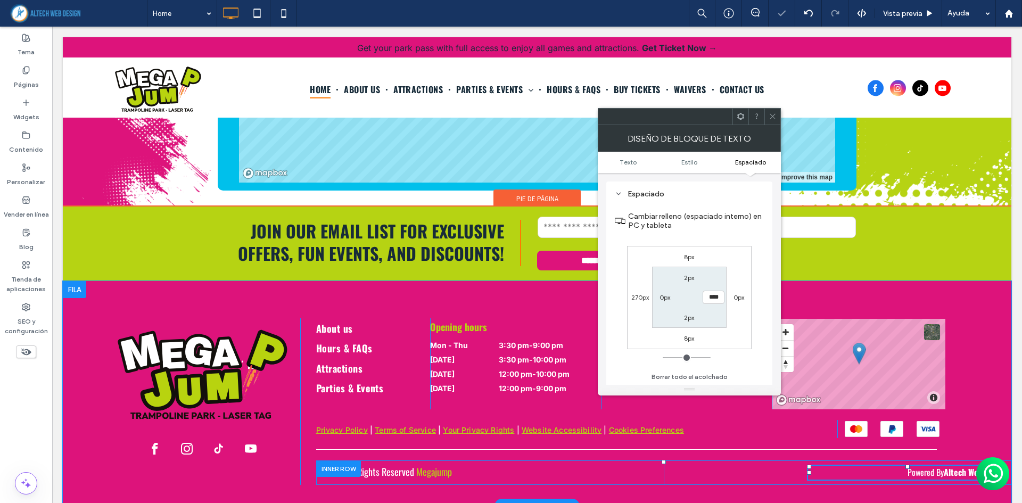
type input "****"
type input "**"
click at [867, 281] on div "Click To Paste About us Hours & FAQs Attractions Parties & Events Click To Past…" at bounding box center [537, 393] width 948 height 225
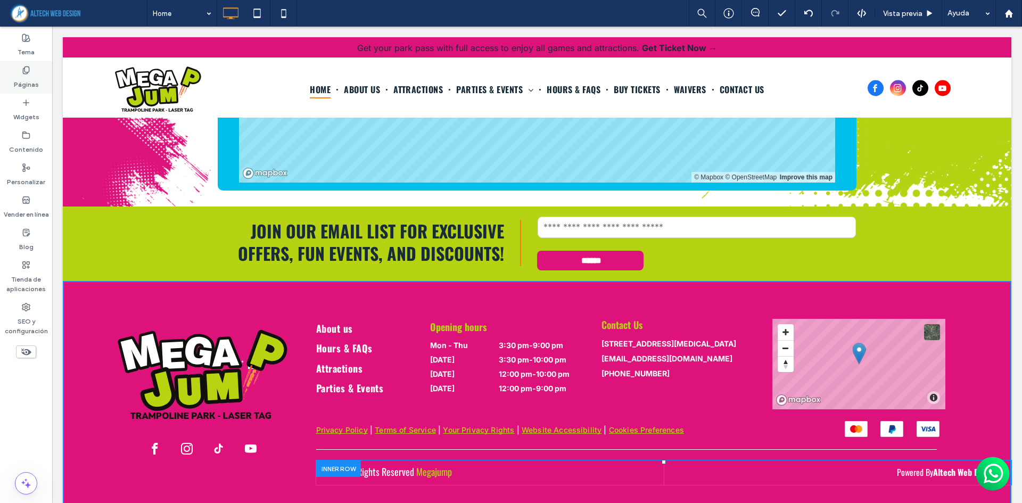
click at [33, 68] on div "Páginas" at bounding box center [26, 77] width 52 height 32
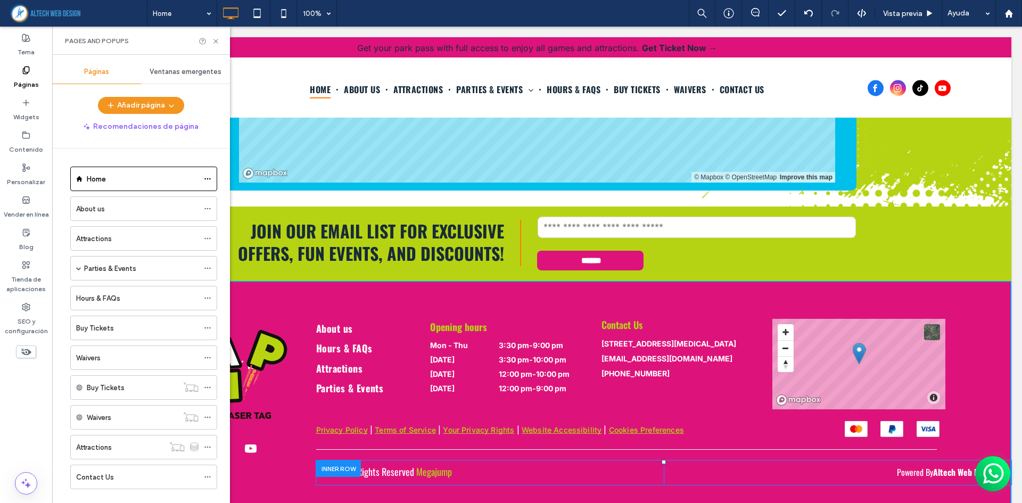
click at [100, 237] on label "Attractions" at bounding box center [94, 238] width 36 height 19
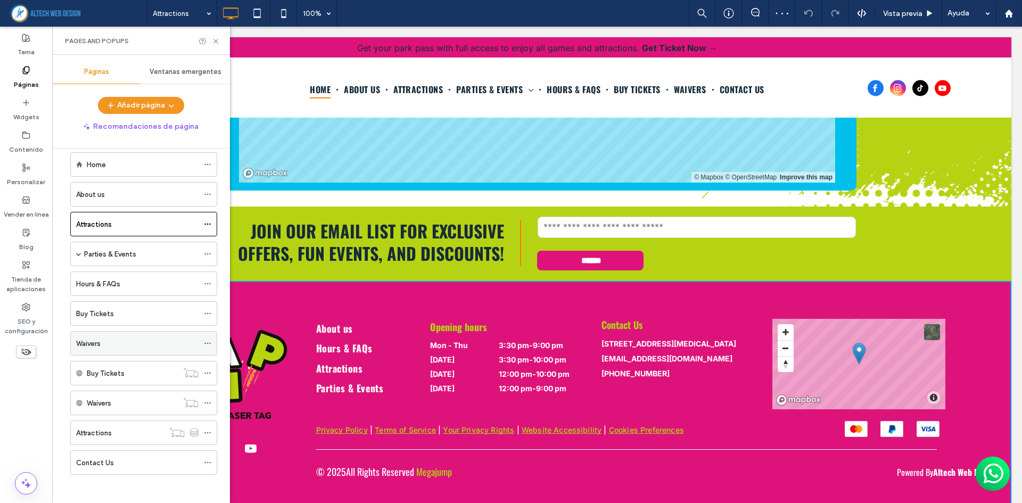
scroll to position [18, 0]
click at [106, 432] on label "Attractions" at bounding box center [94, 429] width 36 height 19
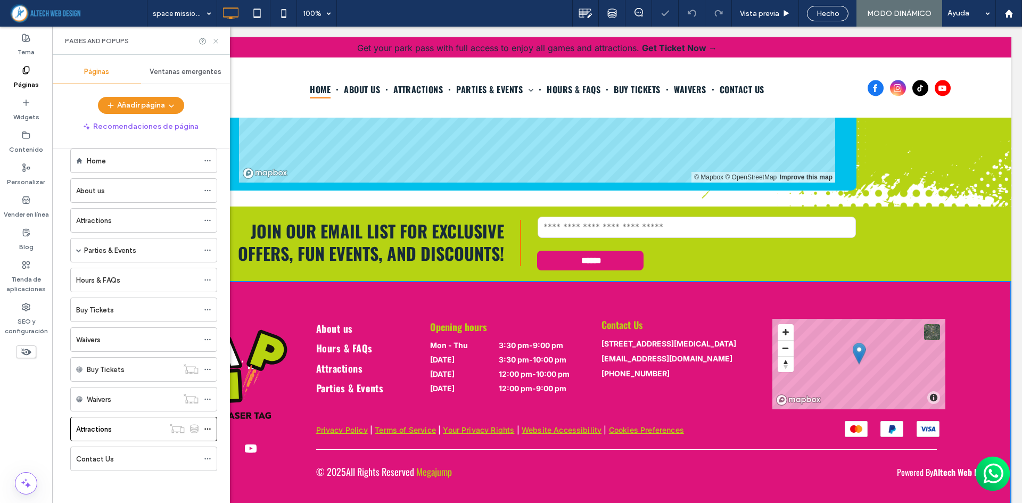
click at [219, 42] on icon at bounding box center [216, 41] width 8 height 8
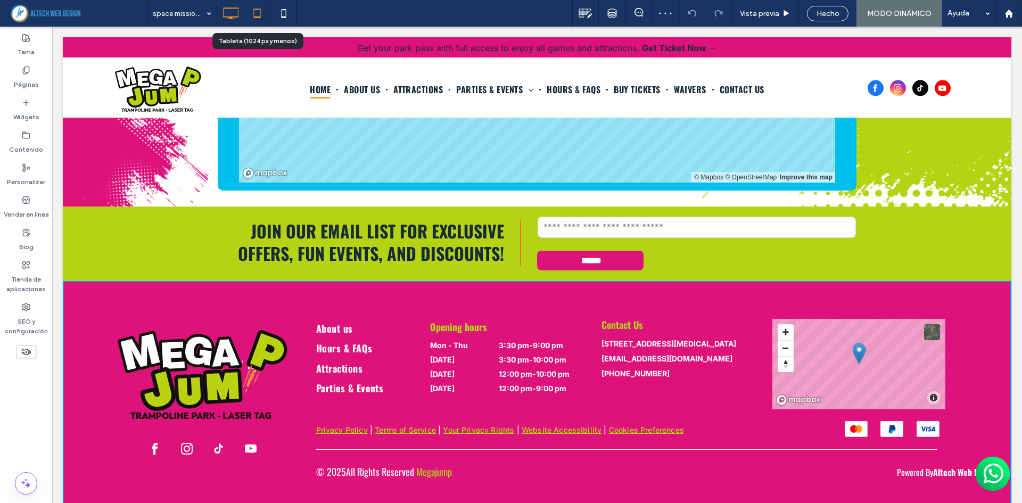
click at [261, 13] on icon at bounding box center [256, 13] width 21 height 21
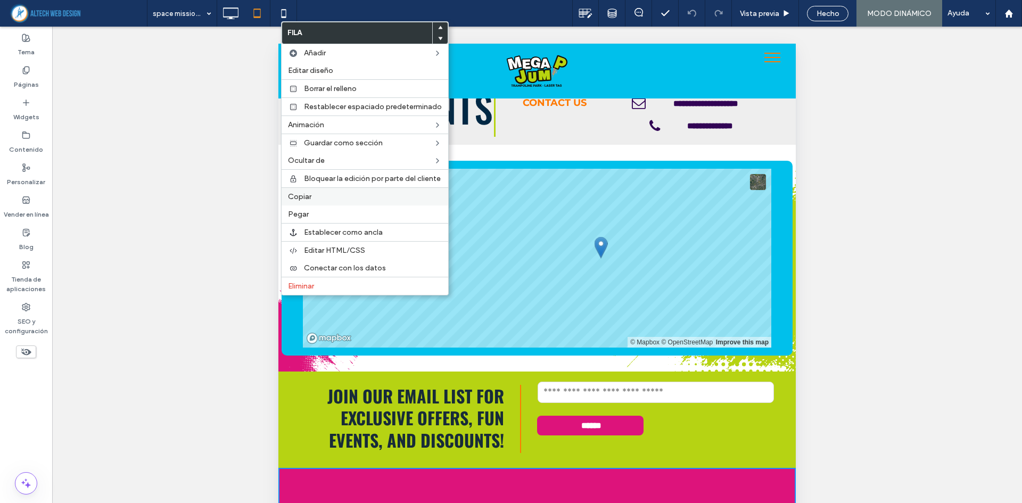
click at [326, 197] on label "Copiar" at bounding box center [365, 196] width 154 height 9
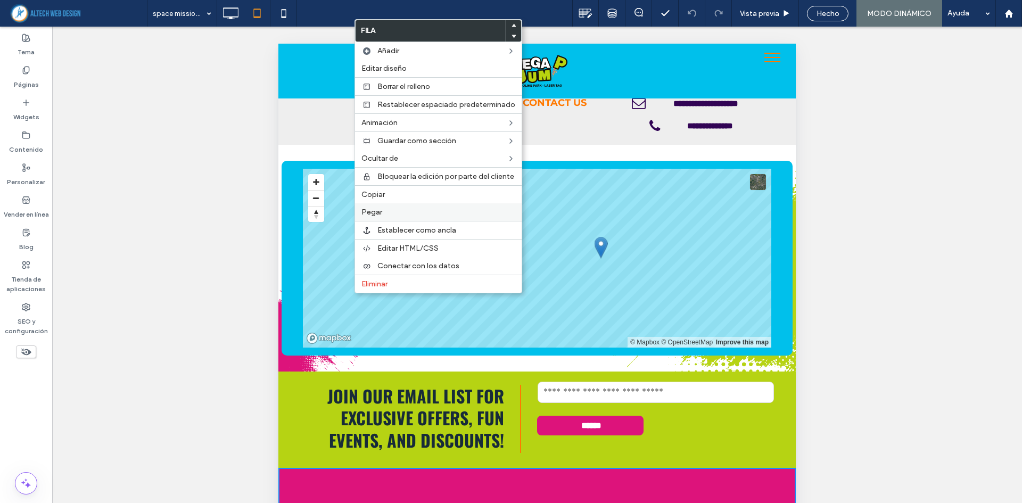
click at [398, 213] on label "Pegar" at bounding box center [438, 212] width 154 height 9
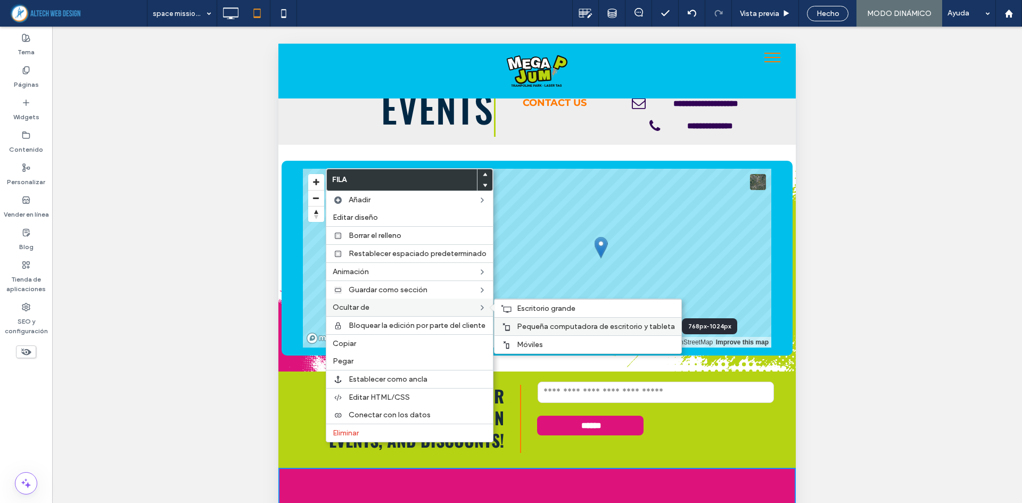
click at [533, 324] on span "Pequeña computadora de escritorio y tableta" at bounding box center [596, 326] width 158 height 9
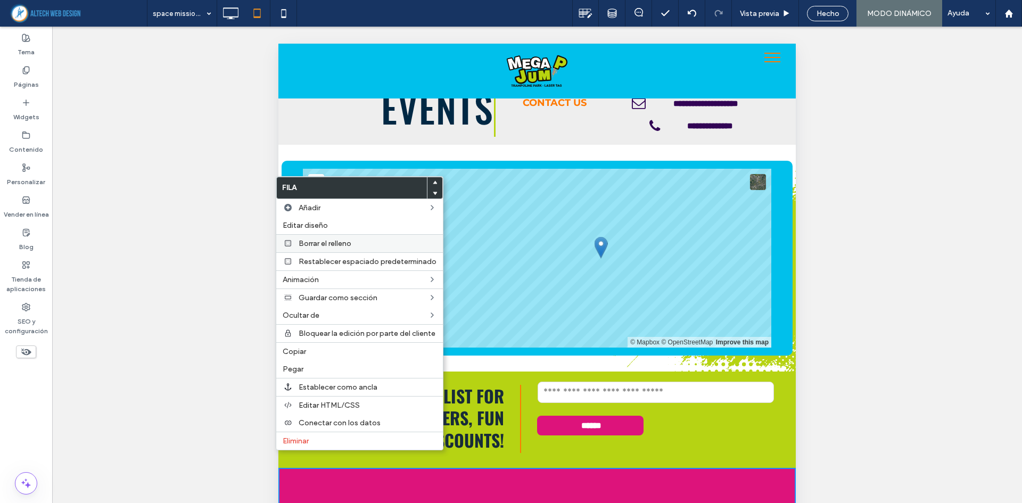
click at [311, 248] on div "Borrar el relleno" at bounding box center [359, 243] width 167 height 18
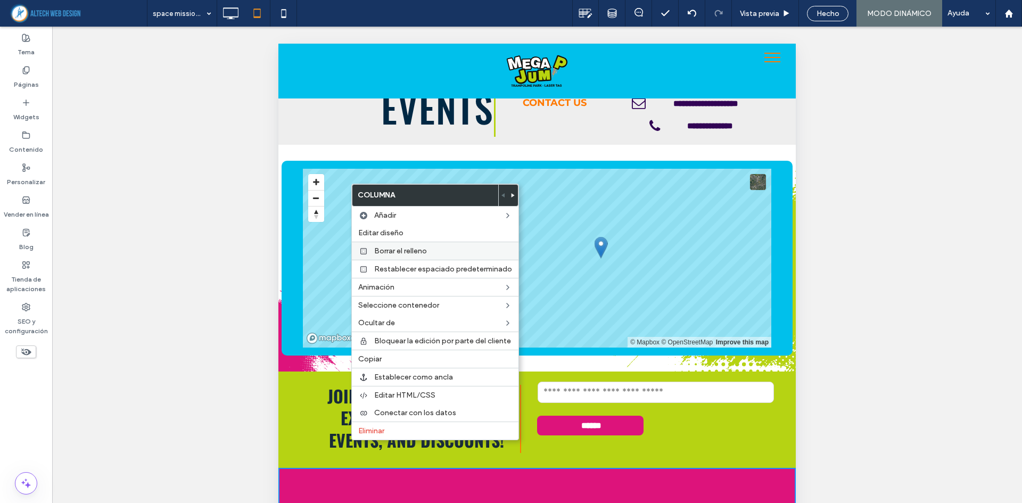
click at [390, 255] on span "Borrar el relleno" at bounding box center [400, 250] width 53 height 9
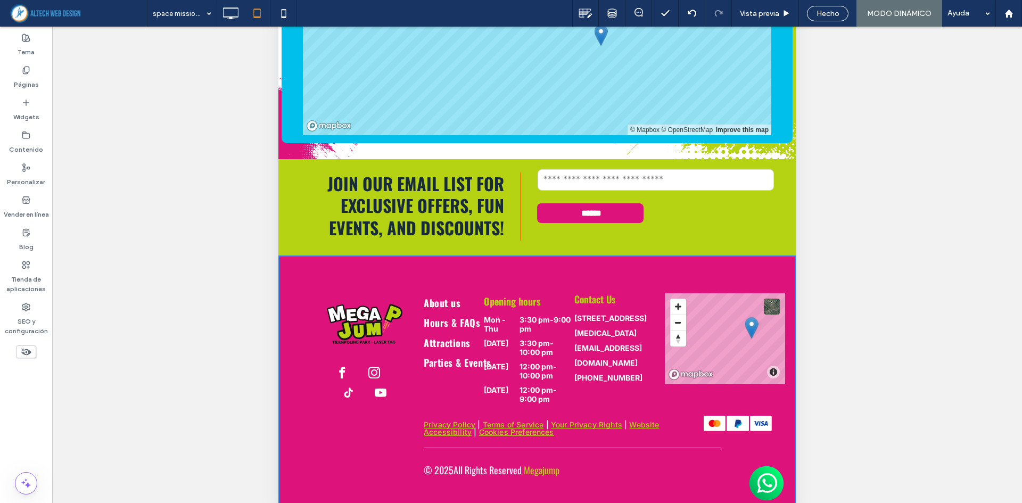
scroll to position [213, 0]
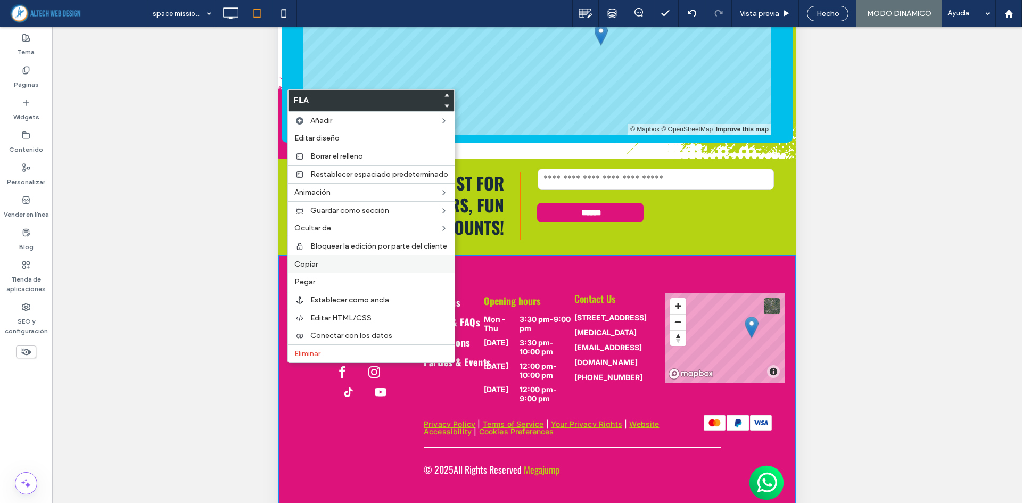
click at [330, 266] on label "Copiar" at bounding box center [371, 264] width 154 height 9
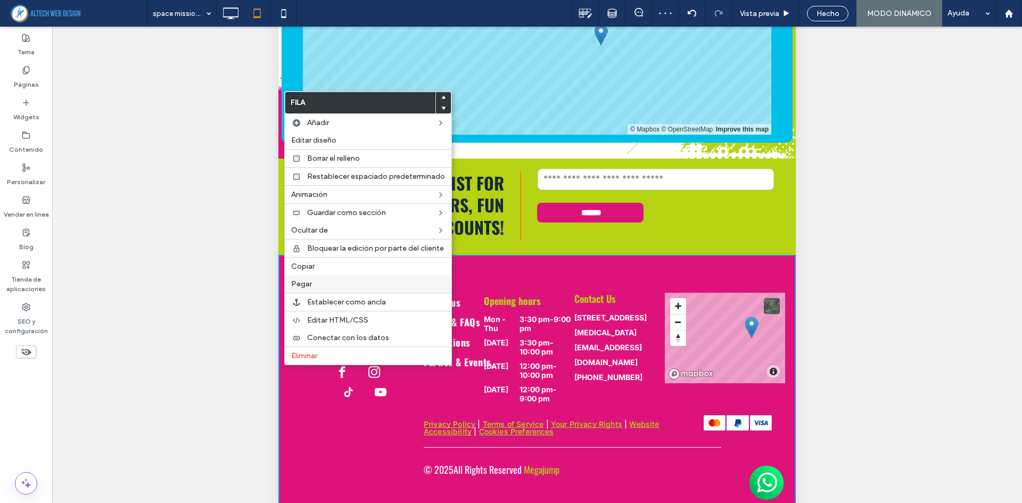
click at [320, 283] on label "Pegar" at bounding box center [368, 283] width 154 height 9
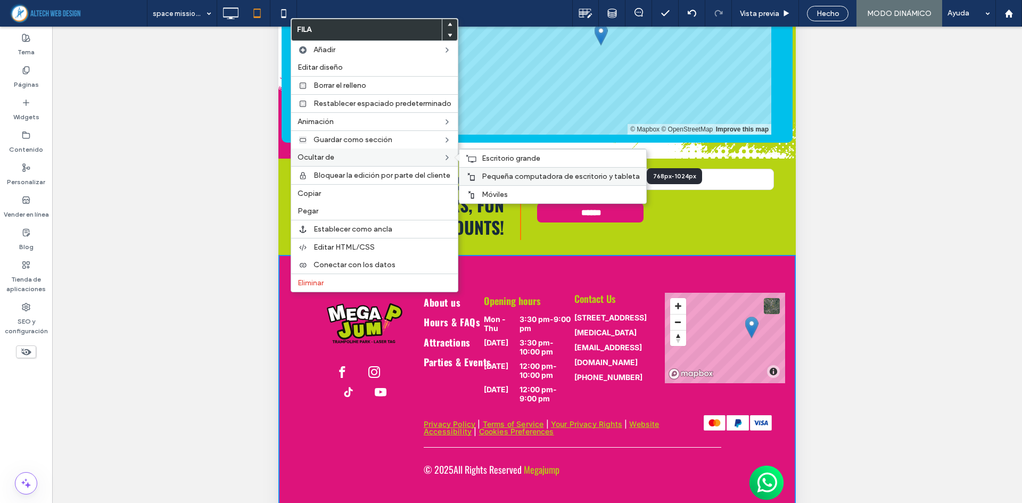
click at [496, 174] on span "Pequeña computadora de escritorio y tableta" at bounding box center [561, 176] width 158 height 9
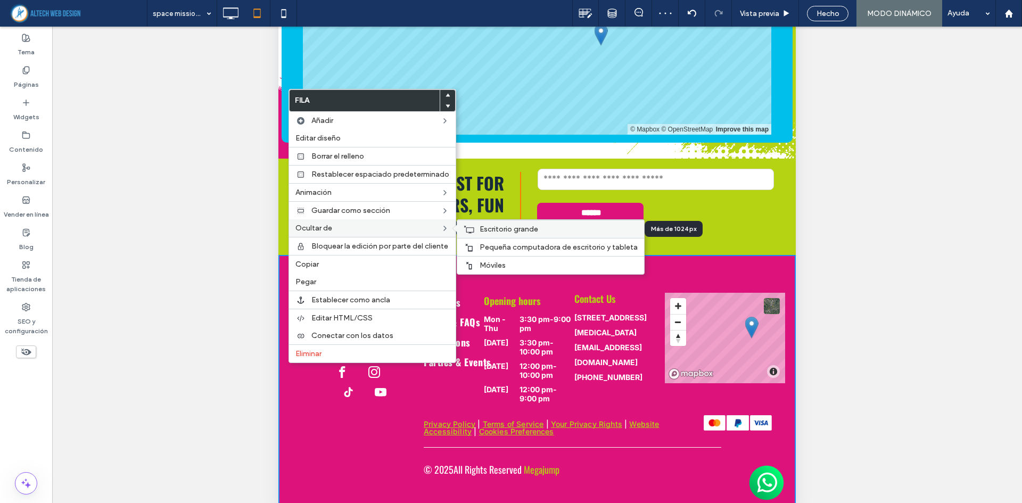
click at [479, 226] on span "Escritorio grande" at bounding box center [508, 229] width 59 height 9
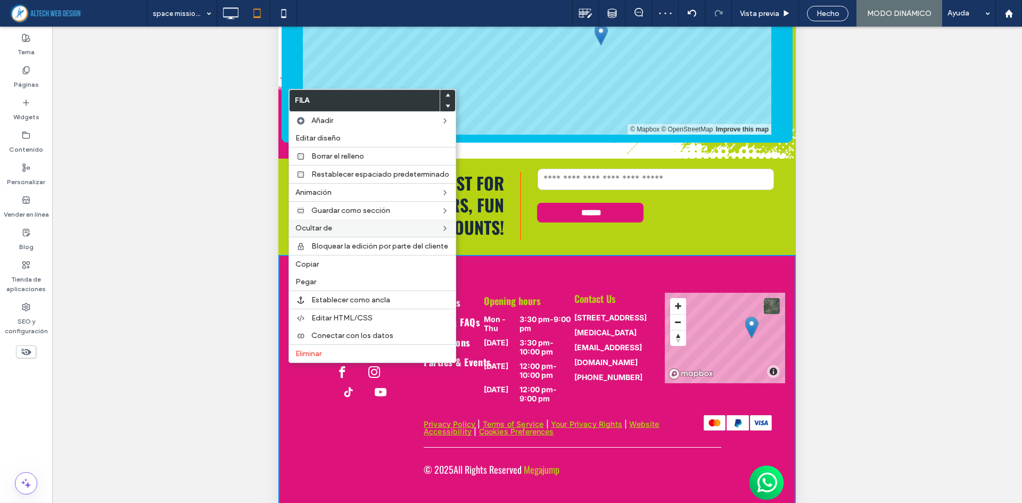
drag, startPoint x: 249, startPoint y: 165, endPoint x: 247, endPoint y: 153, distance: 12.9
click at [247, 158] on div "¿Hacer visible? Sí ¿Hacer visible? Sí ¿Hacer visible? Sí ¿Hacer visible? Sí ¿Ha…" at bounding box center [536, 278] width 969 height 503
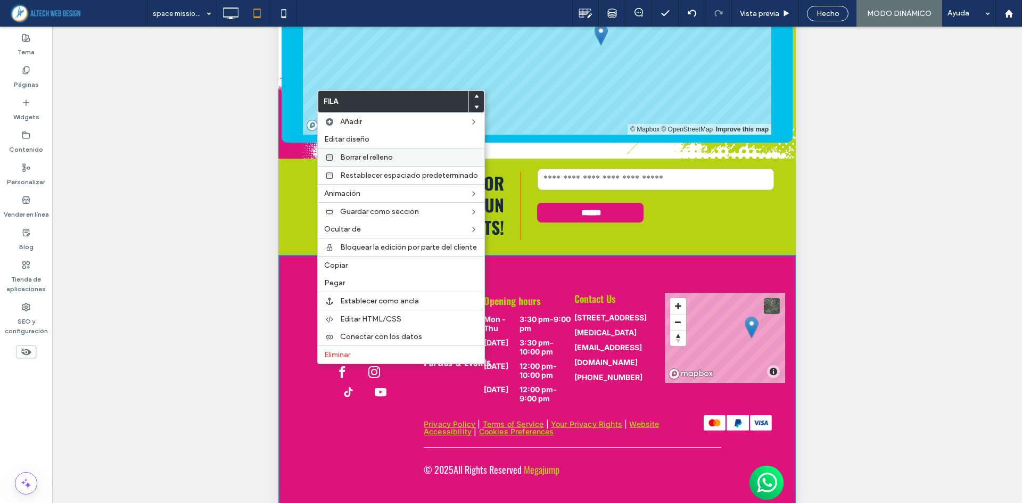
click at [386, 164] on div "Borrar el relleno" at bounding box center [401, 157] width 167 height 18
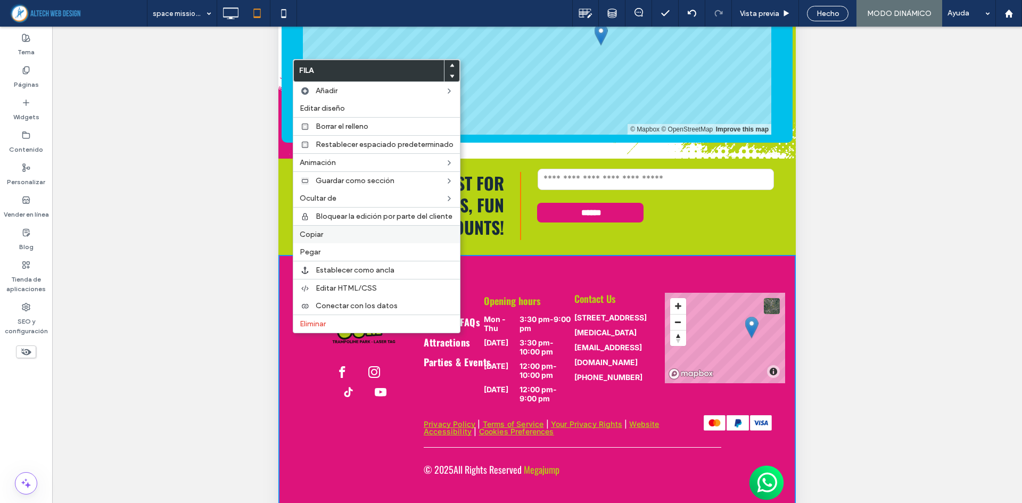
click at [335, 236] on label "Copiar" at bounding box center [377, 234] width 154 height 9
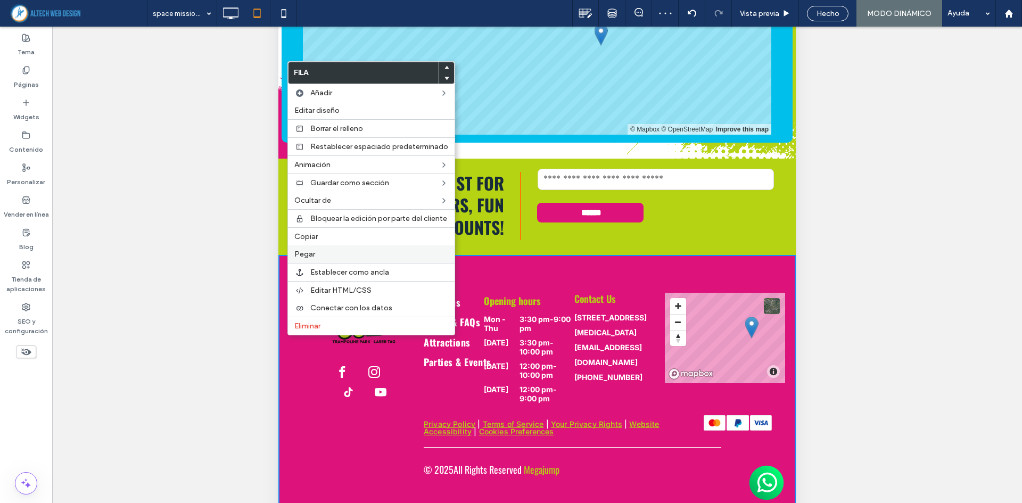
click at [339, 256] on label "Pegar" at bounding box center [371, 254] width 154 height 9
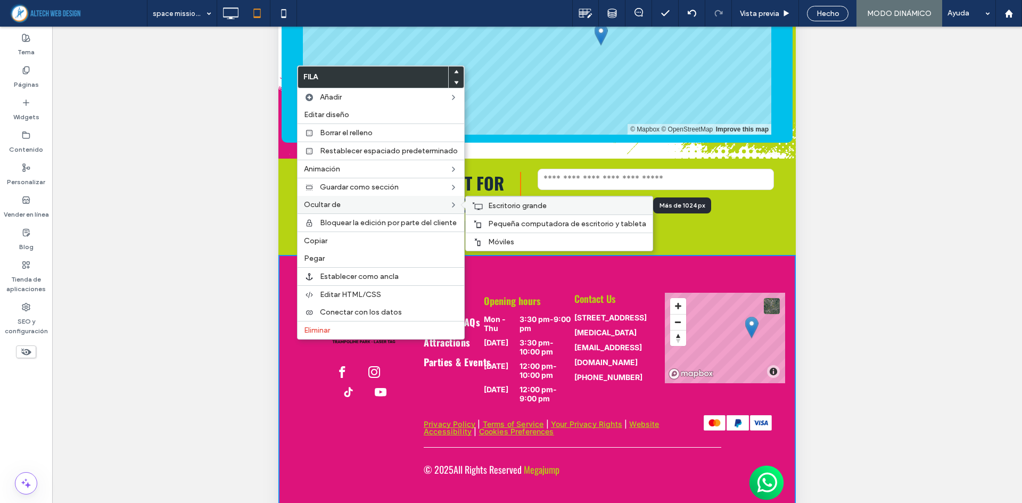
click at [504, 212] on div "Escritorio grande" at bounding box center [559, 205] width 187 height 18
click at [485, 245] on div "Móviles" at bounding box center [559, 242] width 187 height 18
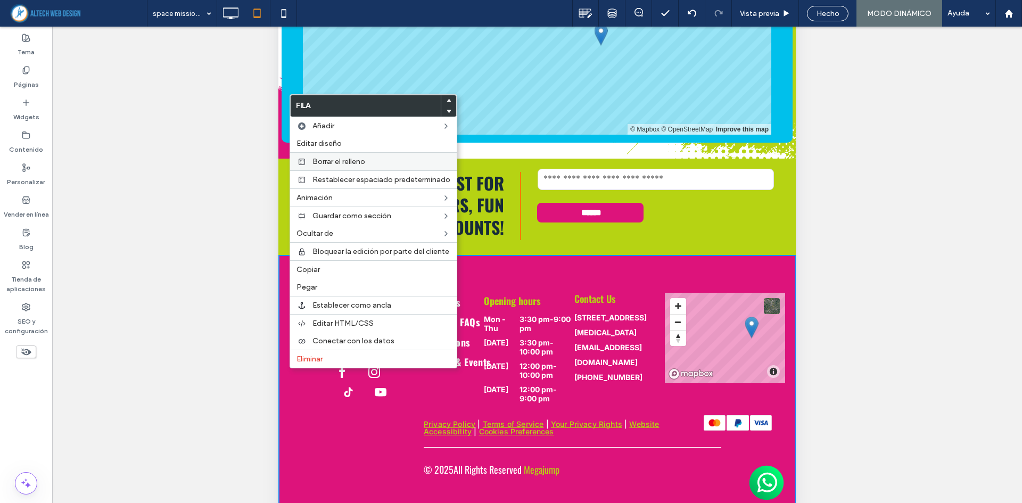
click at [368, 156] on div "Borrar el relleno" at bounding box center [373, 161] width 167 height 18
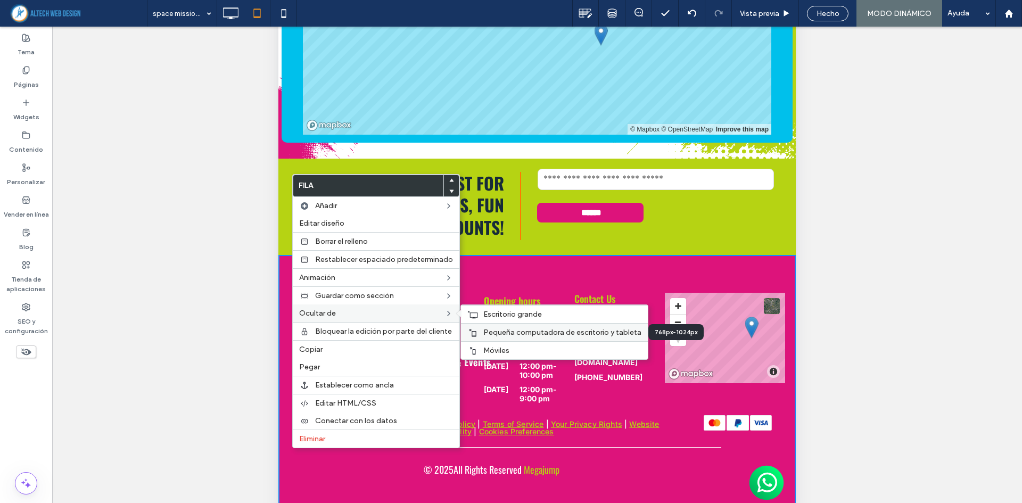
click at [503, 327] on div "Pequeña computadora de escritorio y tableta" at bounding box center [554, 332] width 187 height 18
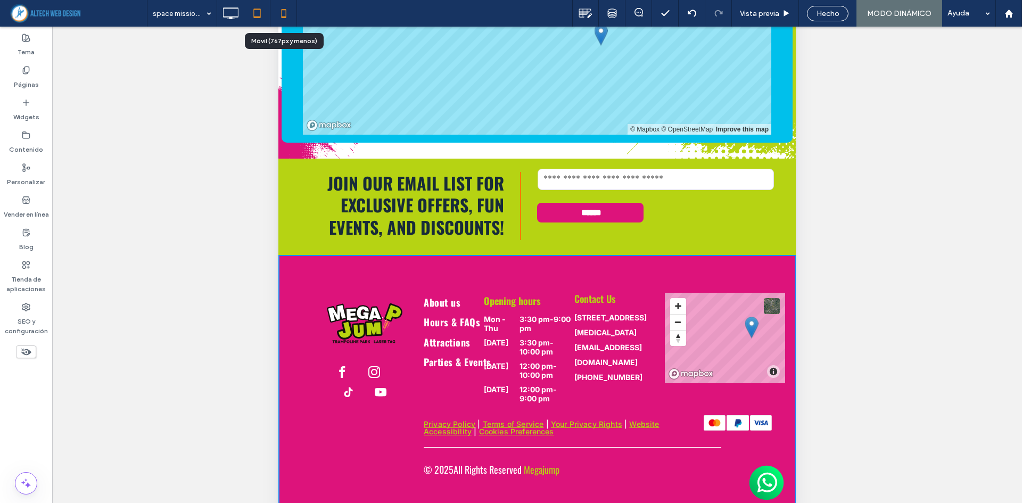
click at [291, 12] on icon at bounding box center [283, 13] width 21 height 21
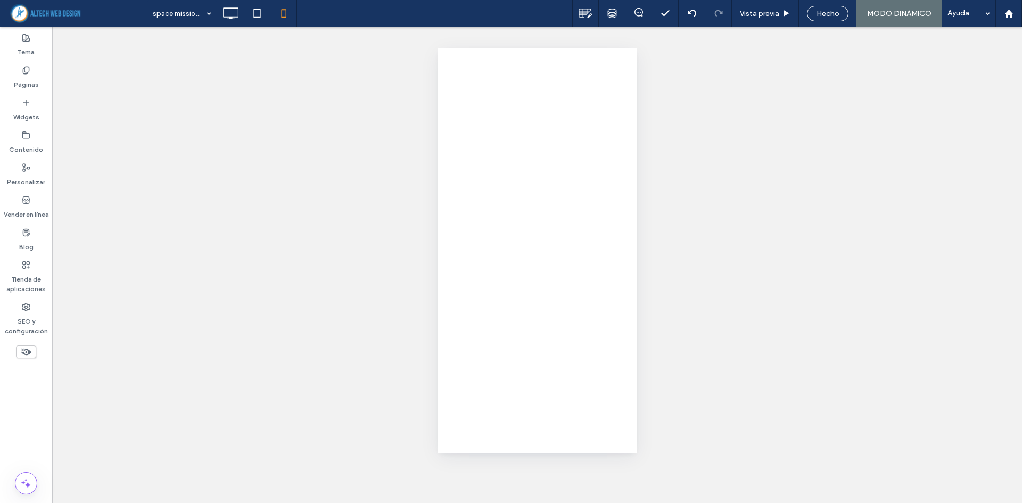
scroll to position [0, 0]
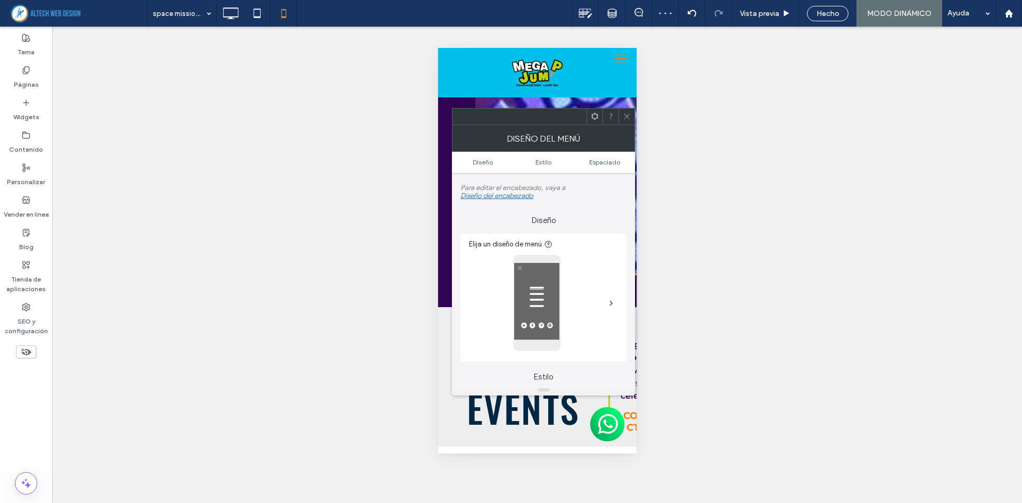
click at [628, 119] on icon at bounding box center [627, 116] width 8 height 8
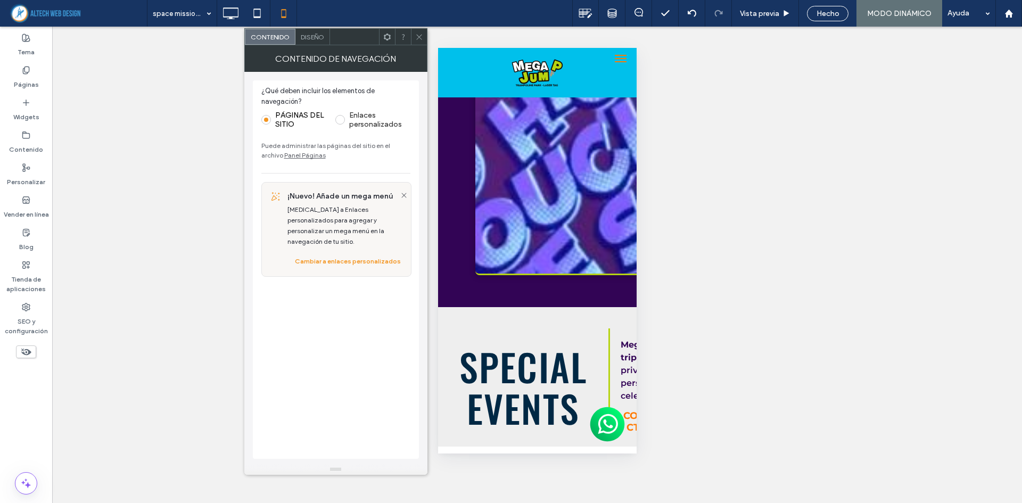
click at [418, 39] on icon at bounding box center [419, 37] width 8 height 8
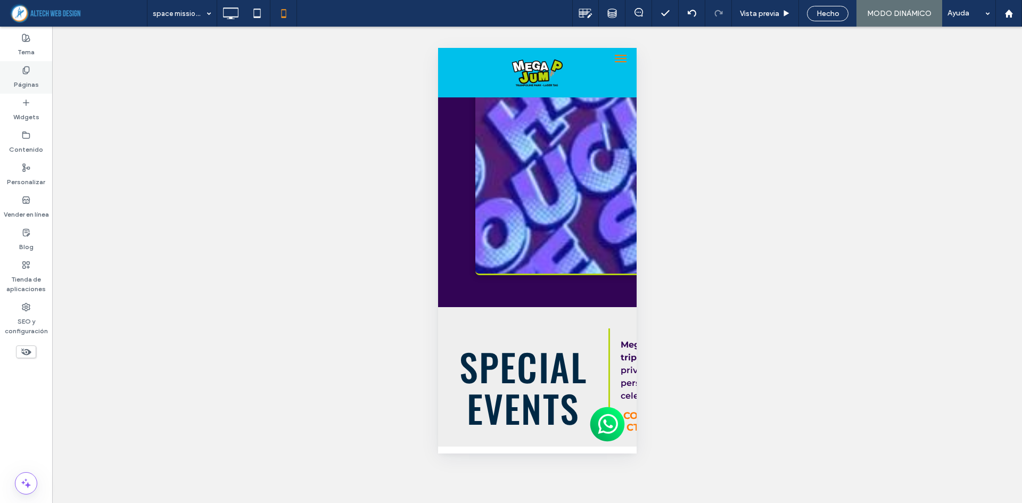
click at [18, 85] on label "Páginas" at bounding box center [26, 81] width 25 height 15
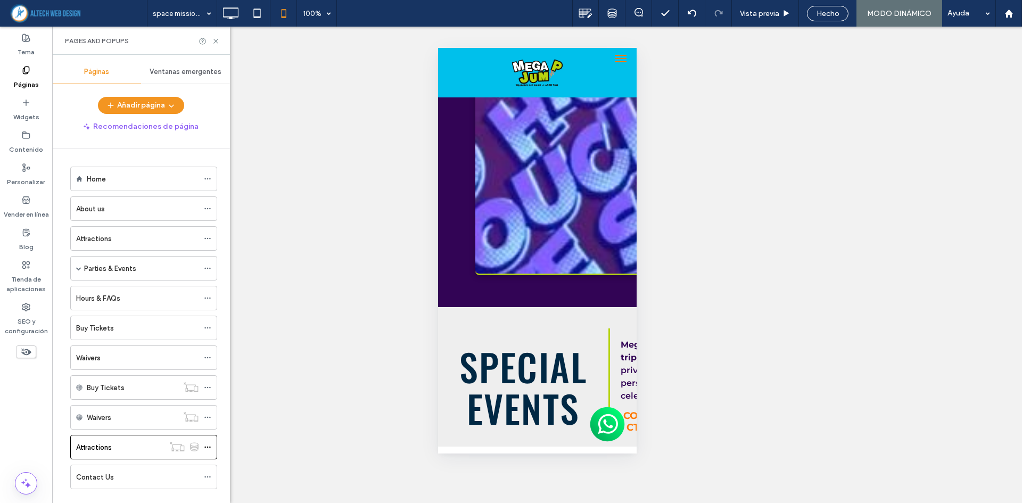
click at [475, 15] on div "space mission laser tag 100% Vista previa Hecho MODO DINÁMICO Ayuda" at bounding box center [584, 13] width 875 height 27
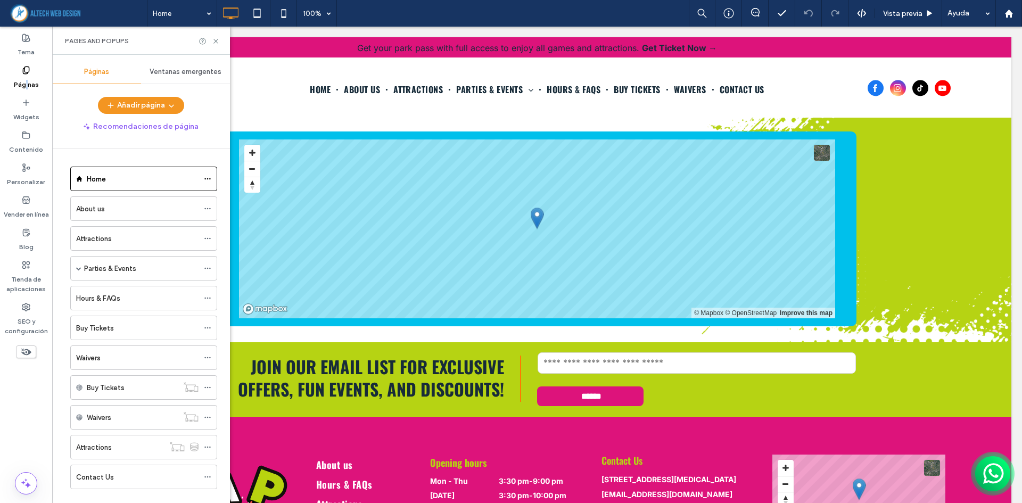
scroll to position [2421, 0]
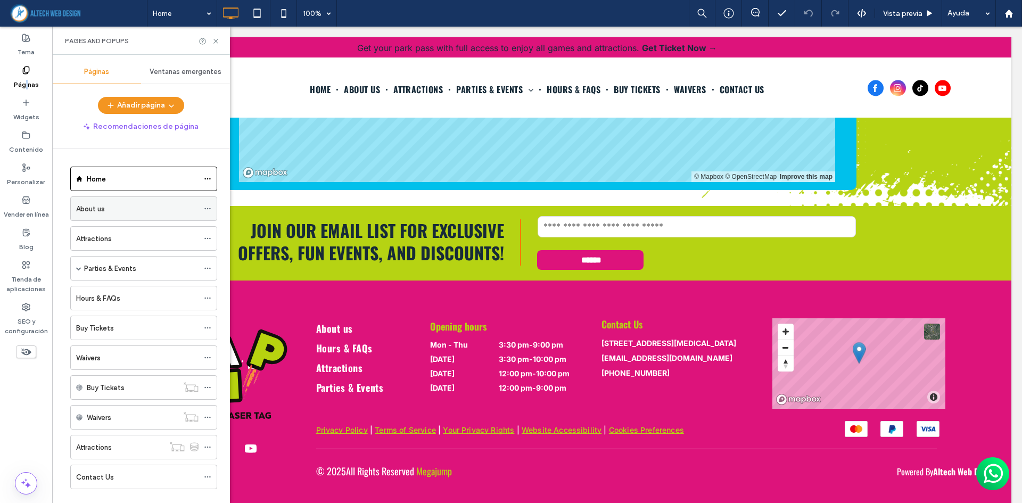
click at [168, 214] on div "About us" at bounding box center [137, 208] width 122 height 23
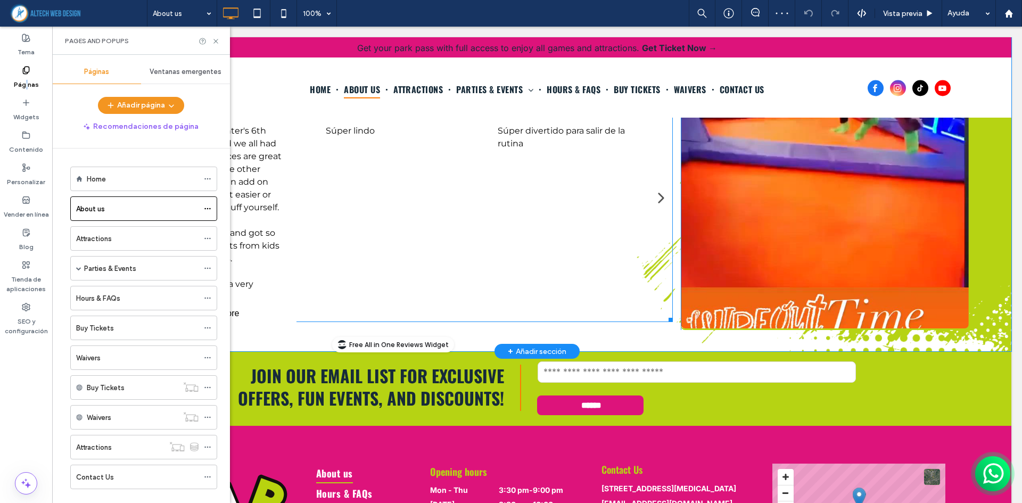
scroll to position [1224, 0]
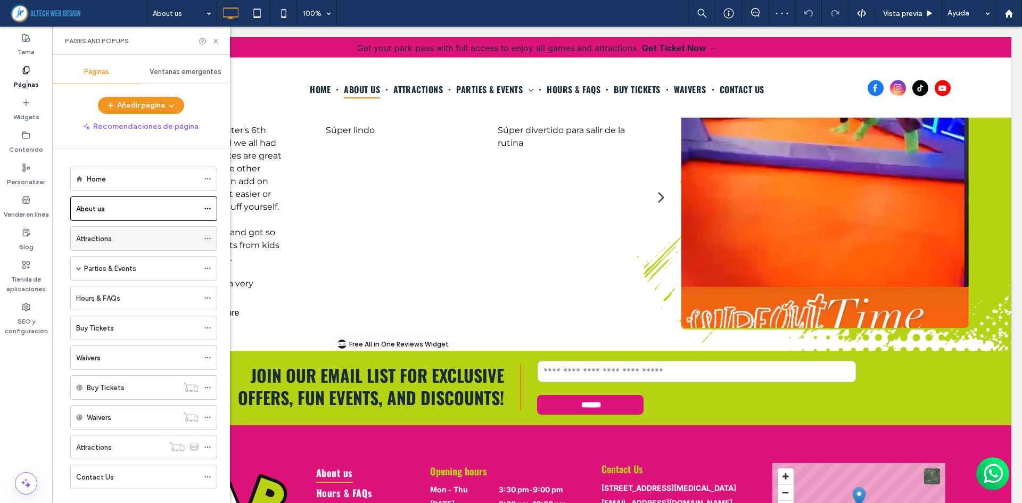
click at [120, 226] on div "Attractions" at bounding box center [143, 238] width 147 height 24
click at [124, 239] on div "Attractions" at bounding box center [137, 238] width 122 height 11
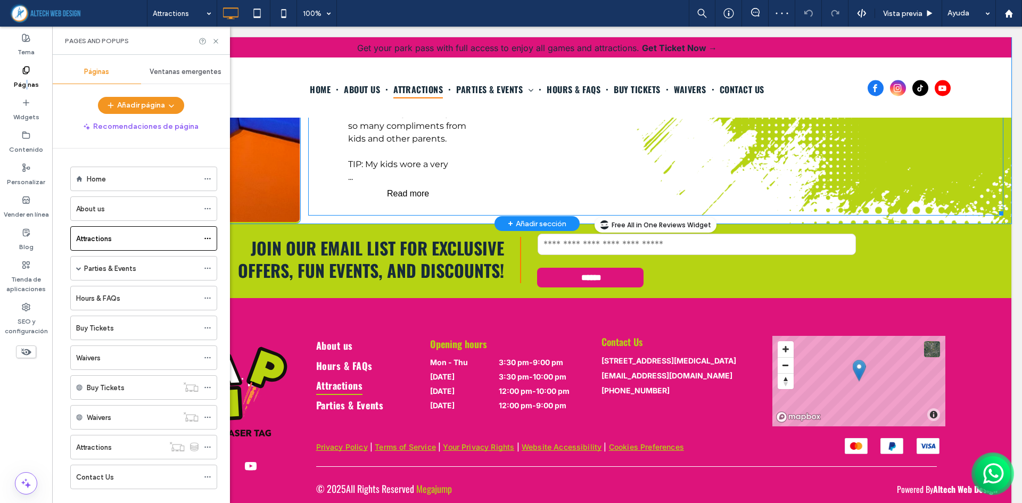
scroll to position [1088, 0]
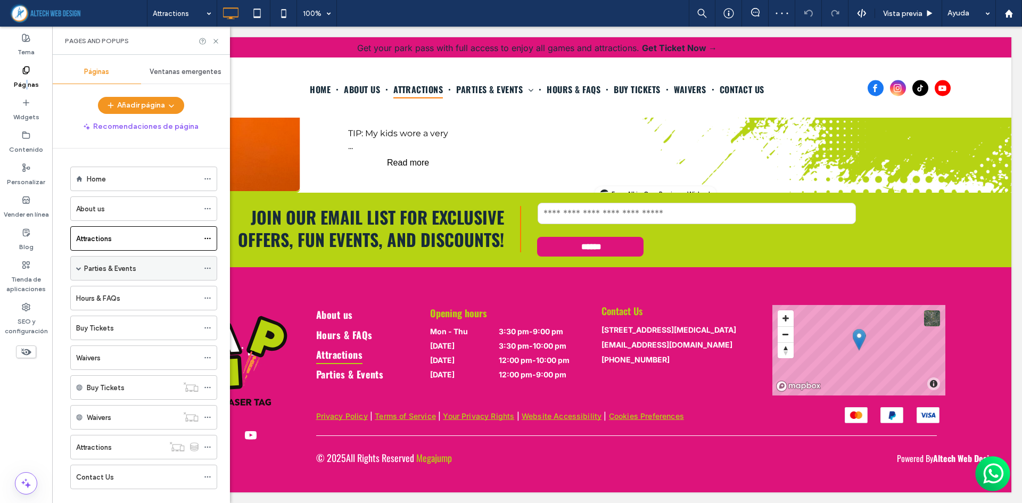
click at [130, 278] on div "Parties & Events" at bounding box center [141, 267] width 114 height 23
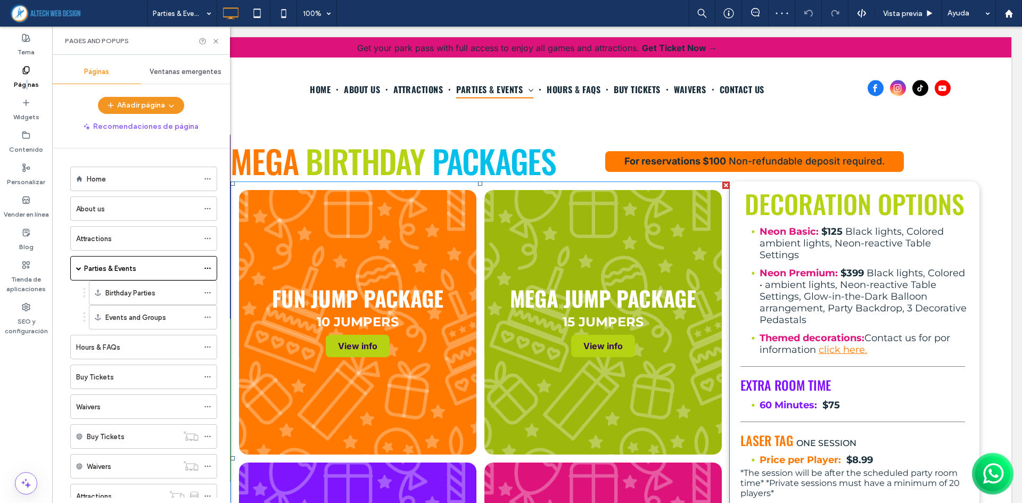
scroll to position [319, 0]
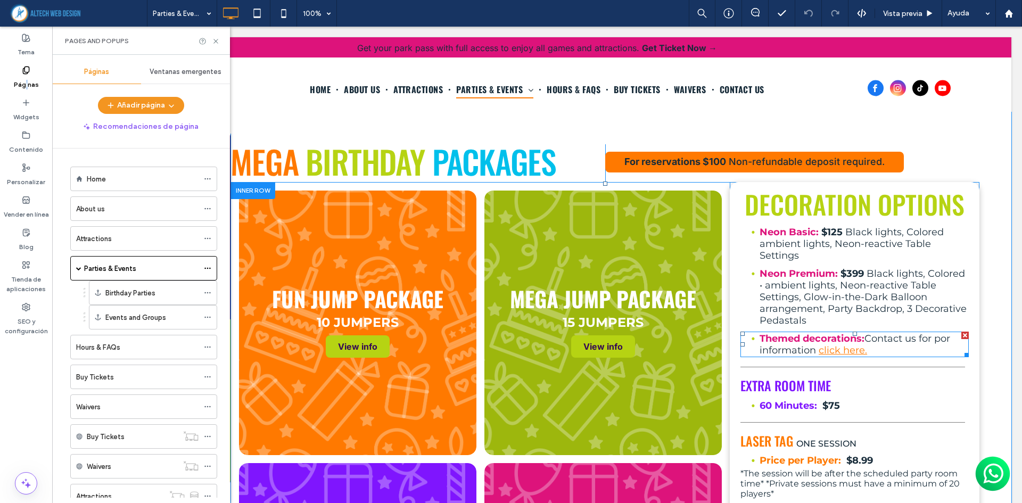
click at [889, 343] on span "Contact us for por information" at bounding box center [854, 344] width 190 height 23
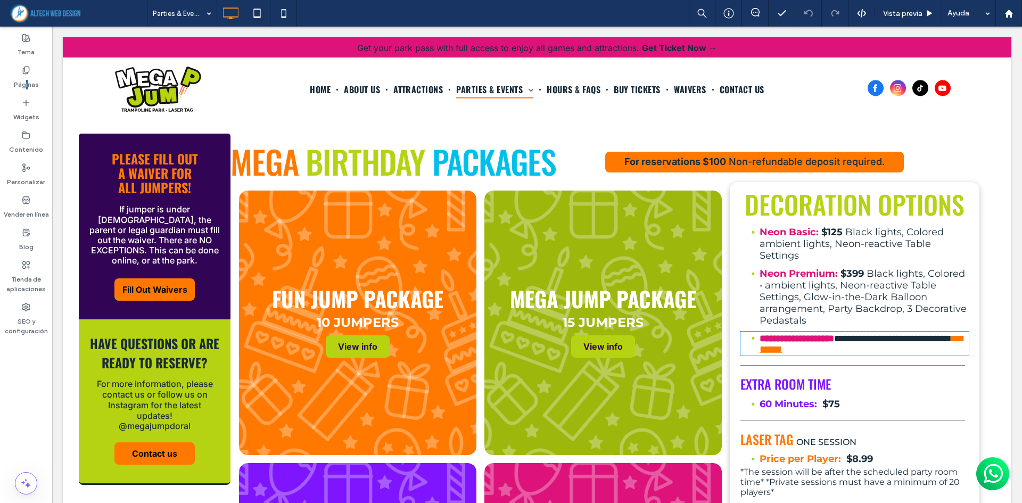
type input "**********"
type input "**"
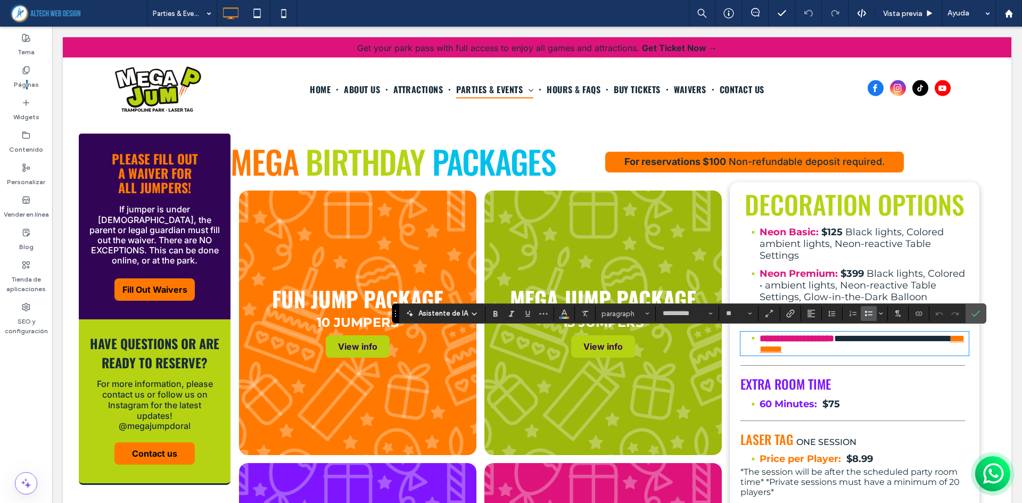
click at [888, 361] on div at bounding box center [852, 366] width 225 height 12
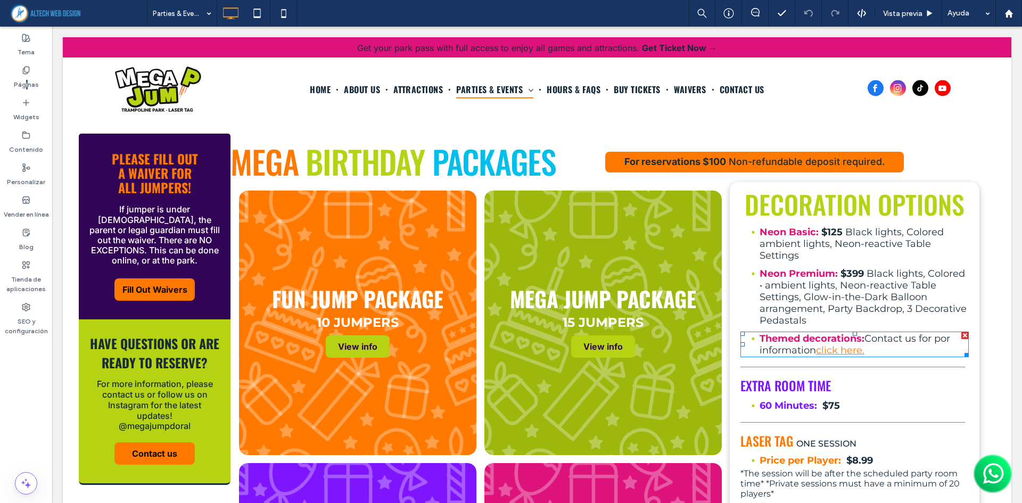
click at [877, 351] on li "Themed decorations: Contact us for por information click here." at bounding box center [863, 344] width 209 height 23
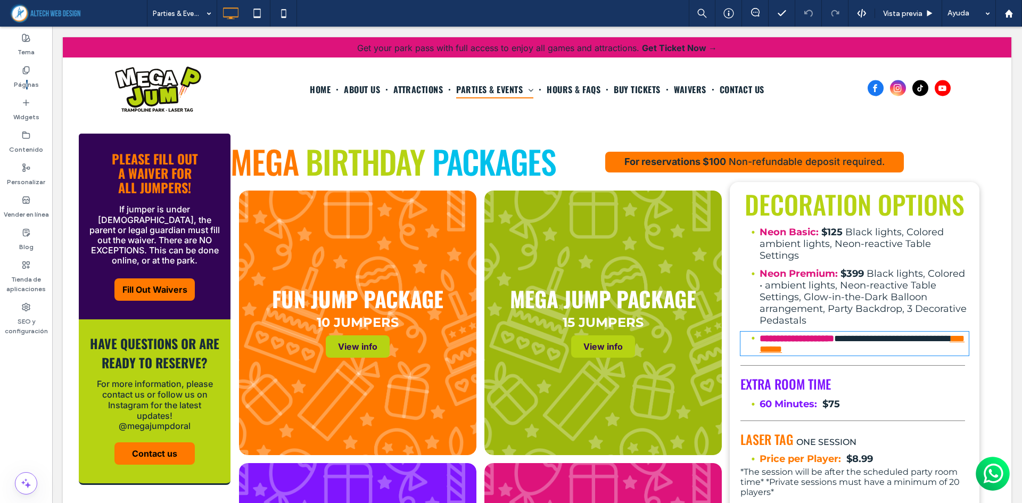
type input "**********"
type input "**"
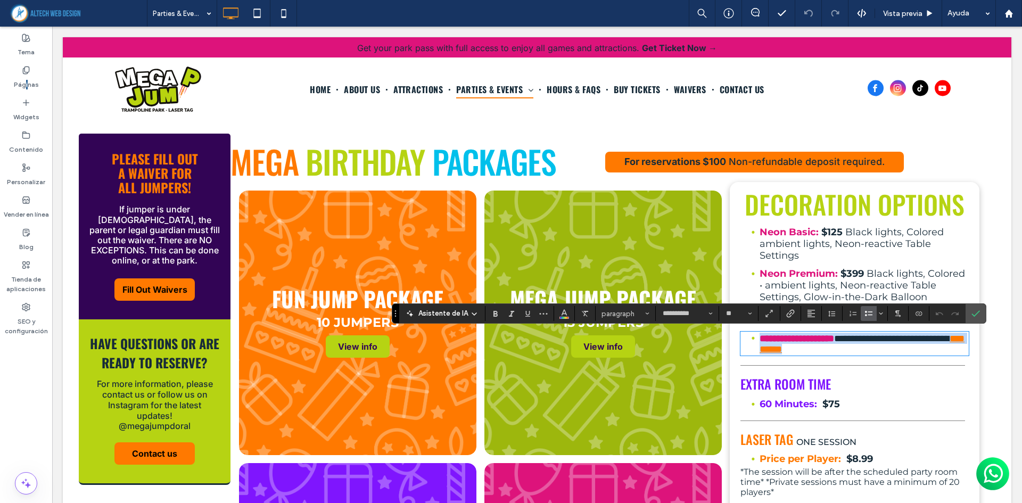
click at [877, 351] on li "**********" at bounding box center [863, 344] width 209 height 22
drag, startPoint x: 879, startPoint y: 351, endPoint x: 814, endPoint y: 351, distance: 64.9
click at [814, 351] on li "**********" at bounding box center [863, 344] width 209 height 22
click at [789, 316] on icon "Enlace" at bounding box center [790, 313] width 9 height 9
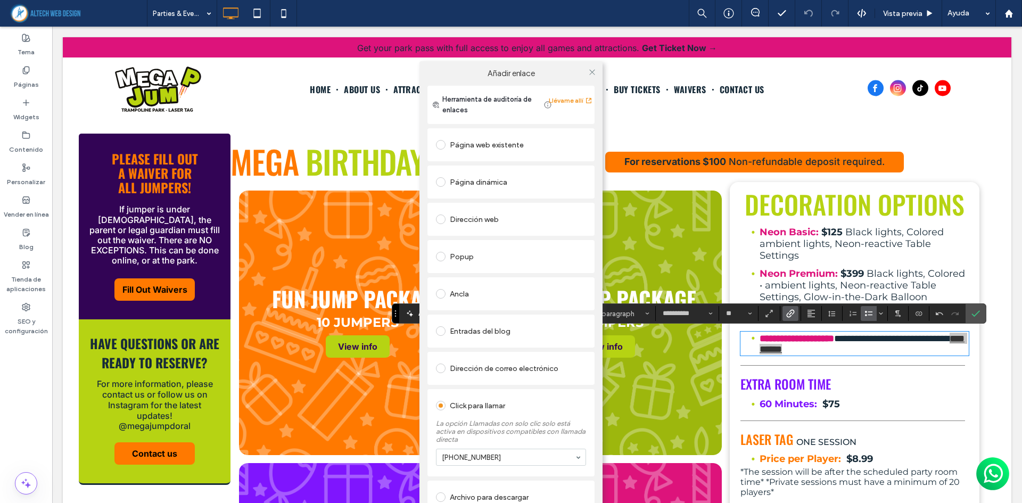
click at [733, 256] on div "Añadir enlace Herramienta de auditoría de enlaces Llévame allí Página web exist…" at bounding box center [511, 302] width 1022 height 503
click at [913, 349] on div "Añadir enlace Herramienta de auditoría de enlaces Llévame allí Página web exist…" at bounding box center [511, 302] width 1022 height 503
click at [888, 380] on div "Añadir enlace Herramienta de auditoría de enlaces Llévame allí Página web exist…" at bounding box center [511, 302] width 1022 height 503
click at [594, 69] on icon at bounding box center [592, 72] width 8 height 8
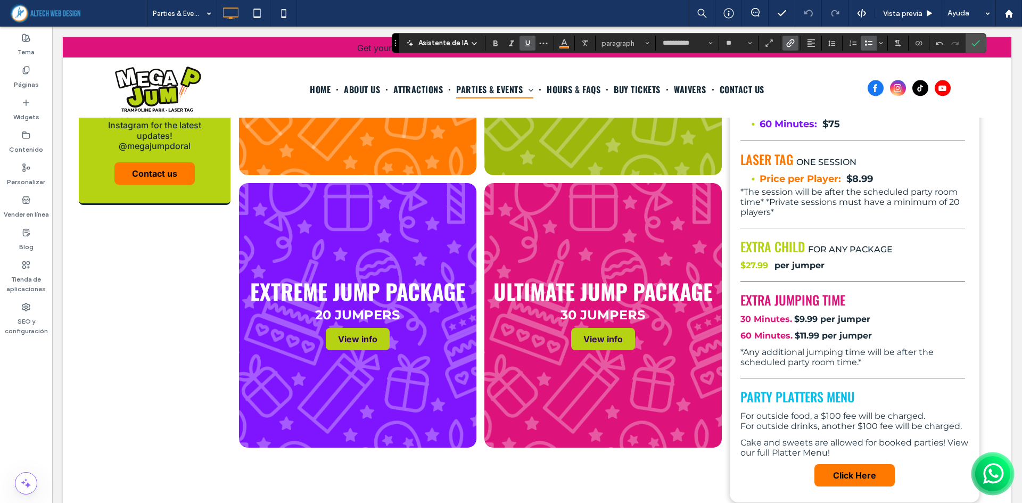
scroll to position [585, 0]
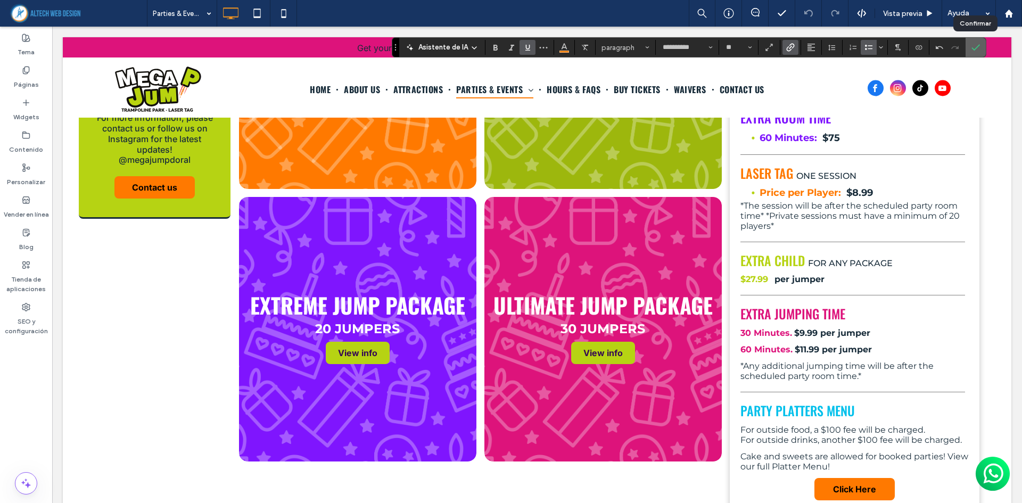
click at [974, 45] on icon "Confirmar" at bounding box center [975, 47] width 9 height 9
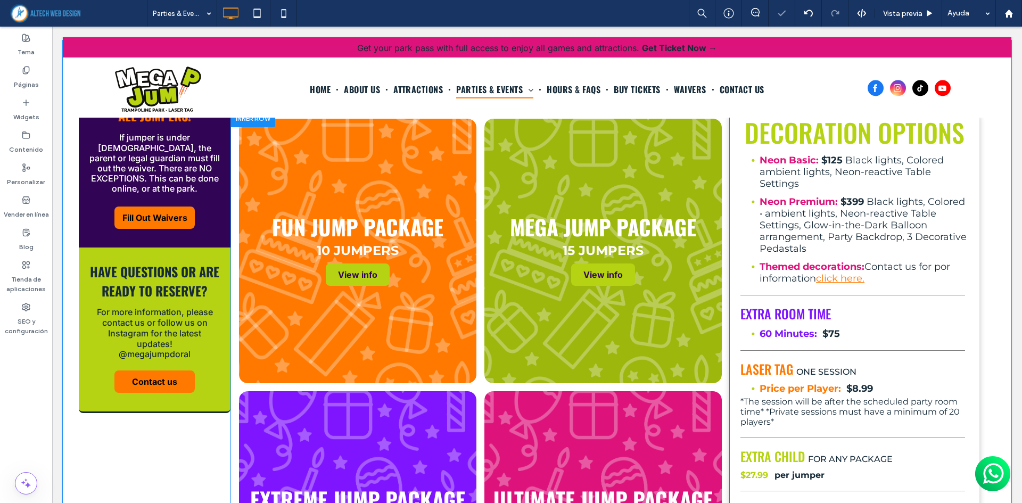
scroll to position [372, 0]
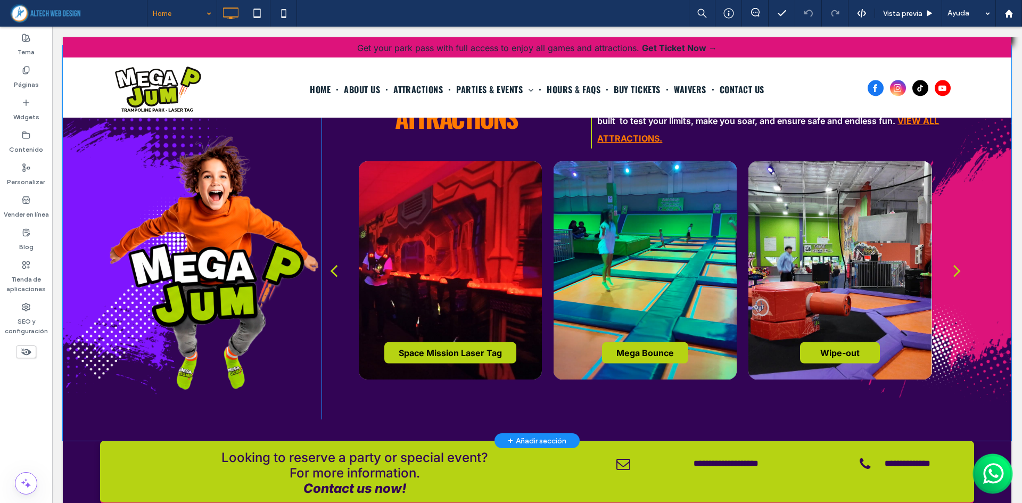
scroll to position [1117, 0]
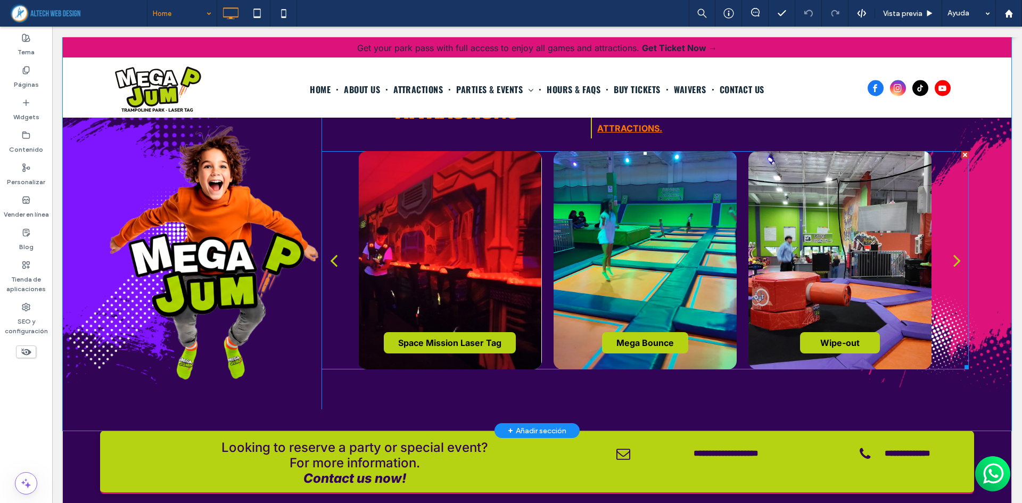
click at [788, 267] on div at bounding box center [839, 260] width 183 height 218
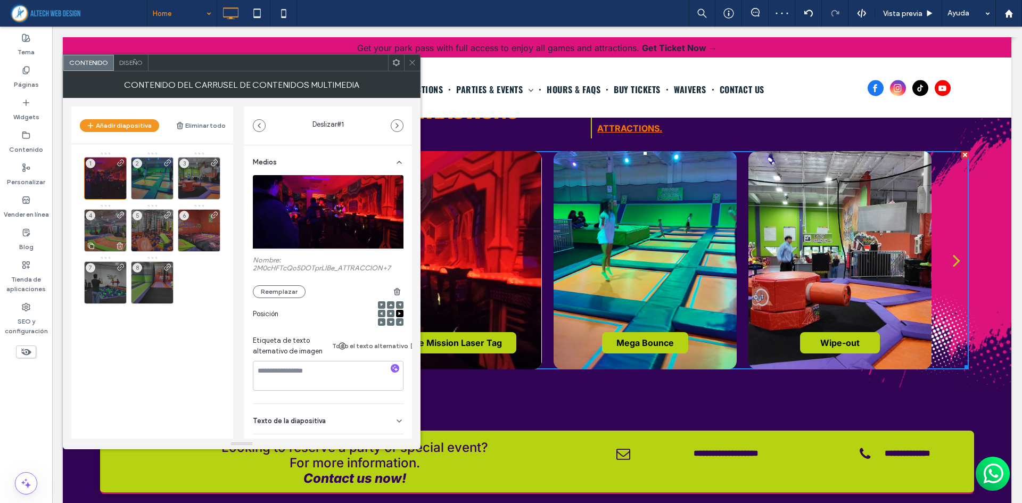
click at [105, 226] on div "4" at bounding box center [105, 230] width 43 height 43
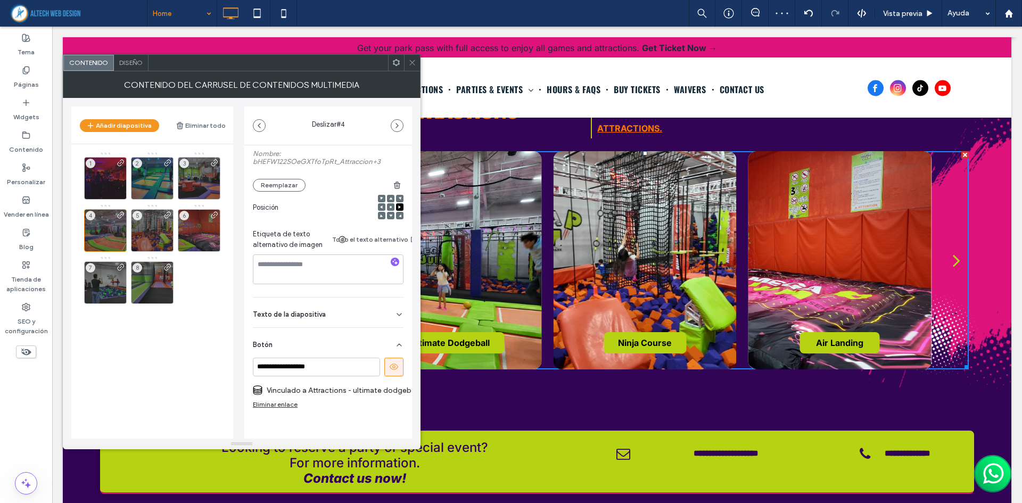
scroll to position [123, 0]
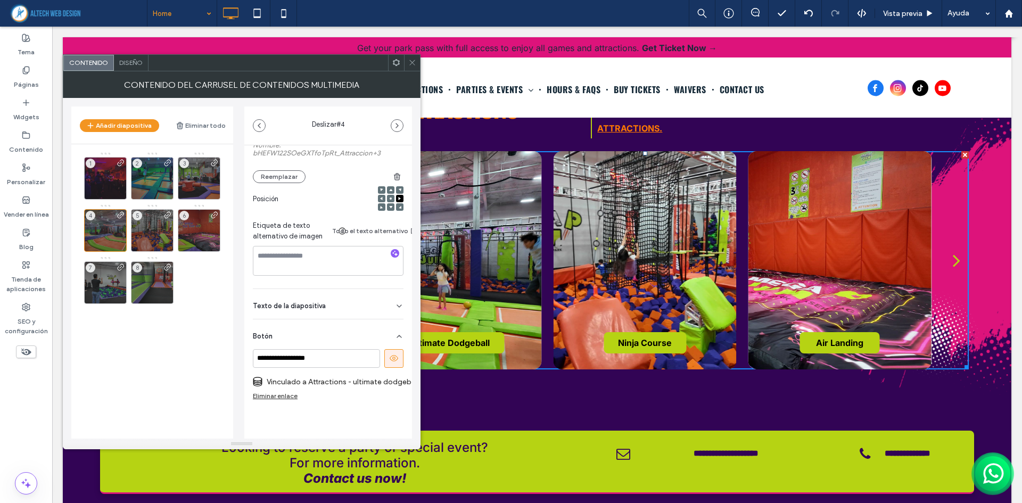
click at [367, 376] on label "Vinculado a Attractions - ultimate dodgeball" at bounding box center [342, 382] width 151 height 20
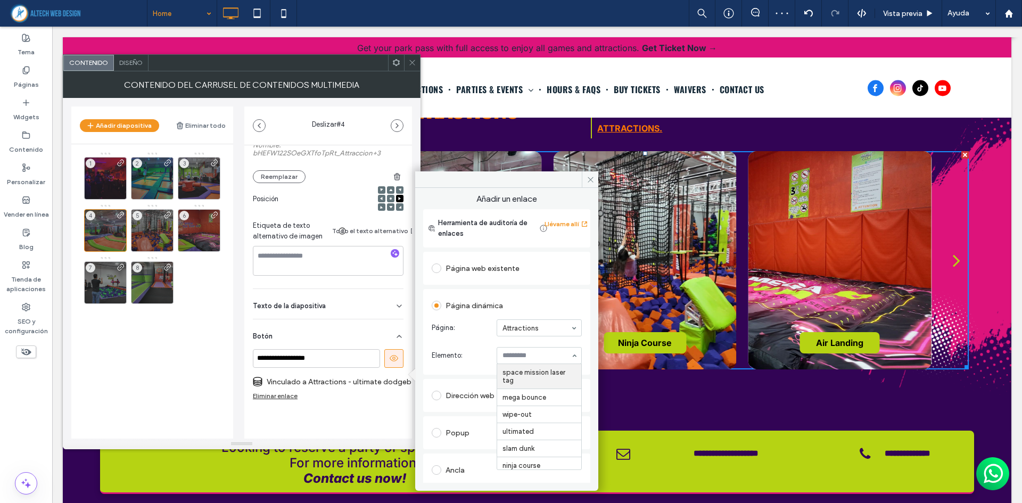
paste input "**********"
type input "********"
click at [147, 228] on div "5" at bounding box center [152, 230] width 43 height 43
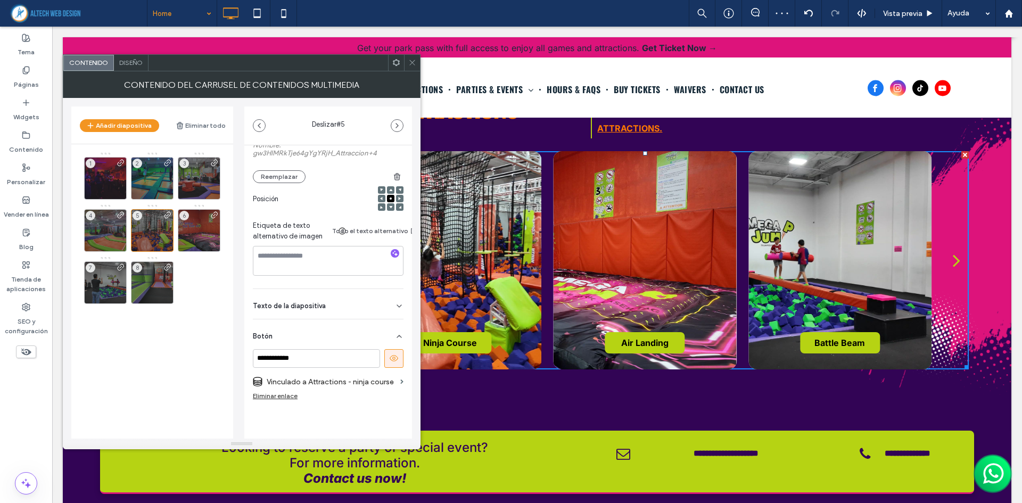
click at [346, 374] on label "Vinculado a Attractions - ninja course" at bounding box center [331, 382] width 129 height 20
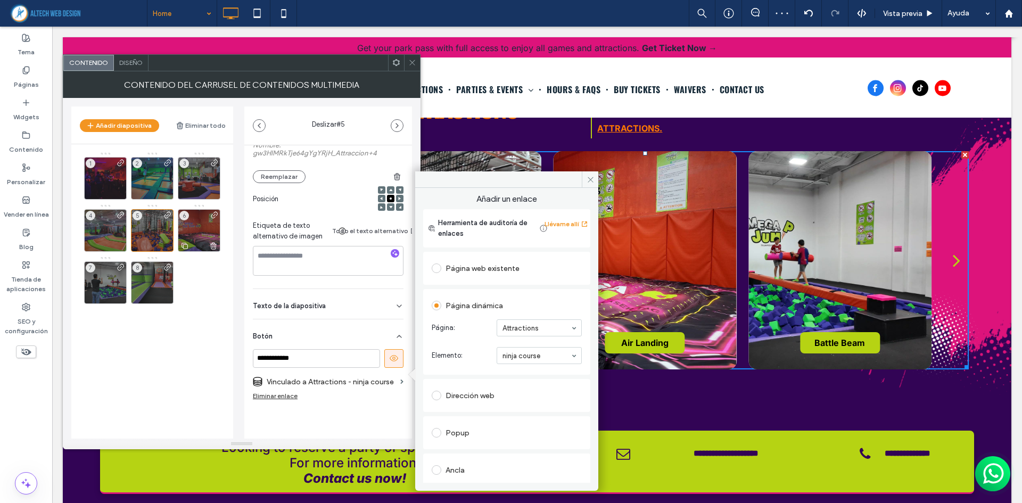
click at [201, 222] on div "6" at bounding box center [199, 230] width 43 height 43
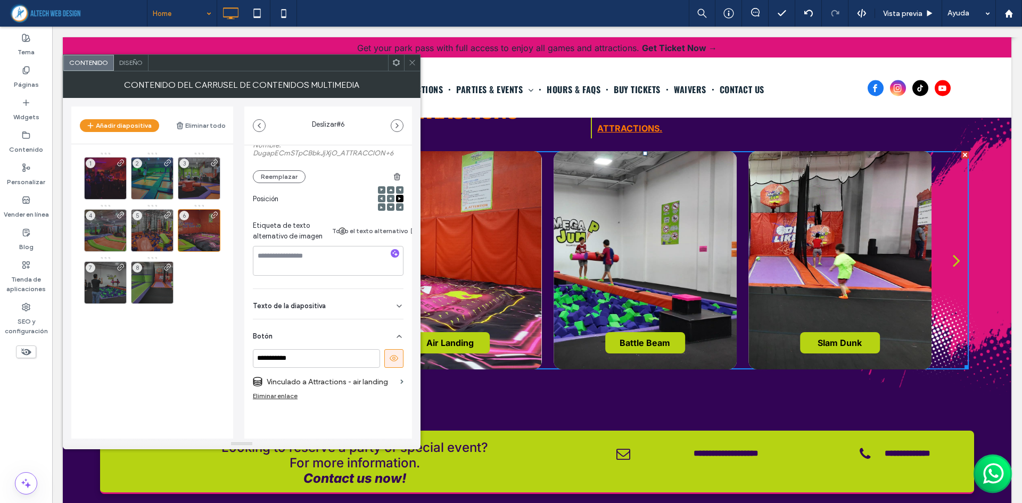
click at [348, 373] on label "Vinculado a Attractions - air landing" at bounding box center [331, 382] width 129 height 20
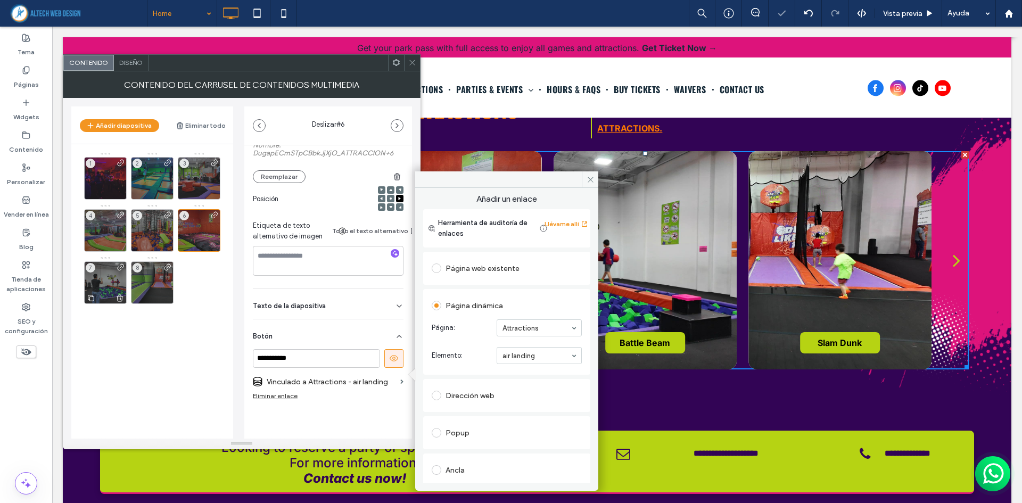
click at [104, 266] on div "7" at bounding box center [105, 282] width 43 height 43
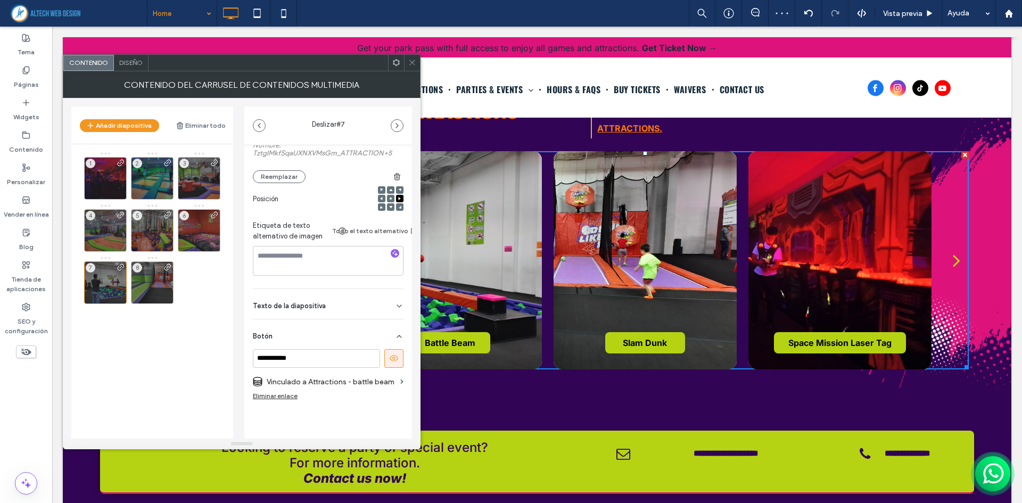
click at [358, 375] on label "Vinculado a Attractions - battle beam" at bounding box center [331, 382] width 129 height 20
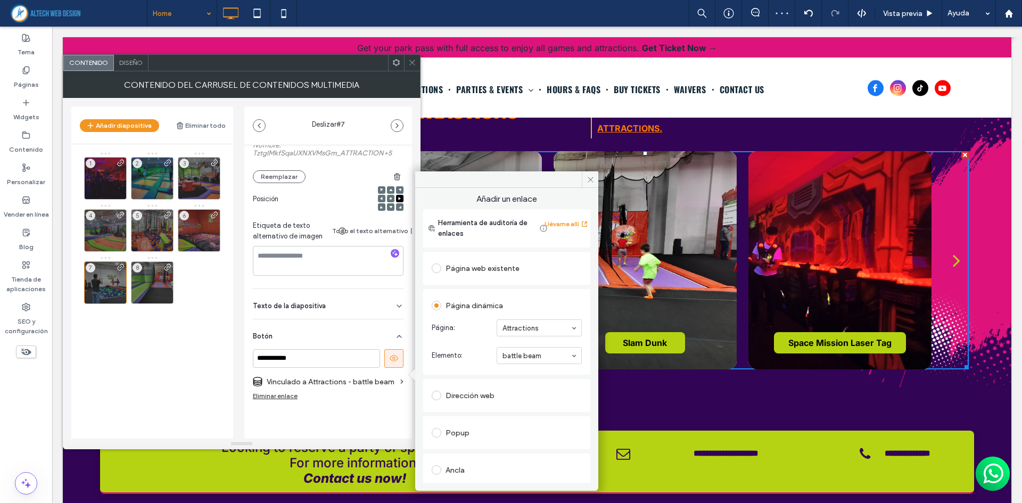
scroll to position [172, 0]
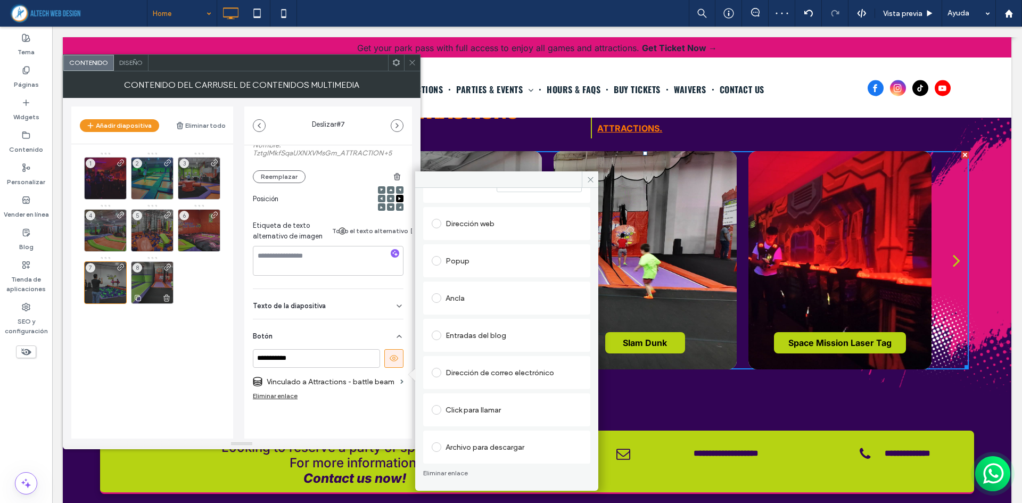
click at [160, 279] on div "8" at bounding box center [152, 282] width 43 height 43
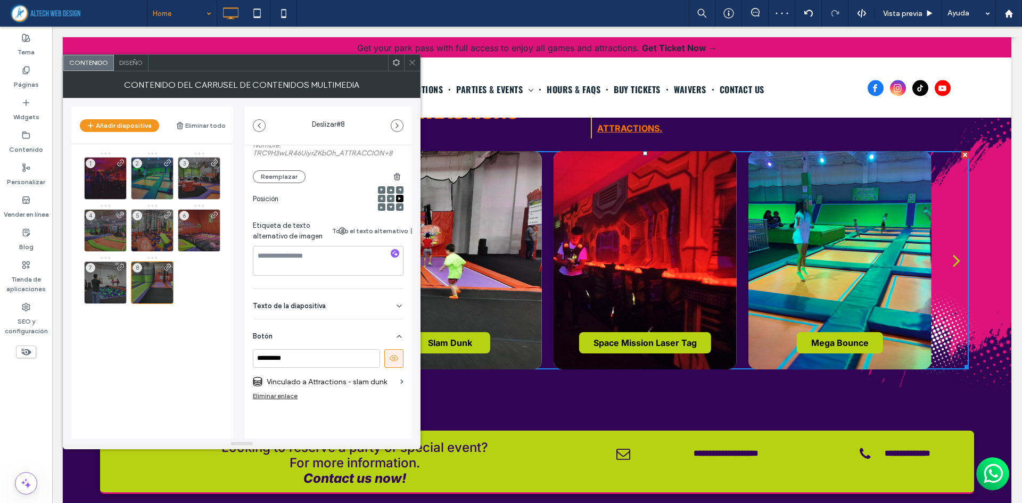
scroll to position [123, 0]
click at [352, 379] on label "Vinculado a Attractions - slam dunk" at bounding box center [331, 382] width 129 height 20
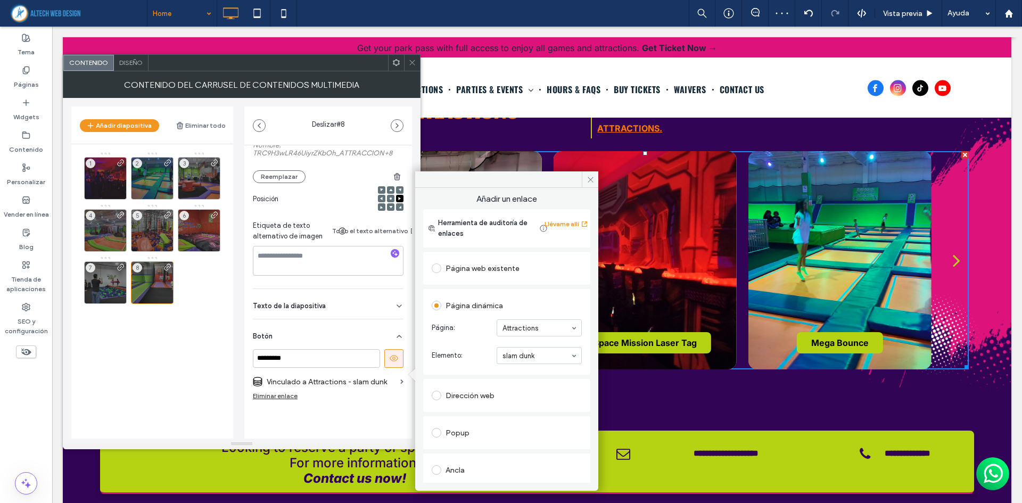
click at [673, 391] on div "Attractions Click To Paste MegaJump is the ideal place for thrill-seekers! Our …" at bounding box center [645, 243] width 648 height 331
